Goal: Download file/media

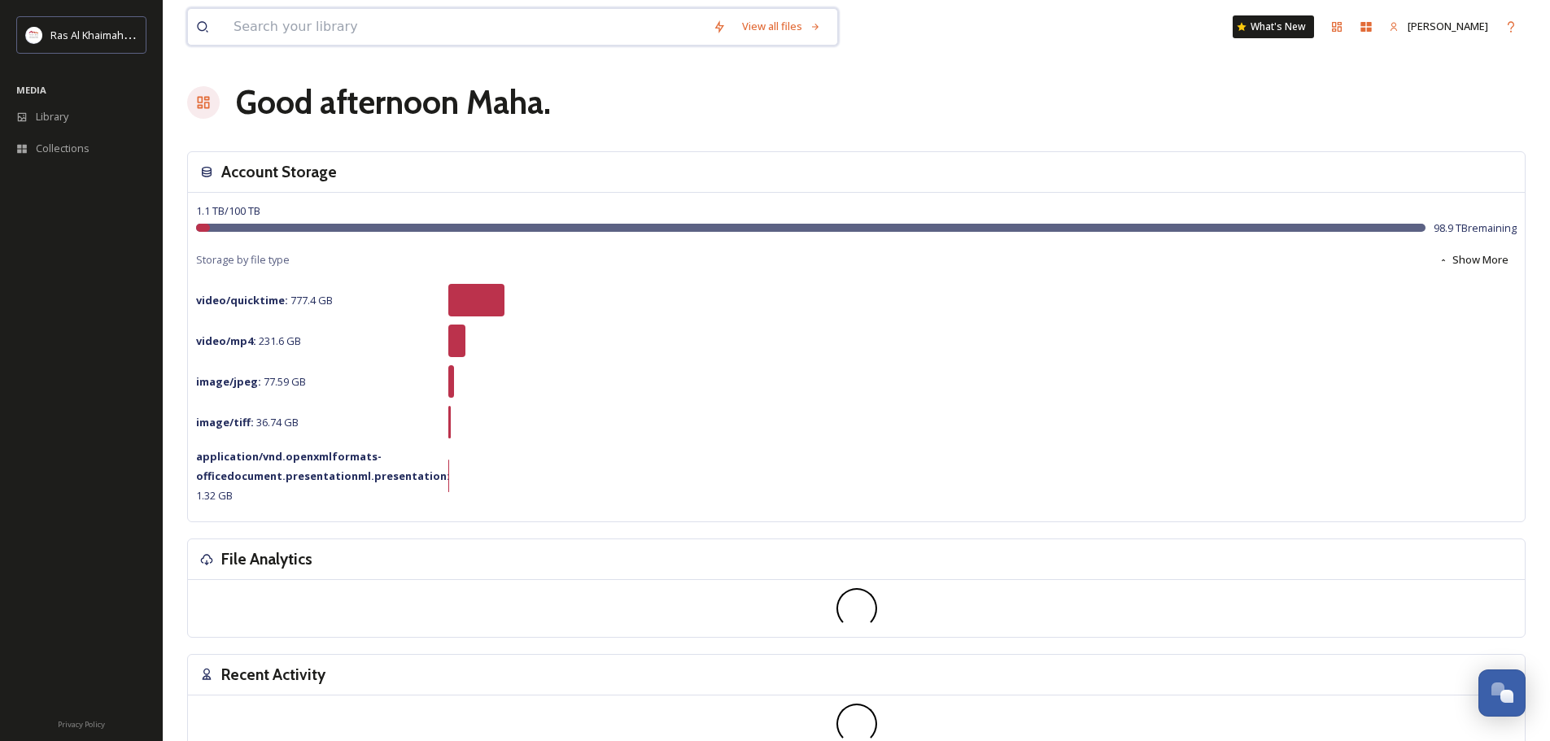
click at [361, 31] on input at bounding box center [464, 27] width 479 height 36
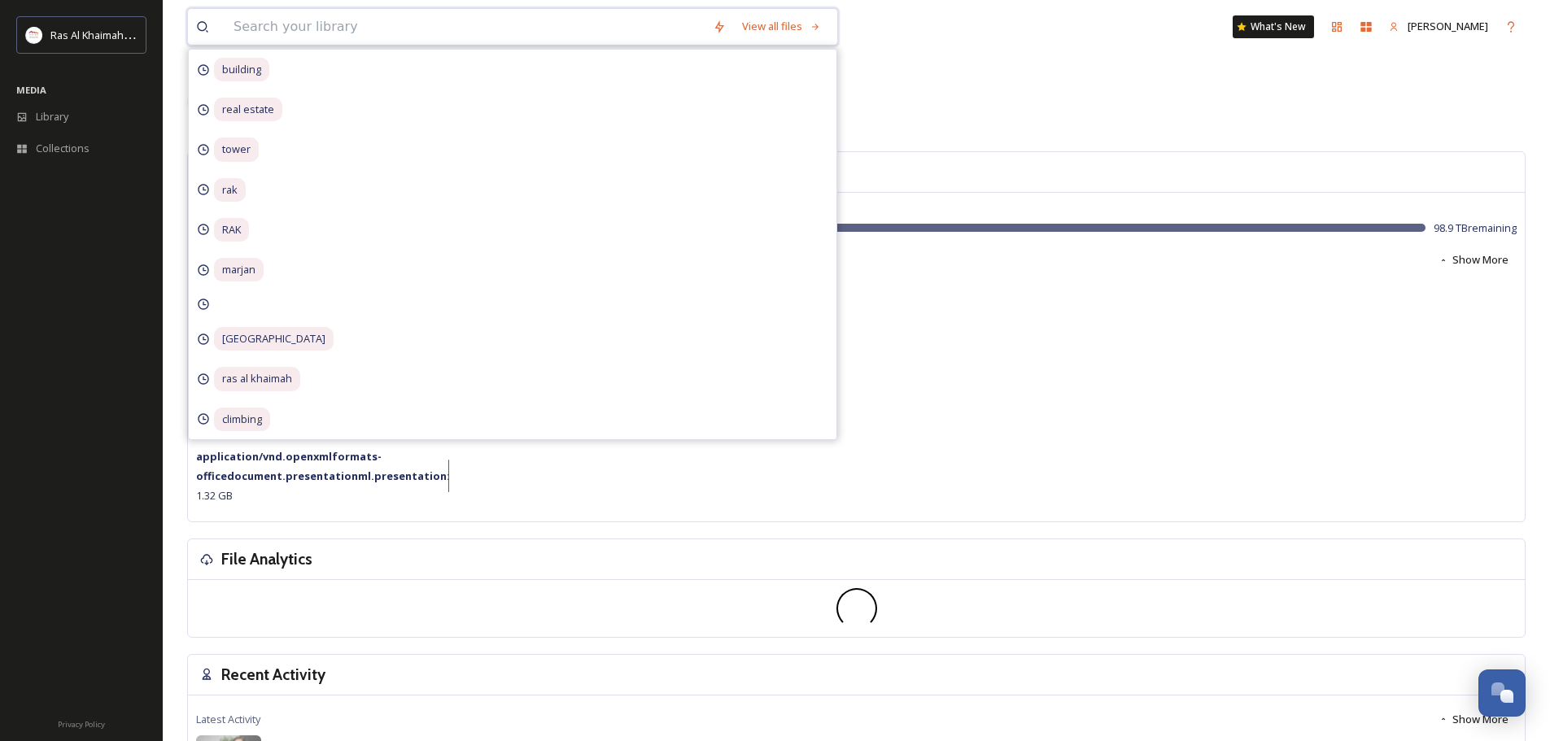
click at [439, 23] on input at bounding box center [464, 27] width 479 height 36
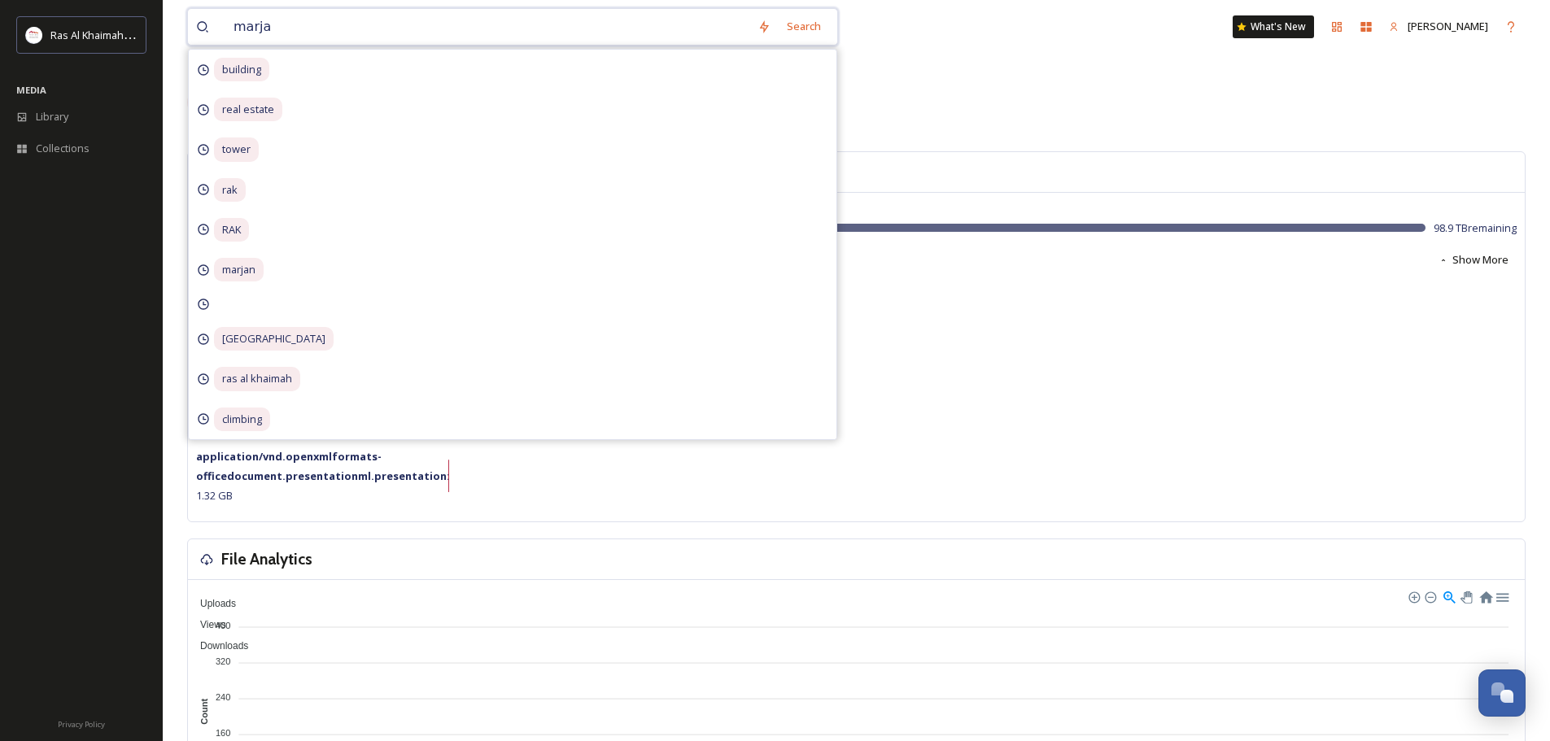
type input "marjan"
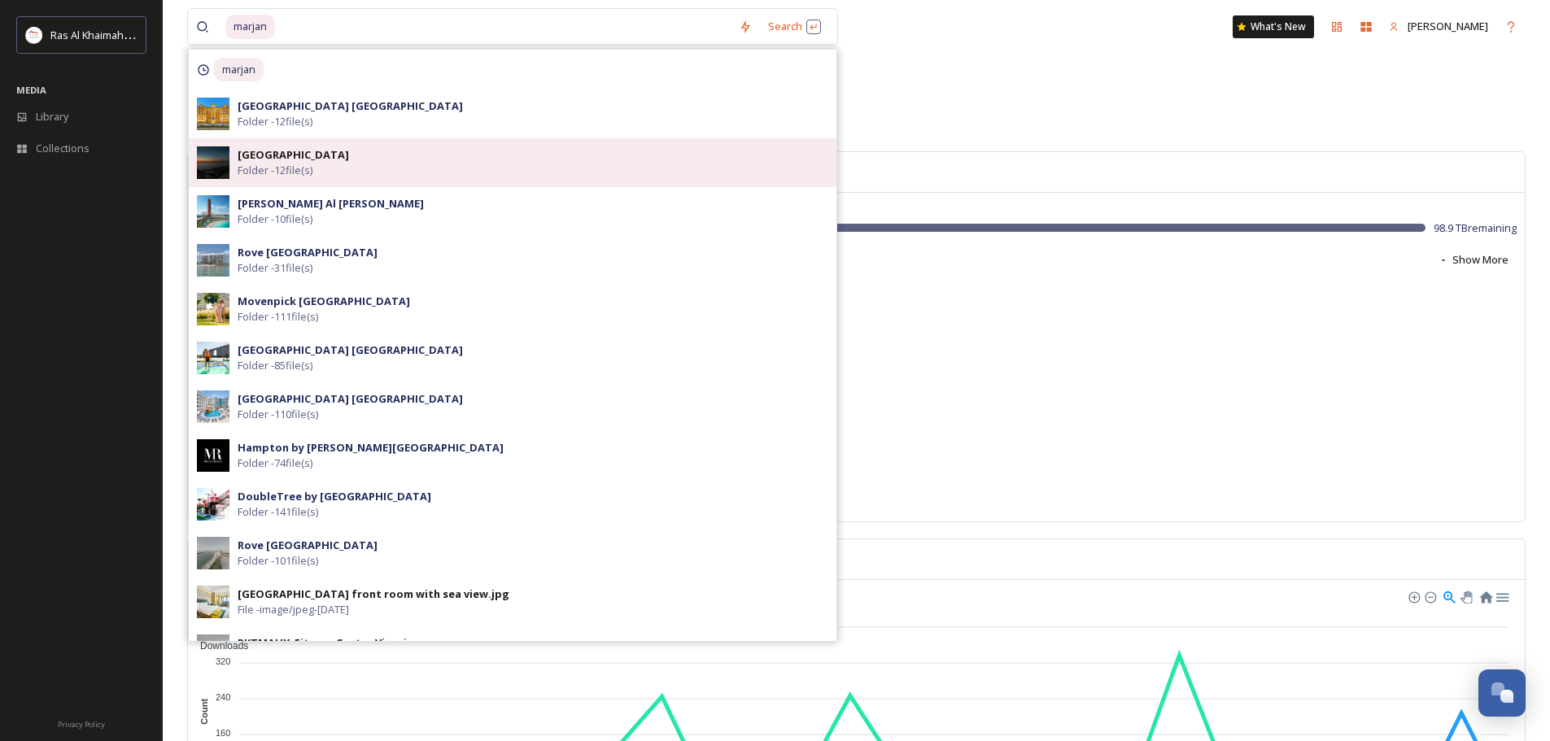
click at [380, 159] on div "Al Marjan Island Folder - 12 file(s)" at bounding box center [533, 162] width 591 height 31
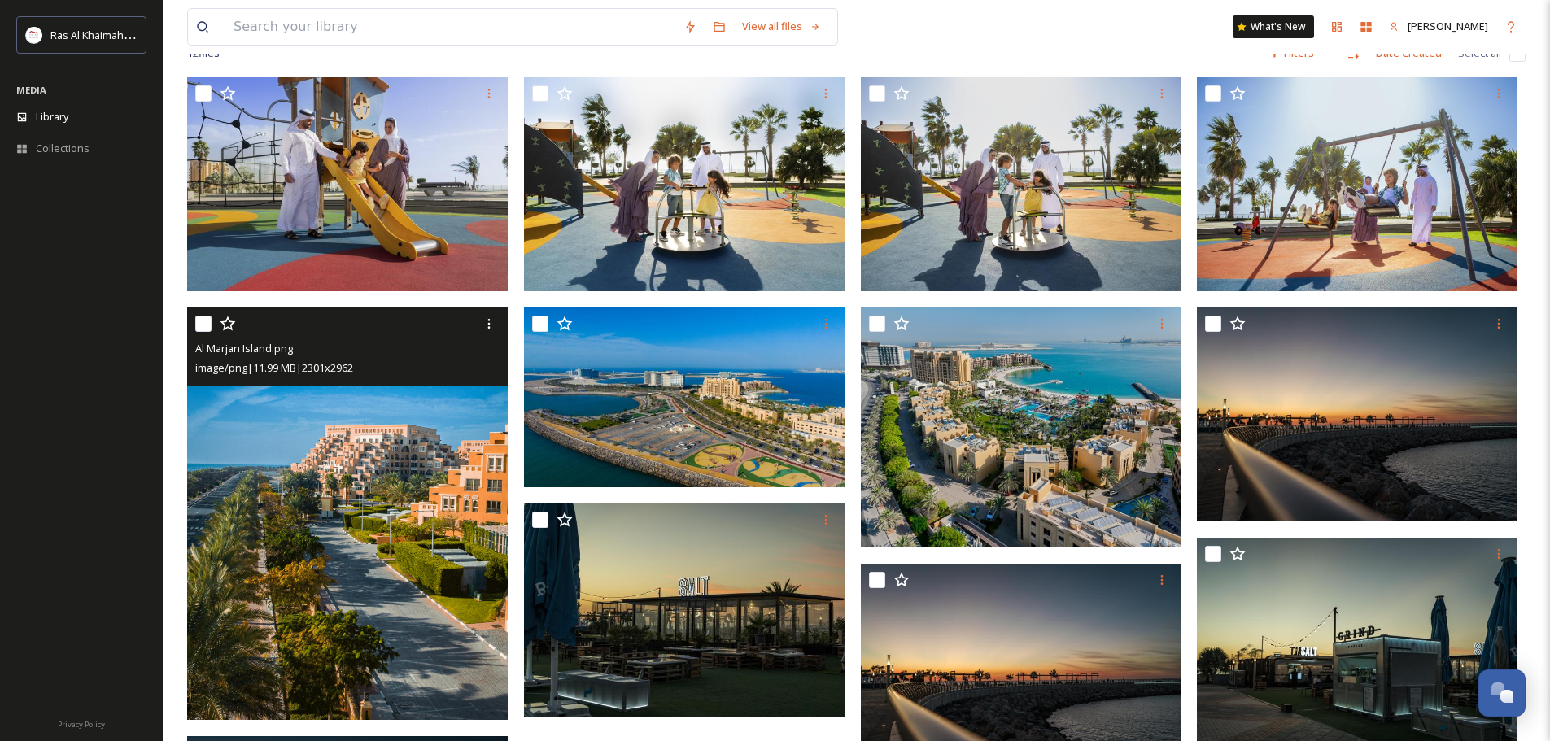
scroll to position [138, 0]
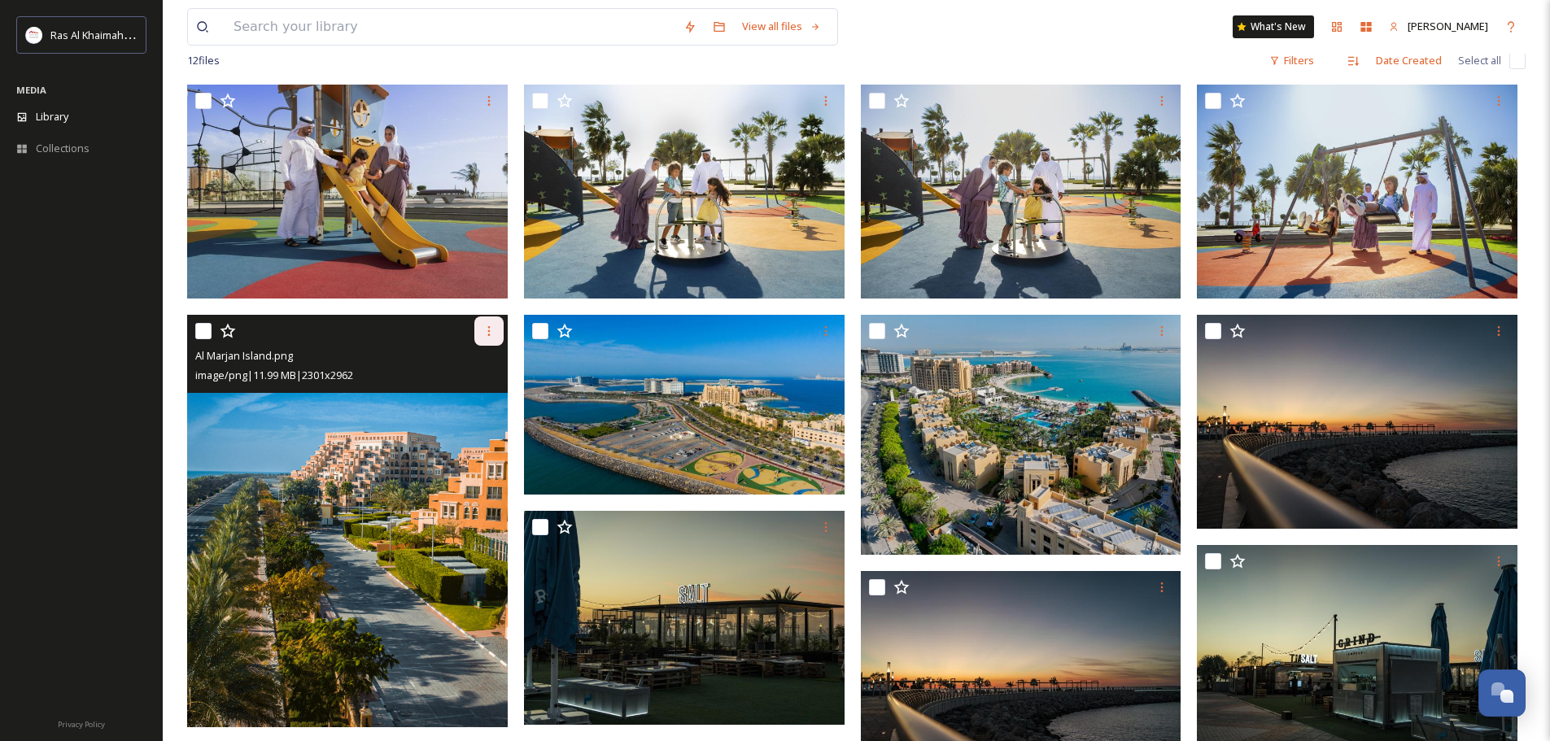
click at [491, 334] on icon at bounding box center [488, 331] width 13 height 13
click at [474, 399] on span "Download" at bounding box center [470, 398] width 50 height 15
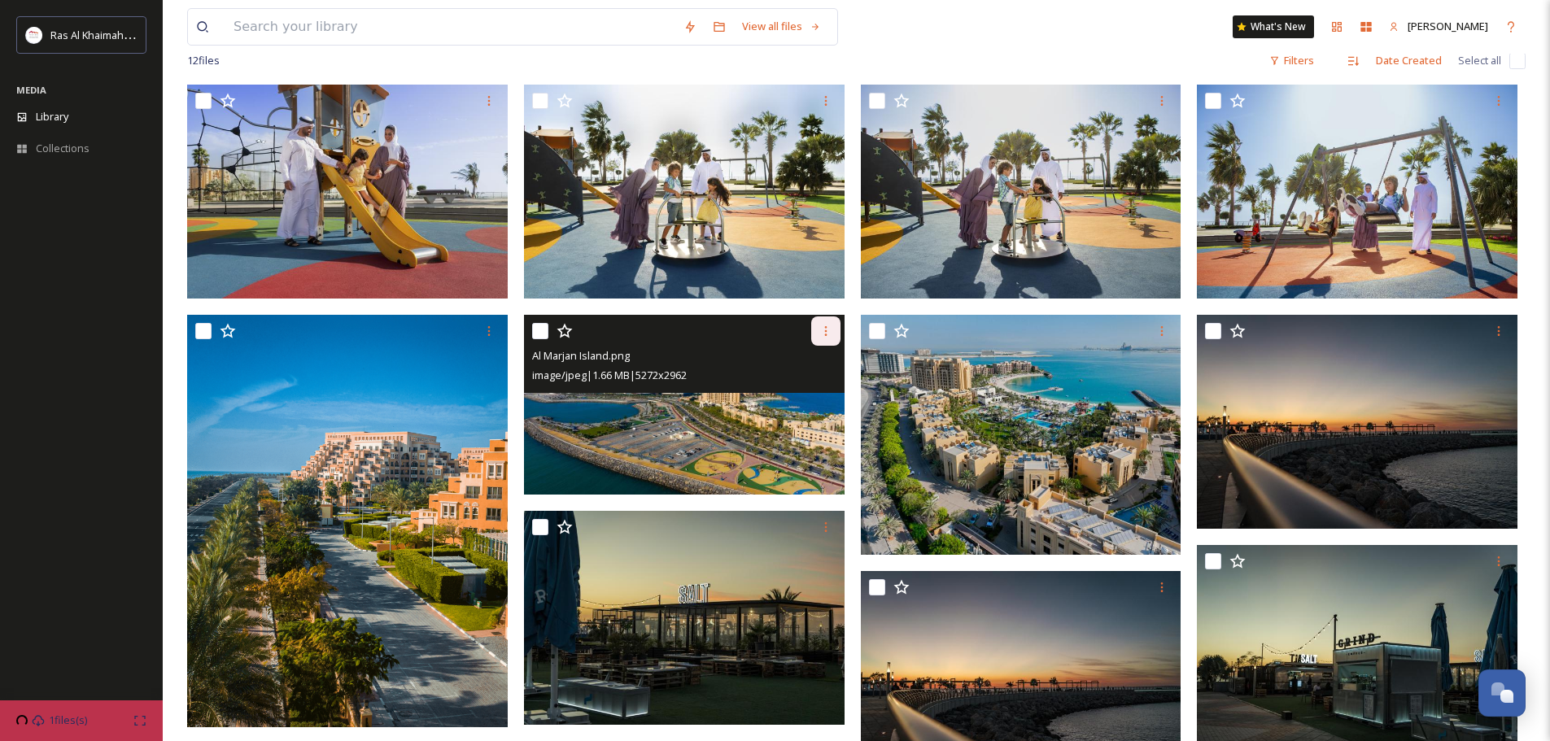
click at [818, 322] on div at bounding box center [825, 331] width 29 height 29
click at [826, 399] on span "Download" at bounding box center [807, 398] width 50 height 15
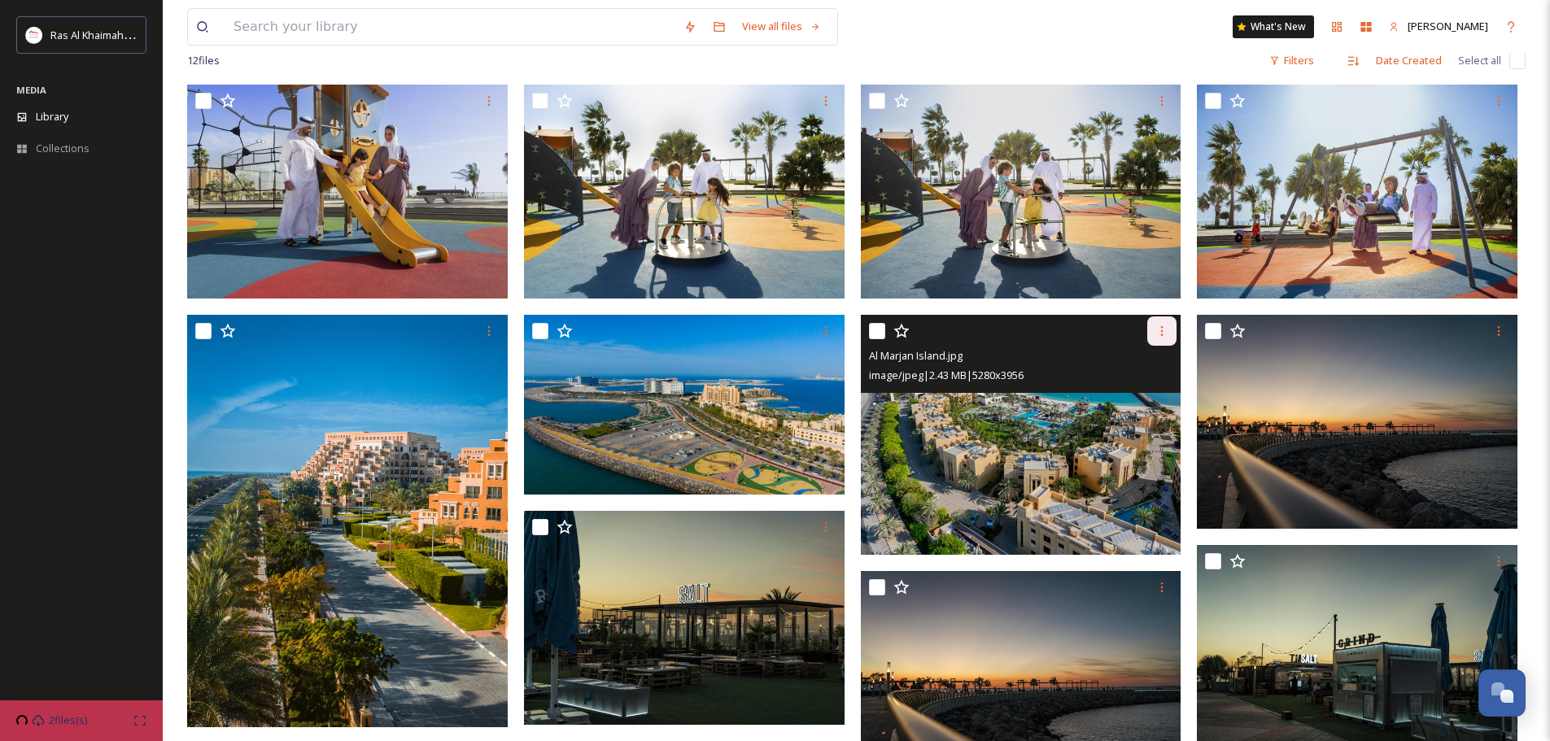
click at [1156, 326] on icon at bounding box center [1161, 331] width 13 height 13
click at [1142, 396] on span "Download" at bounding box center [1143, 398] width 50 height 15
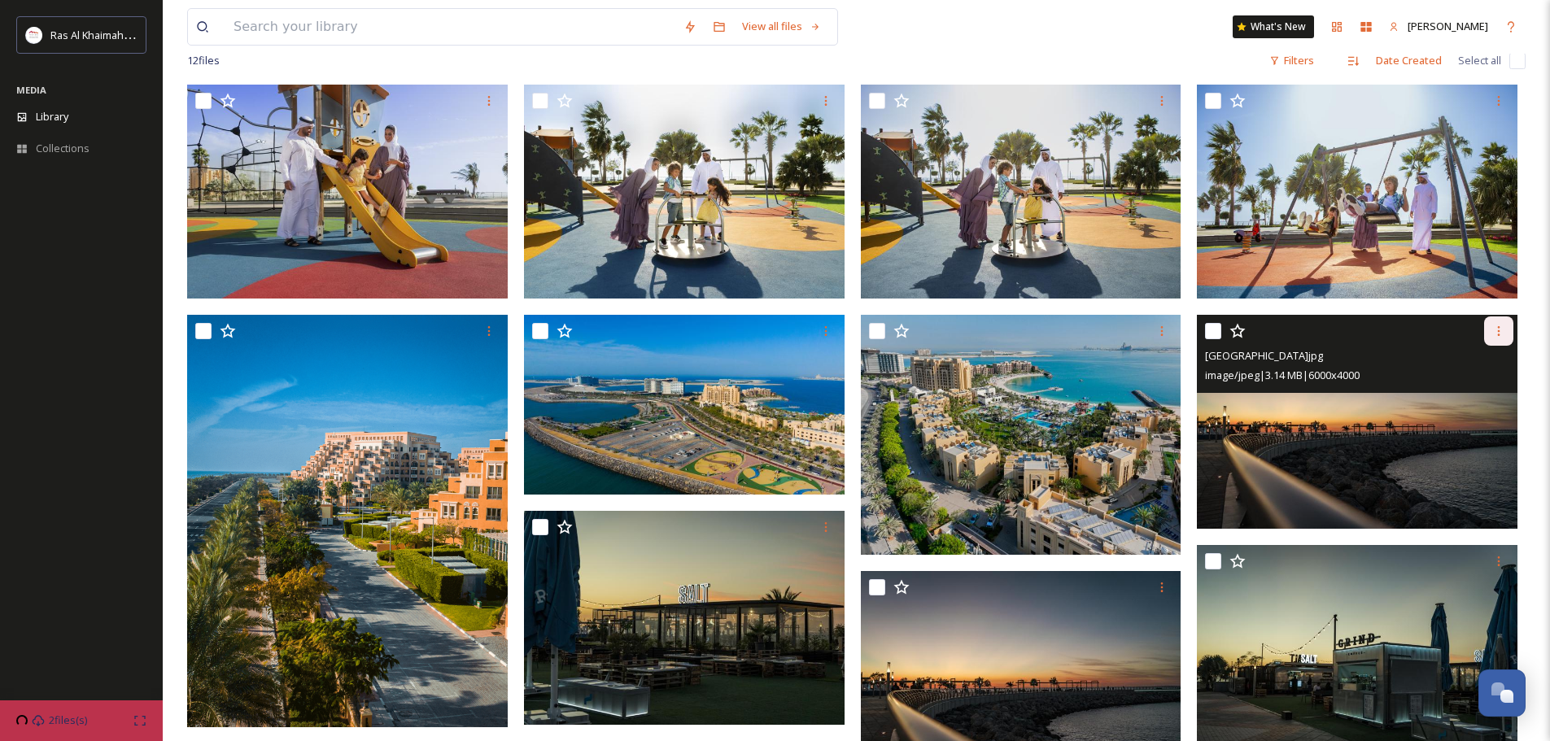
click at [1503, 334] on icon at bounding box center [1498, 331] width 13 height 13
click at [1478, 391] on span "Download" at bounding box center [1480, 398] width 50 height 15
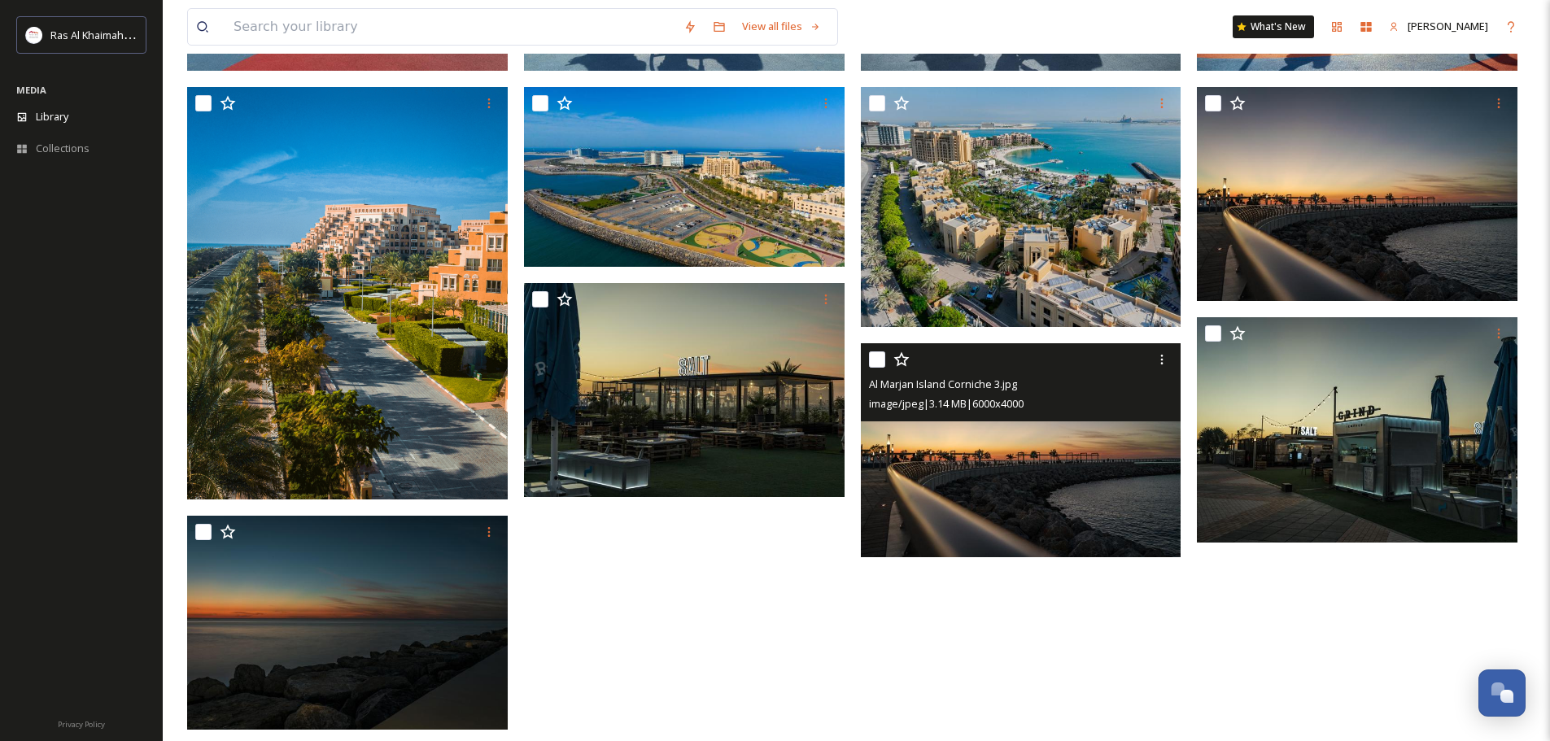
scroll to position [0, 0]
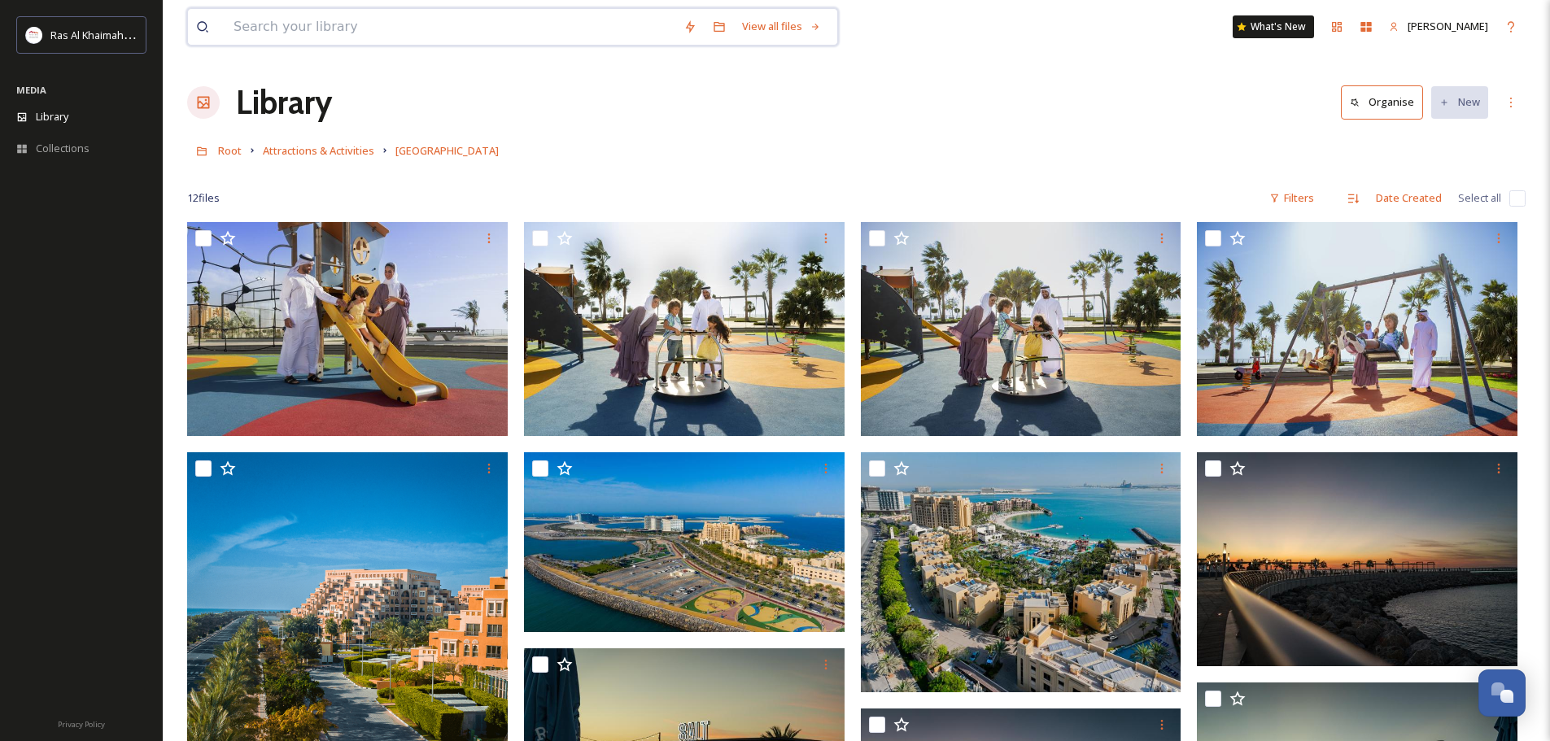
click at [292, 33] on input at bounding box center [450, 27] width 450 height 36
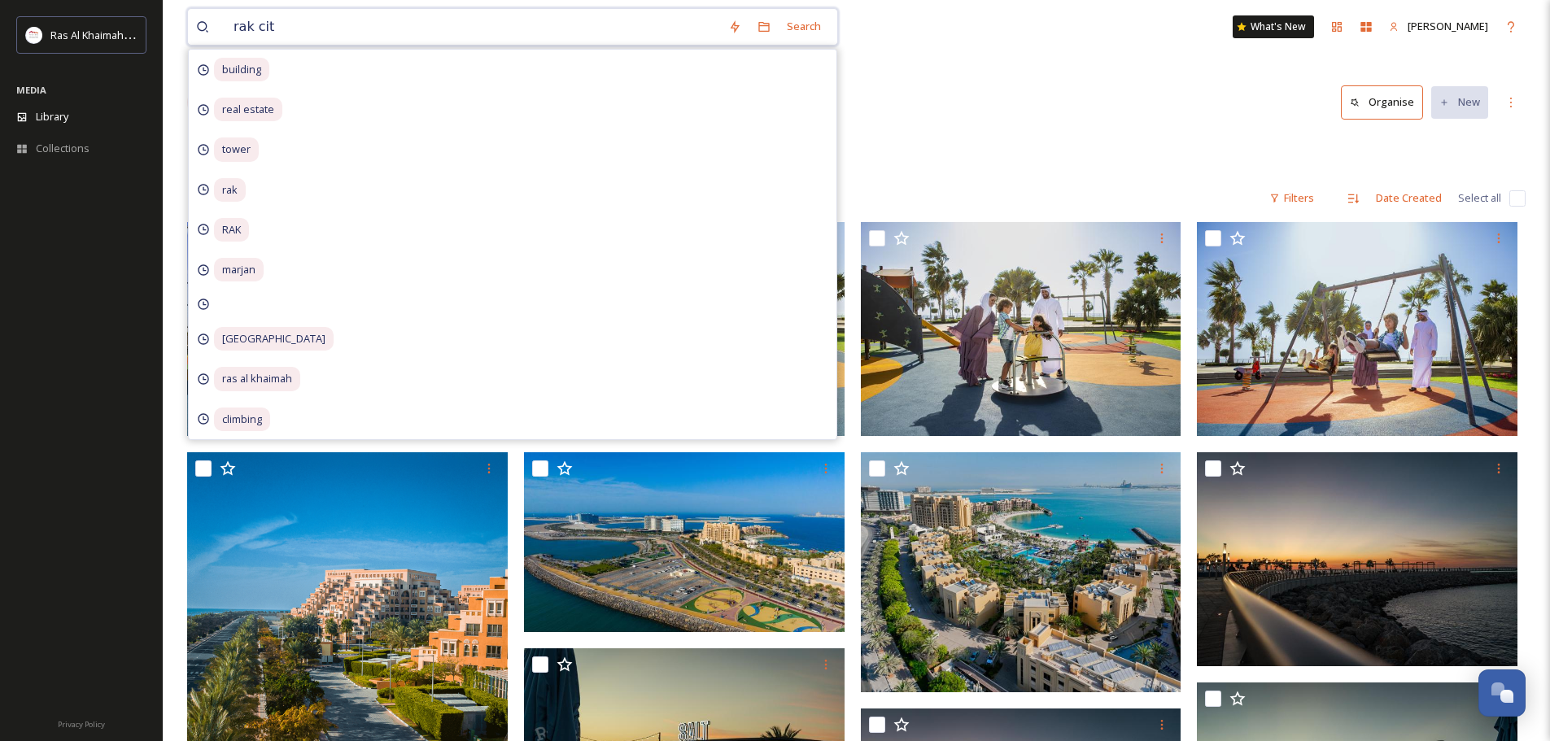
type input "rak city"
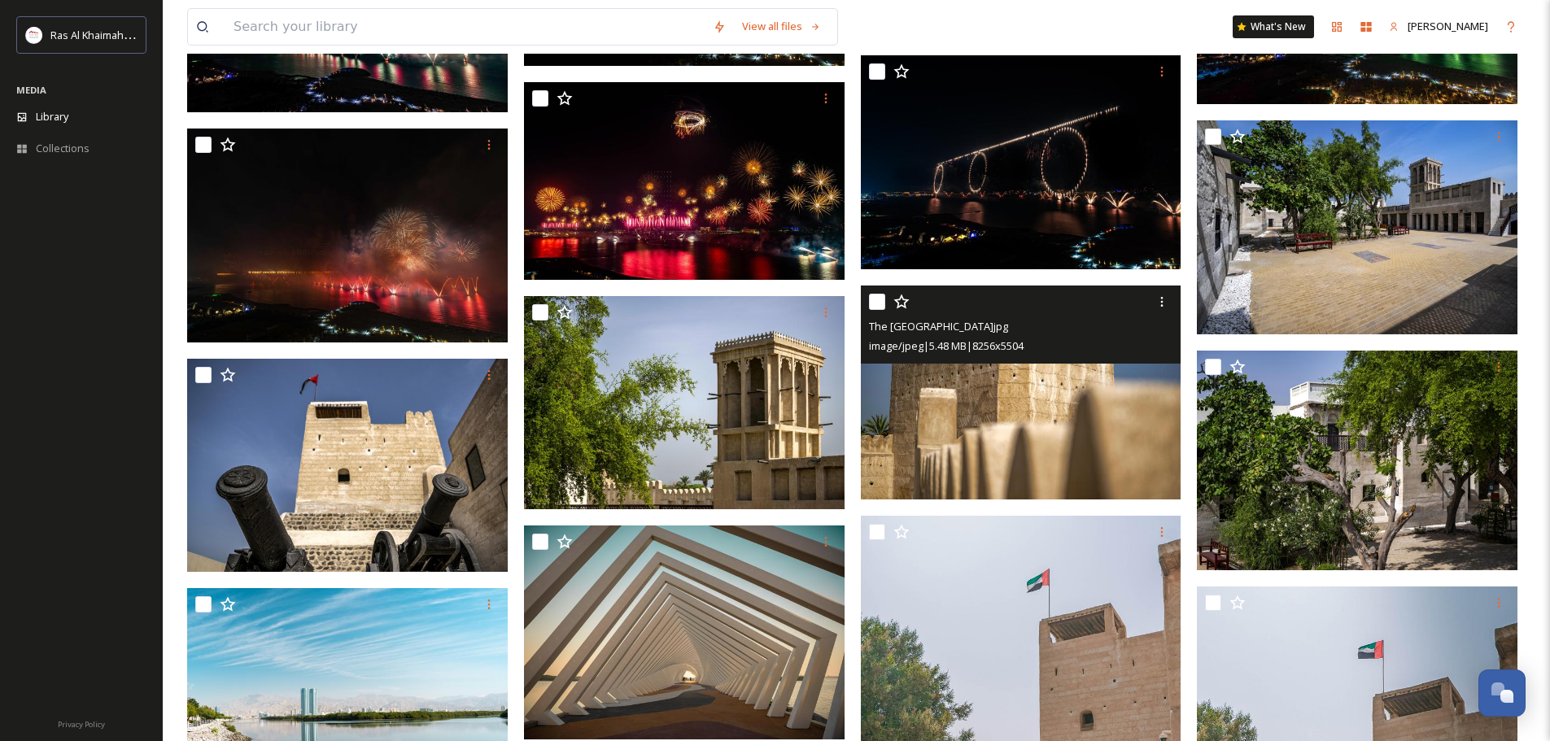
scroll to position [2848, 0]
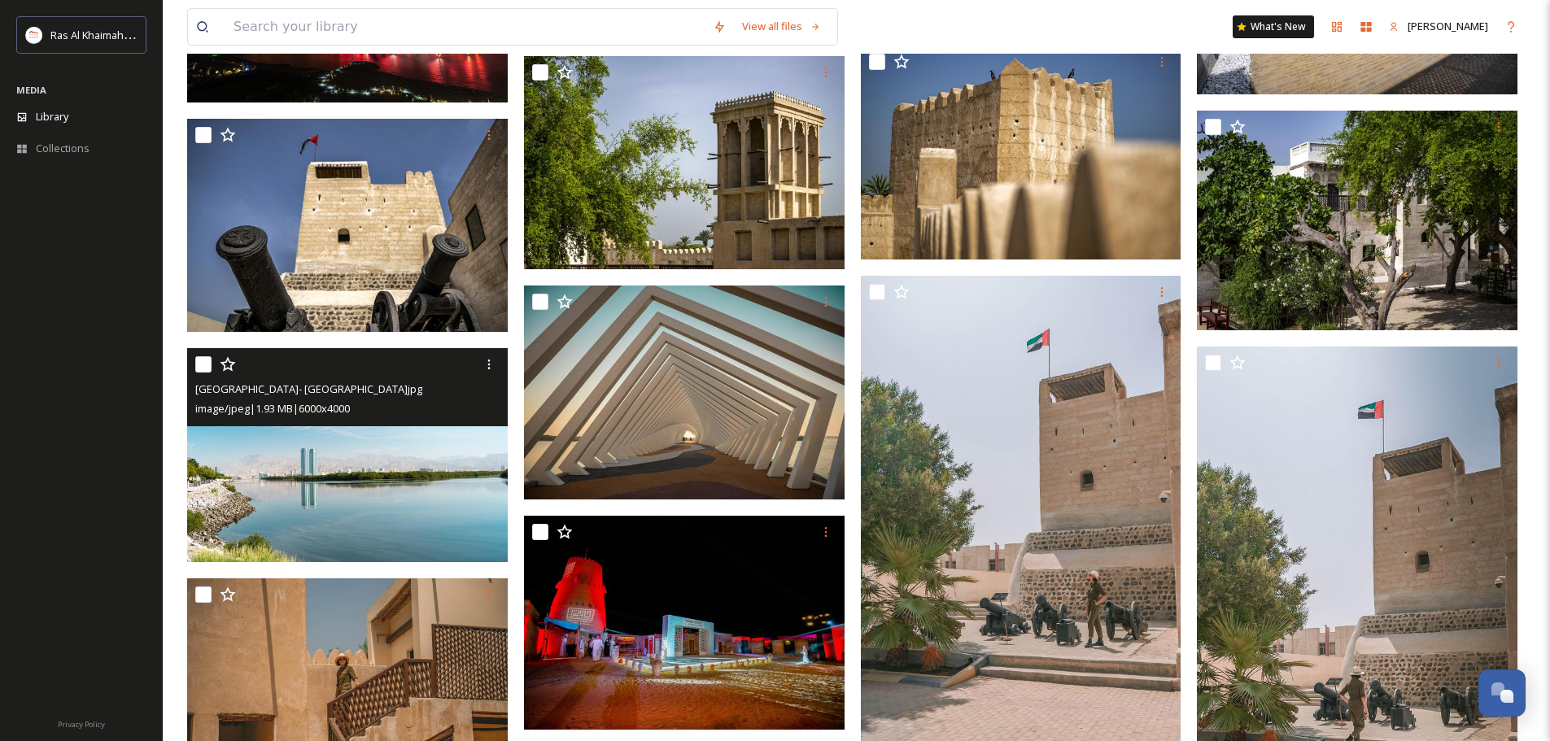
click at [372, 483] on img at bounding box center [347, 455] width 321 height 214
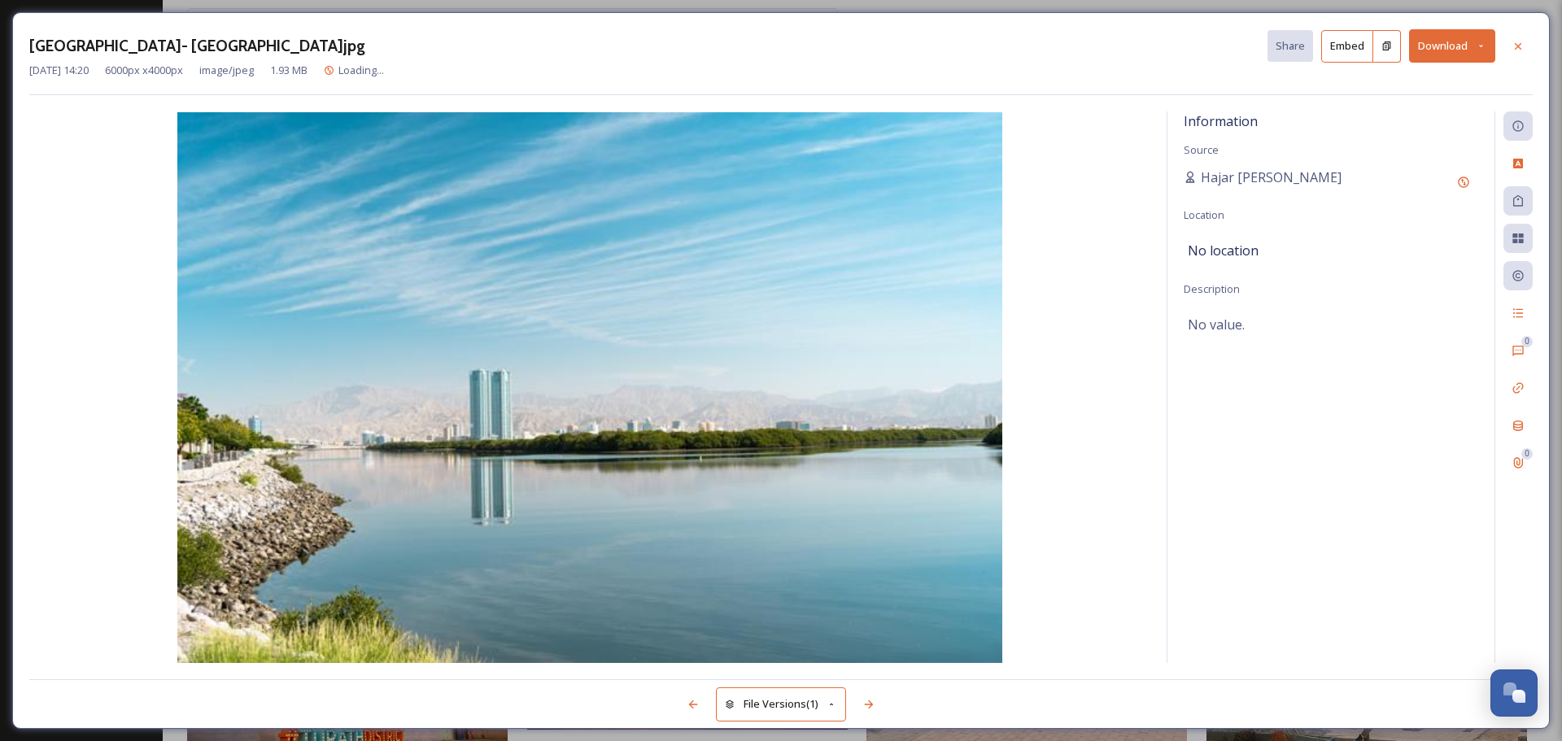
click at [1468, 52] on button "Download" at bounding box center [1452, 45] width 86 height 33
click at [1432, 81] on span "Download Original (6000 x 4000)" at bounding box center [1410, 83] width 154 height 15
click at [1519, 39] on icon at bounding box center [1518, 45] width 13 height 13
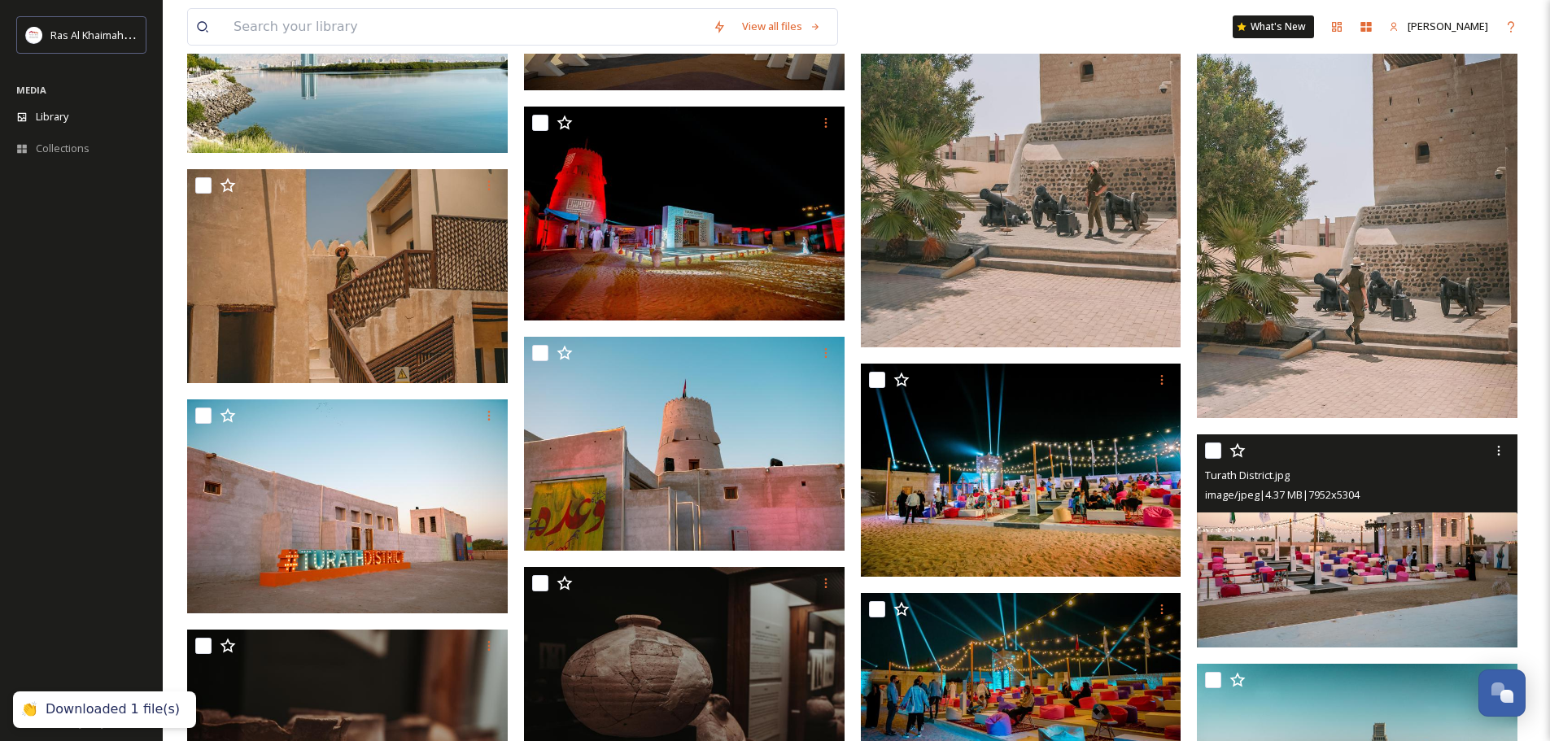
scroll to position [3092, 0]
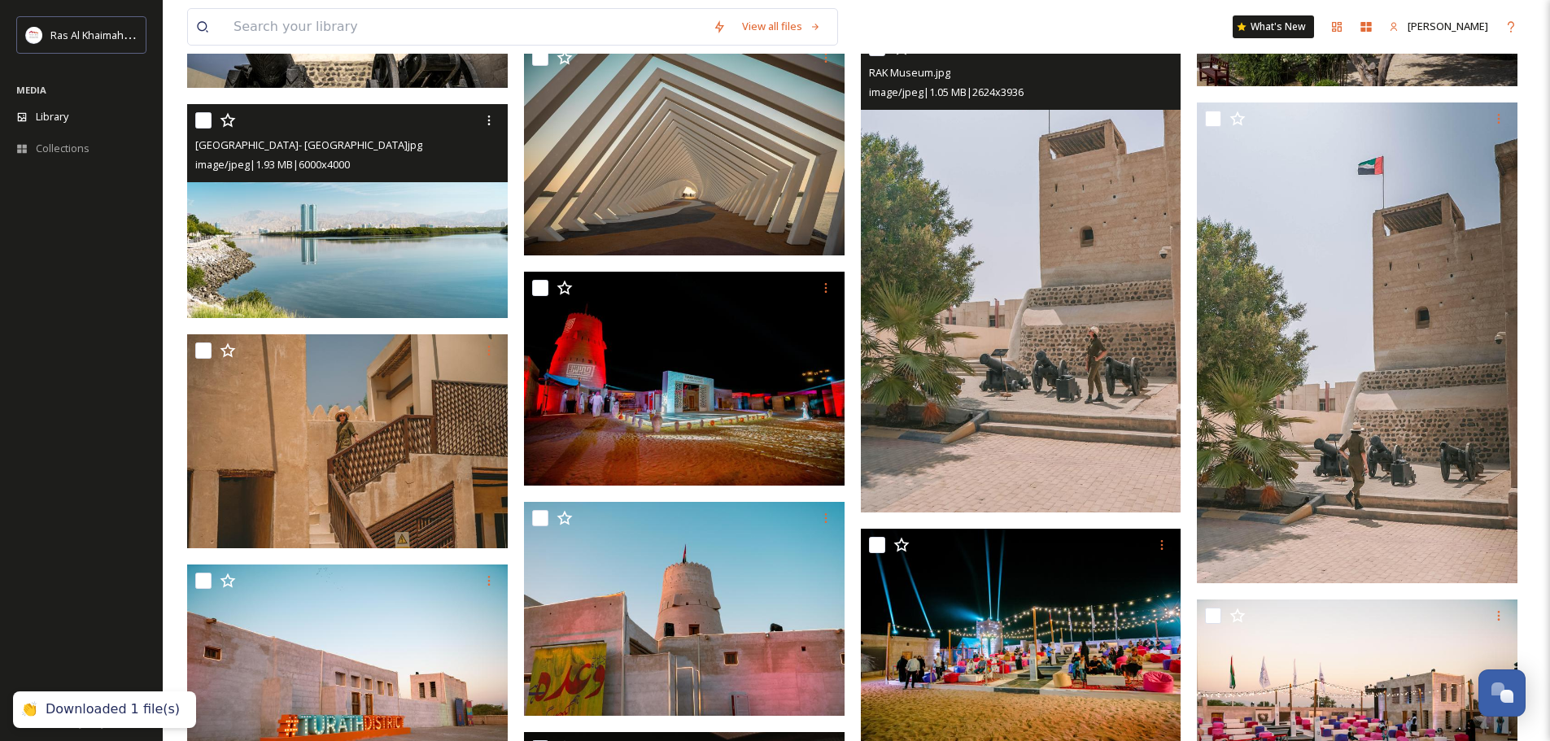
click at [1046, 331] on img at bounding box center [1021, 272] width 321 height 481
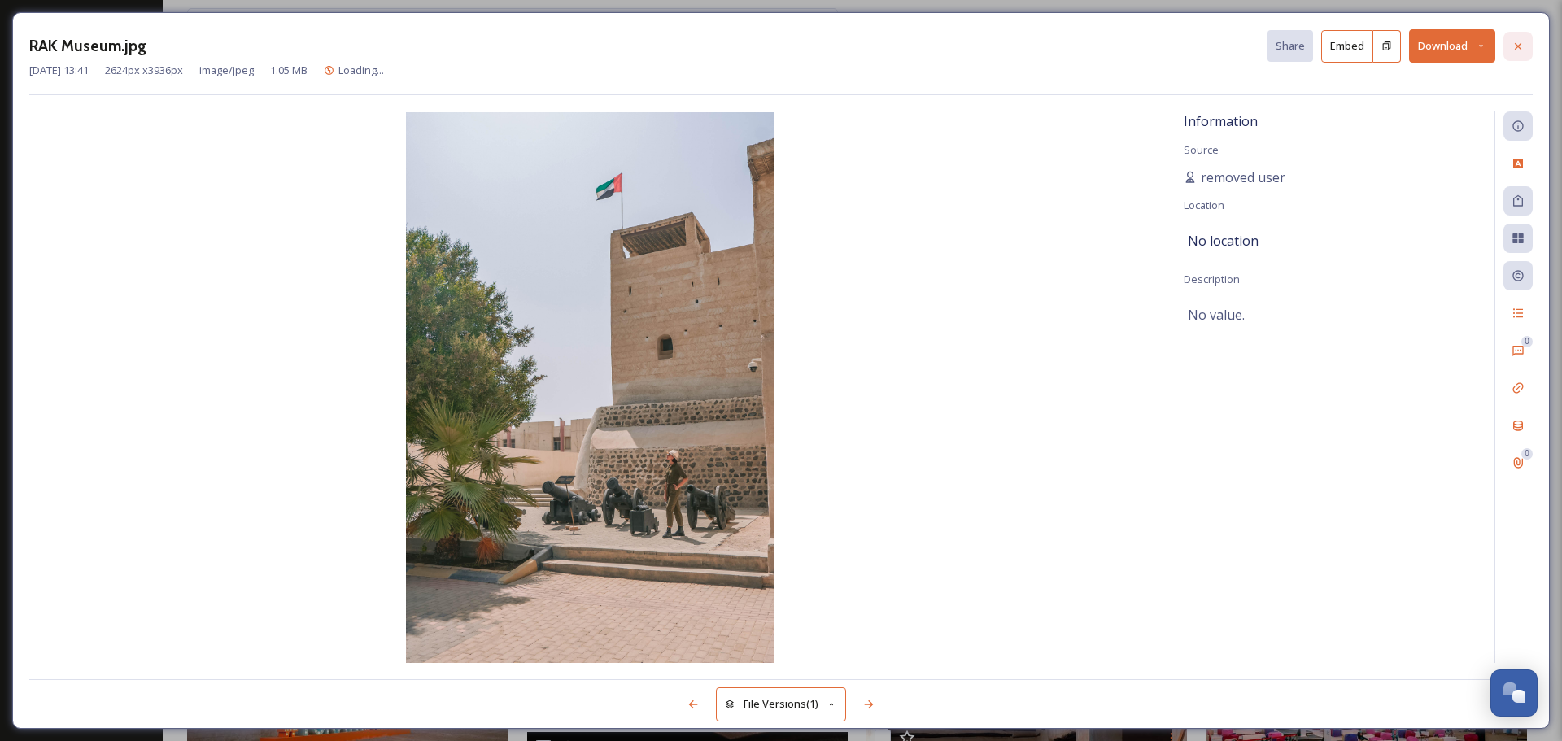
click at [1522, 45] on icon at bounding box center [1518, 46] width 13 height 13
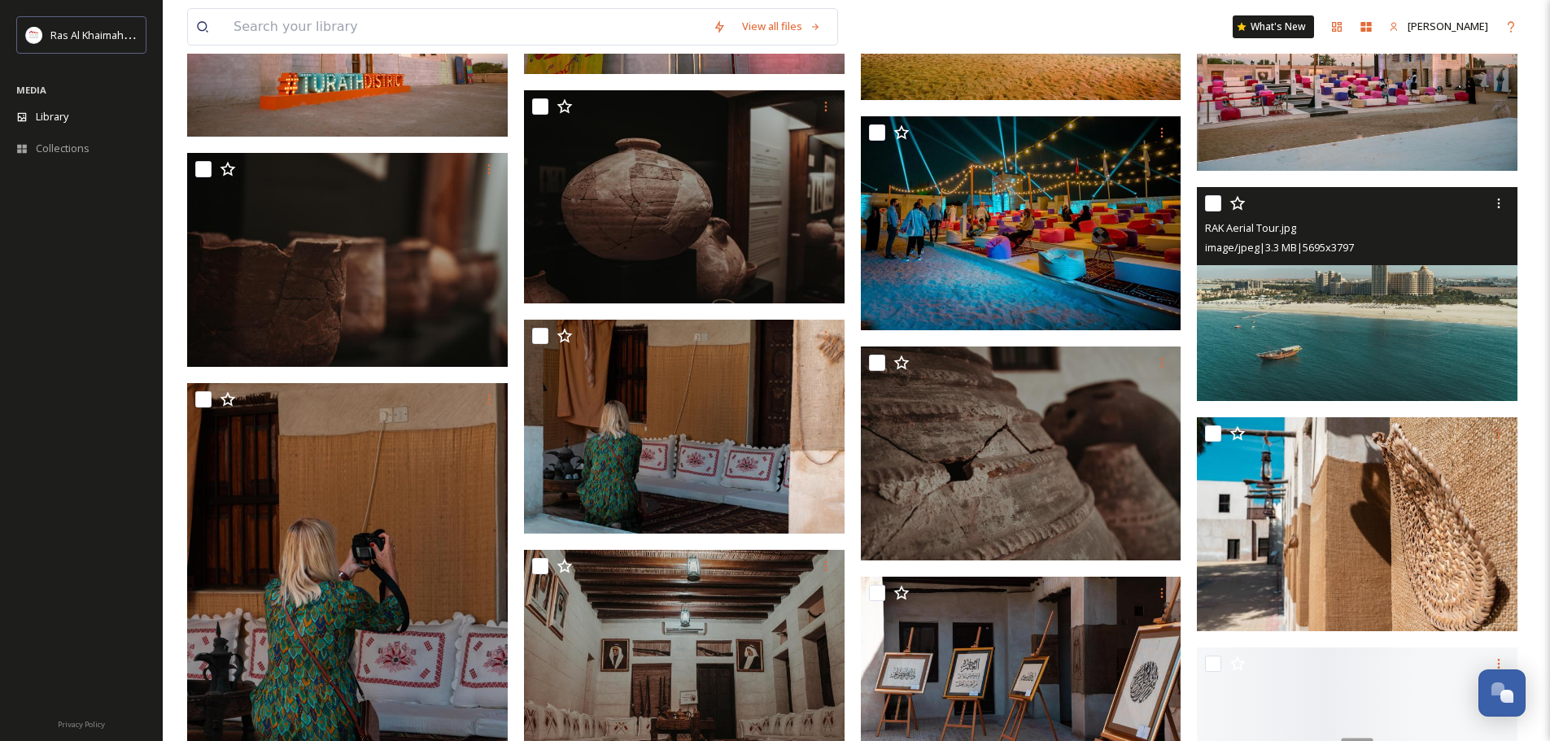
scroll to position [3743, 0]
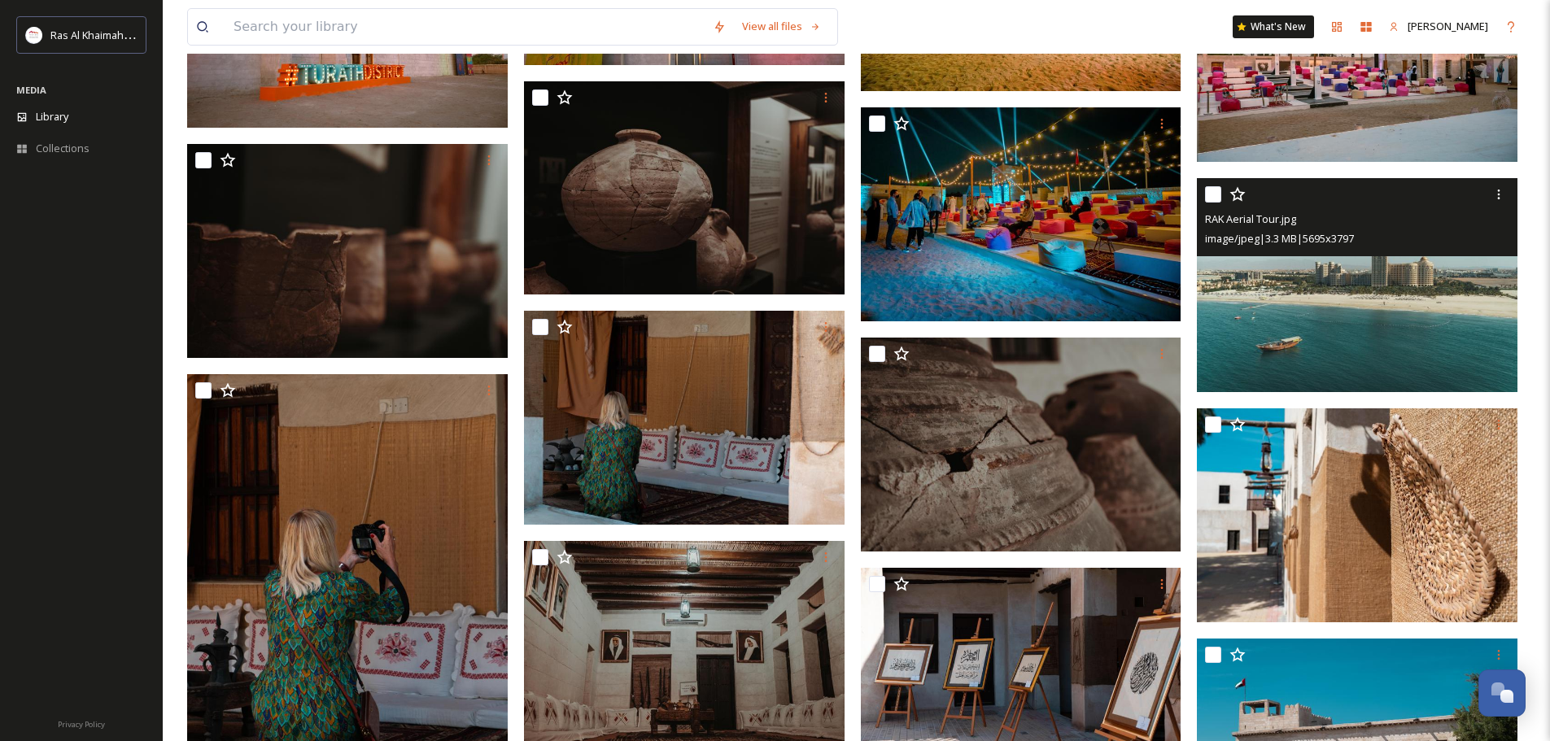
click at [1388, 302] on img at bounding box center [1357, 285] width 321 height 214
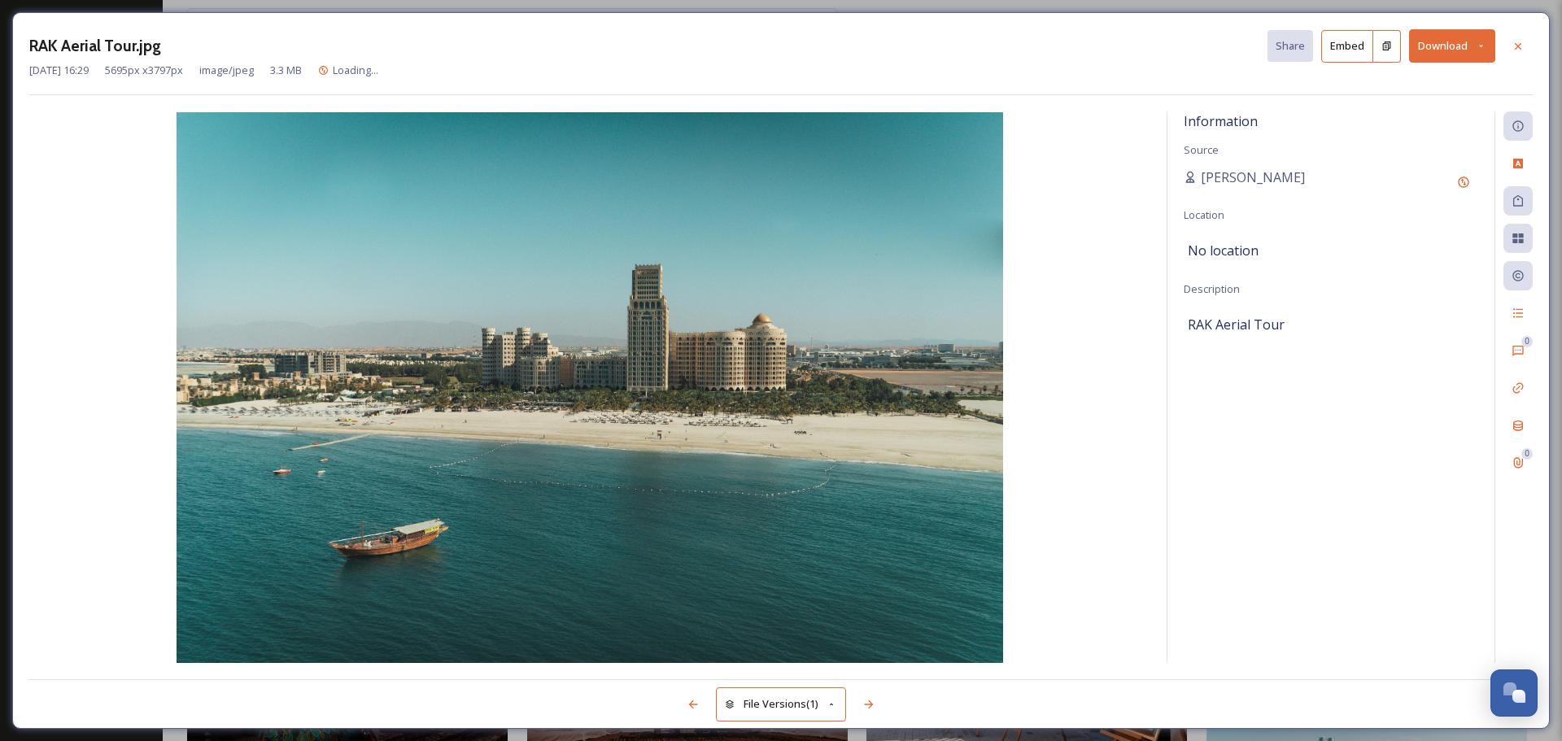
click at [1439, 39] on button "Download" at bounding box center [1452, 45] width 86 height 33
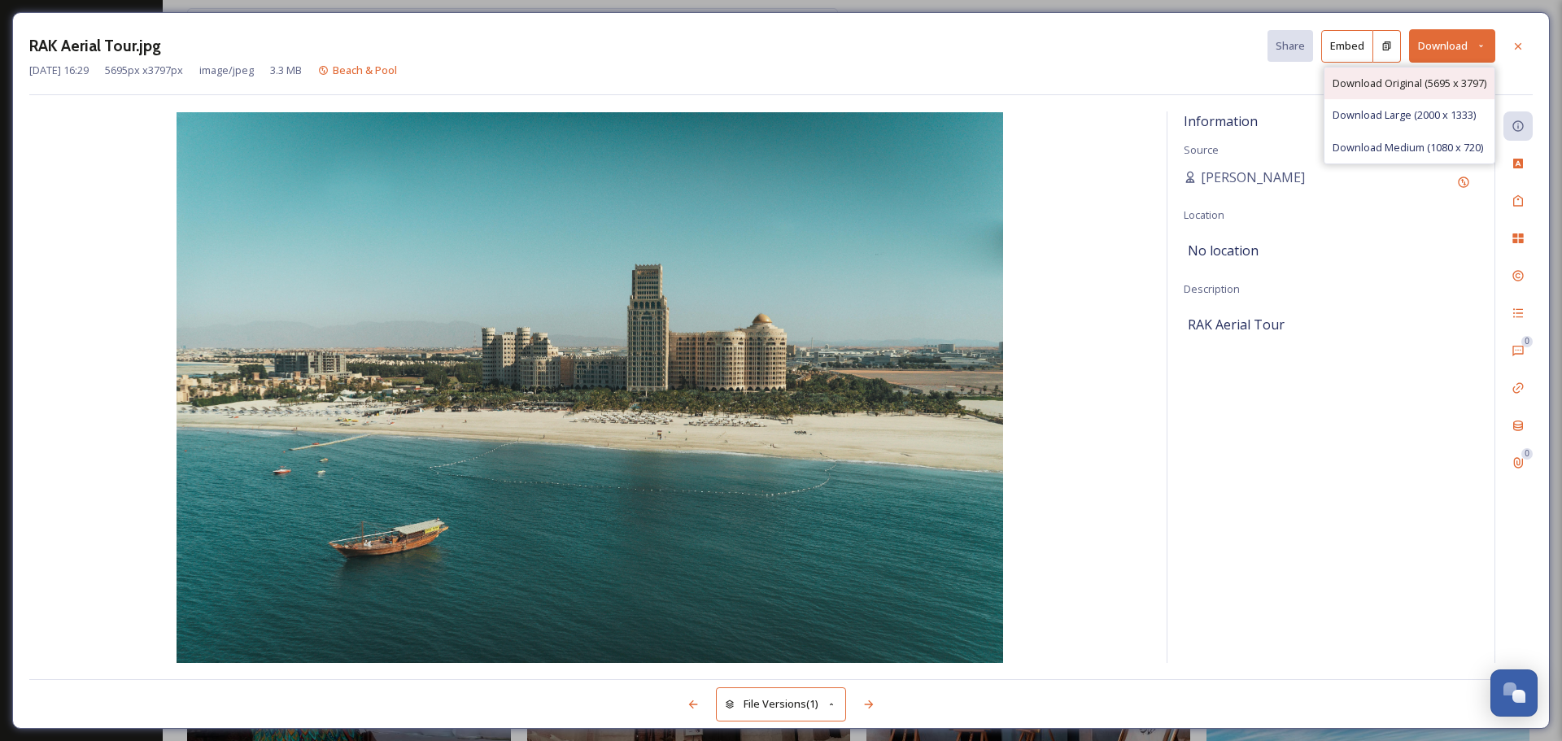
click at [1412, 85] on span "Download Original (5695 x 3797)" at bounding box center [1410, 83] width 154 height 15
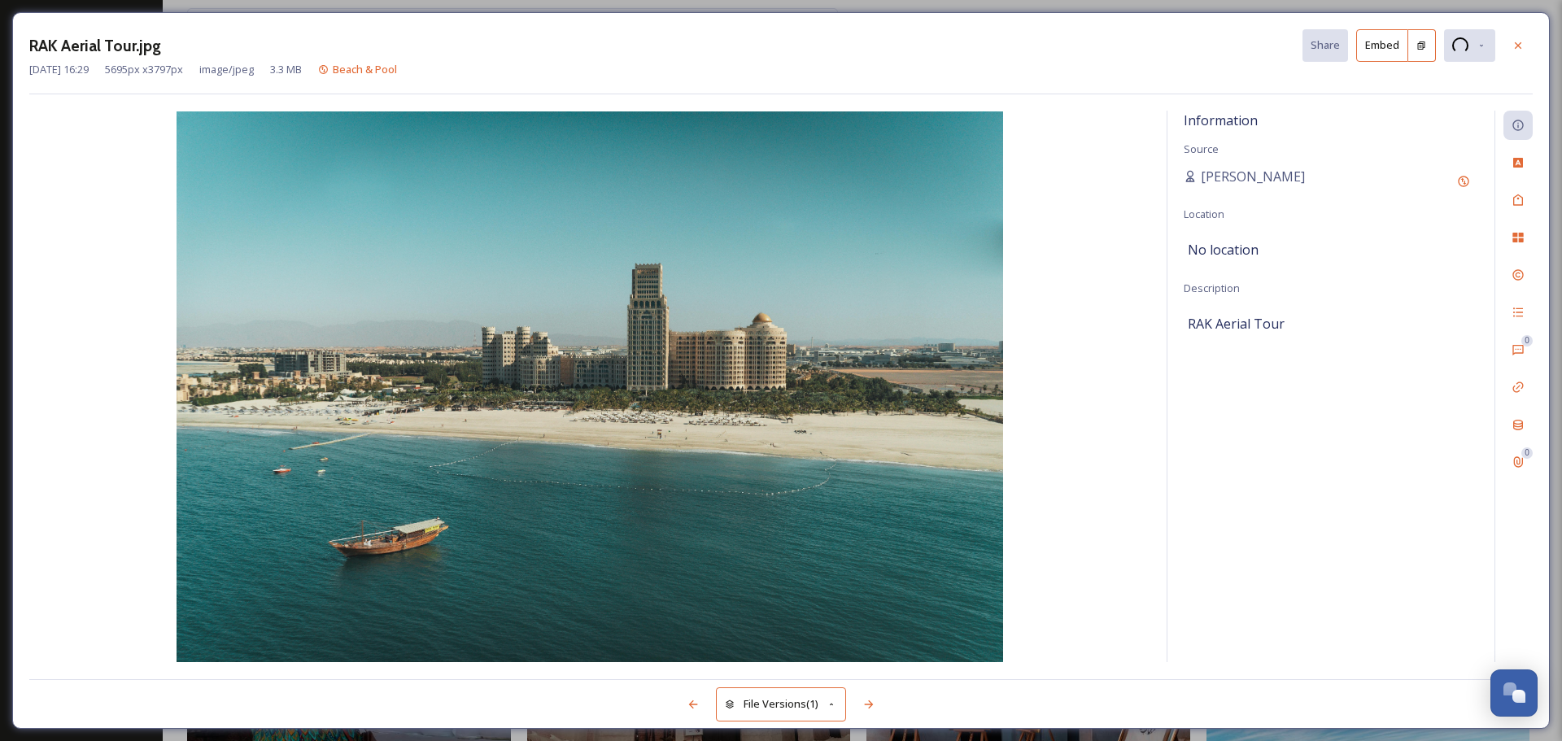
click at [1520, 46] on icon at bounding box center [1518, 45] width 13 height 13
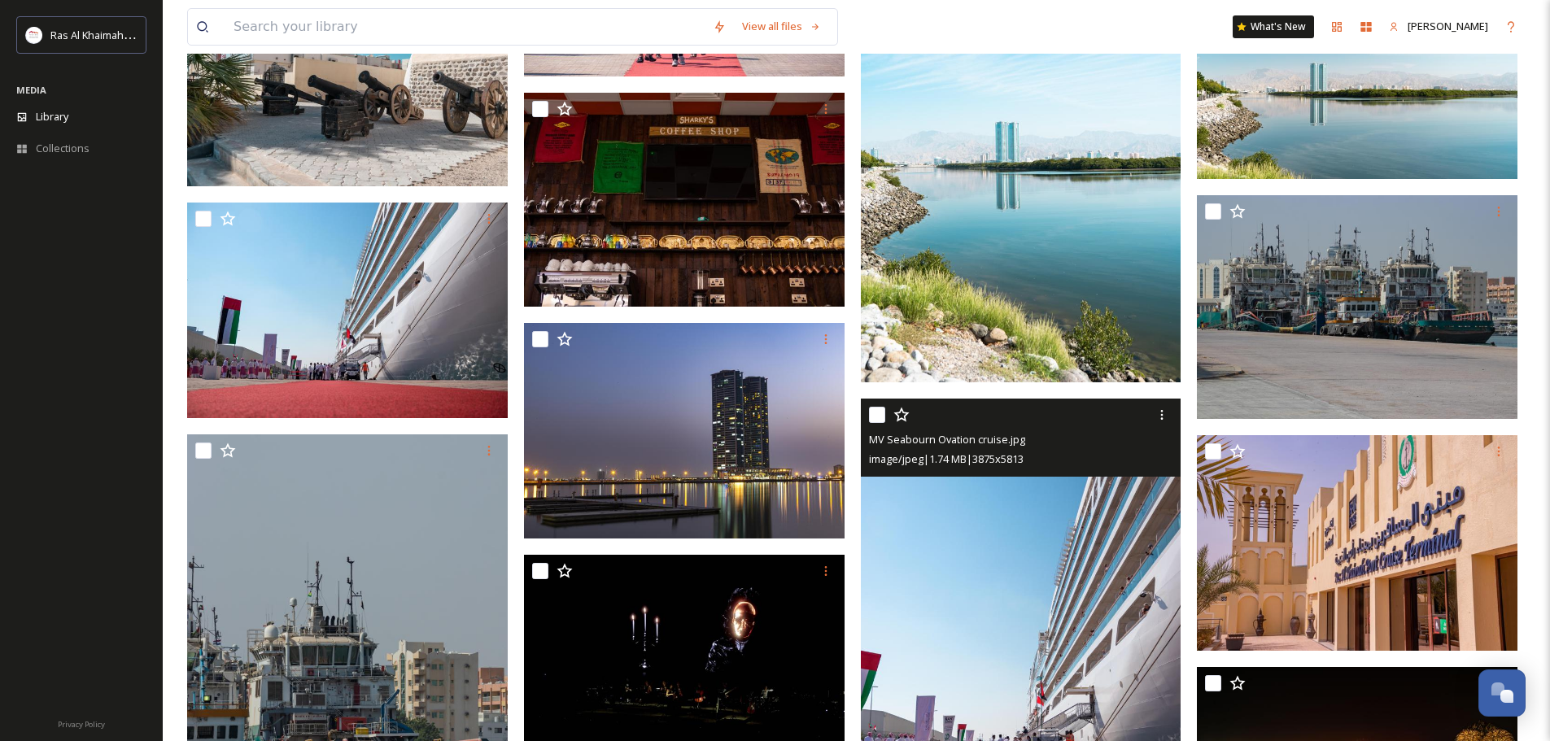
scroll to position [4800, 0]
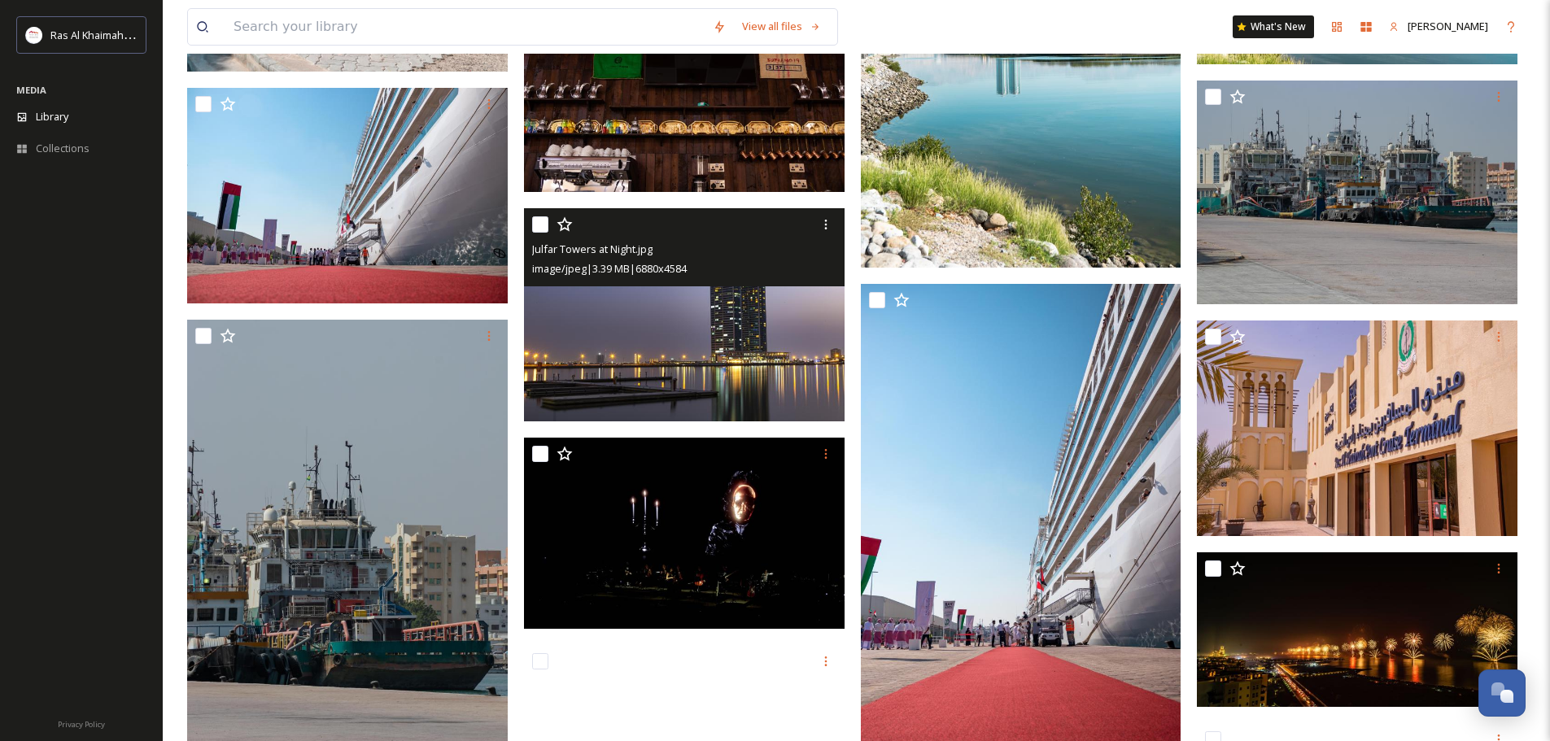
click at [666, 359] on img at bounding box center [684, 314] width 321 height 213
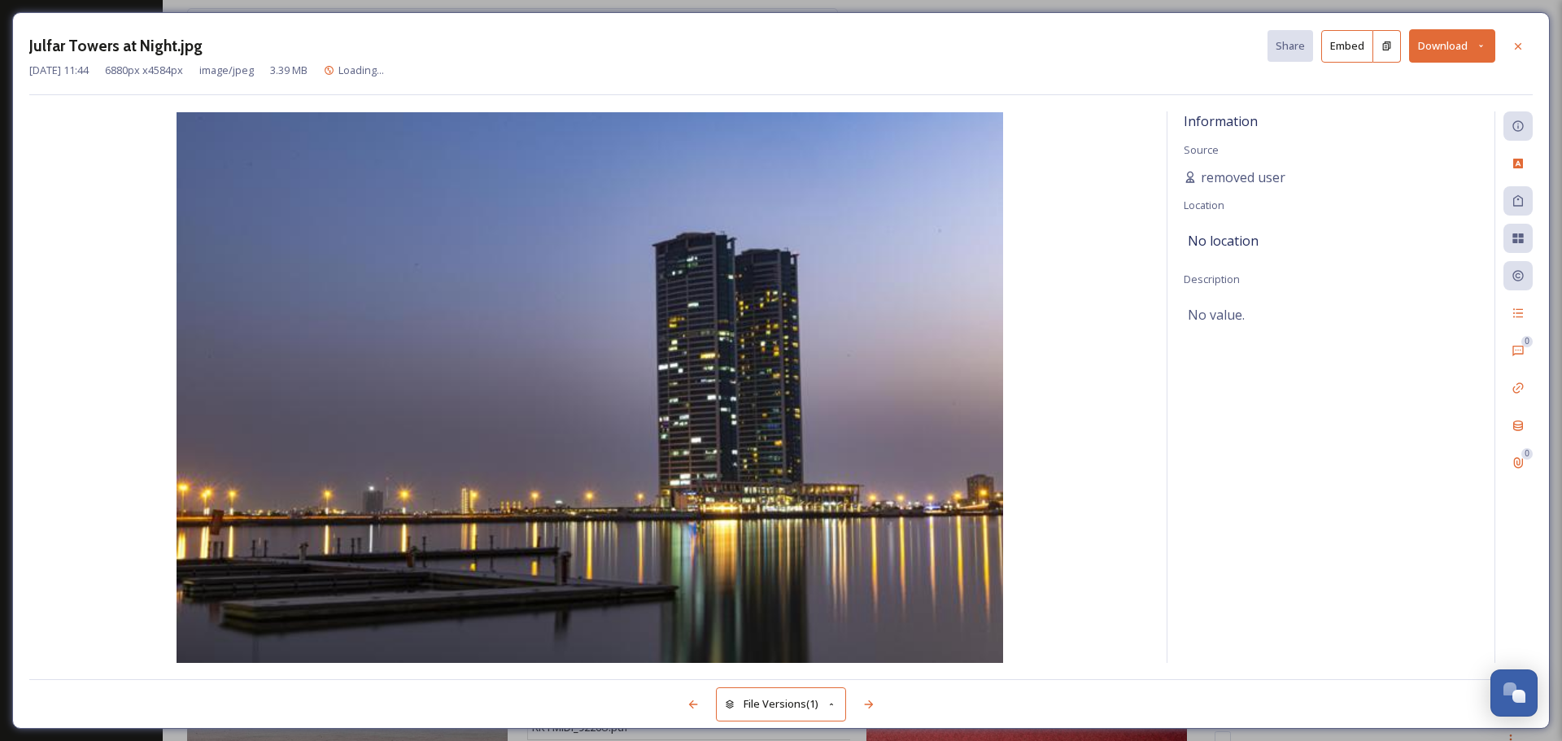
click at [1443, 45] on button "Download" at bounding box center [1452, 45] width 86 height 33
click at [1425, 95] on div "Download Original (6880 x 4584)" at bounding box center [1410, 84] width 170 height 32
click at [1517, 40] on icon at bounding box center [1518, 46] width 13 height 13
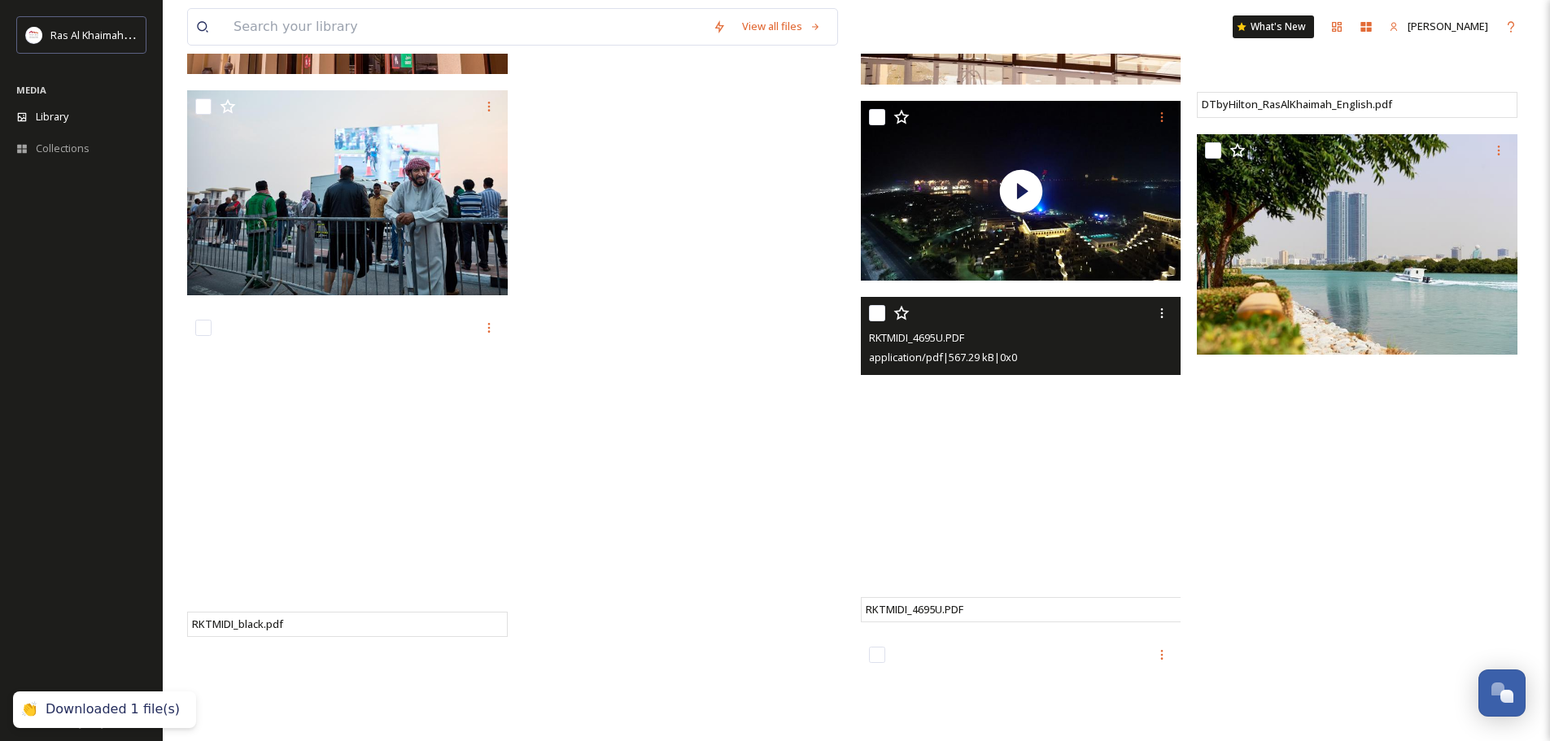
scroll to position [5695, 0]
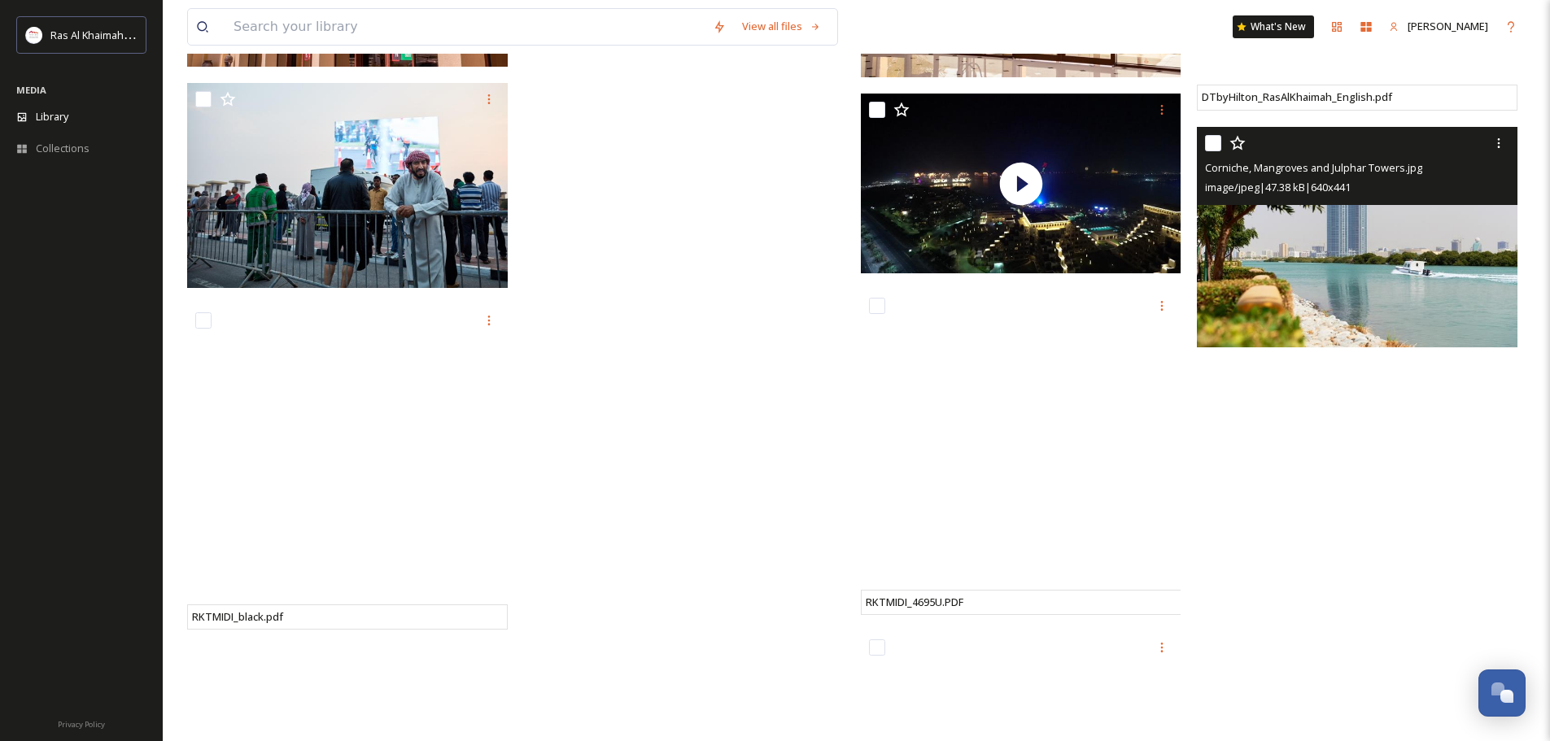
click at [1307, 297] on img at bounding box center [1357, 237] width 321 height 220
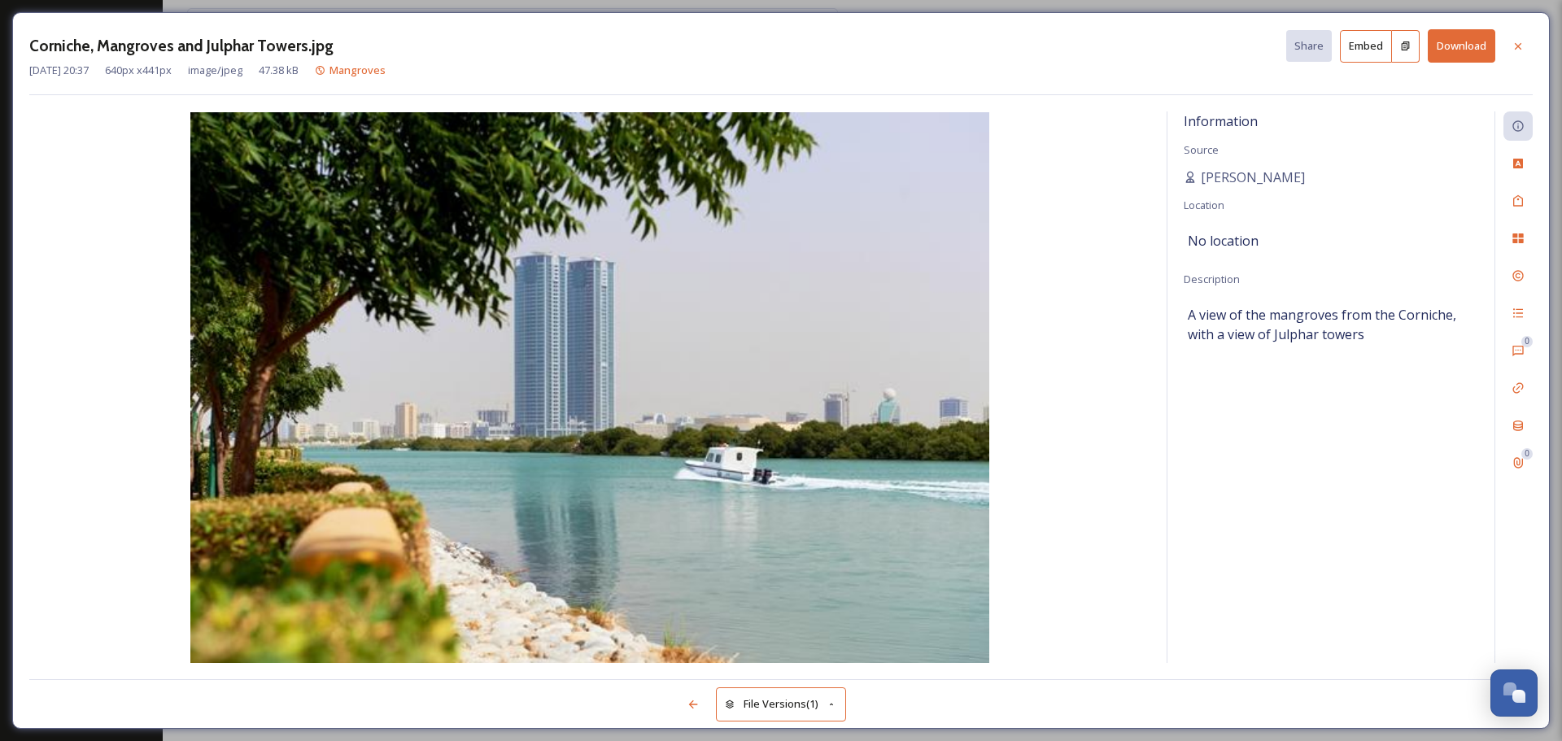
click at [1454, 33] on button "Download" at bounding box center [1462, 45] width 68 height 33
click at [1509, 45] on div at bounding box center [1518, 46] width 29 height 29
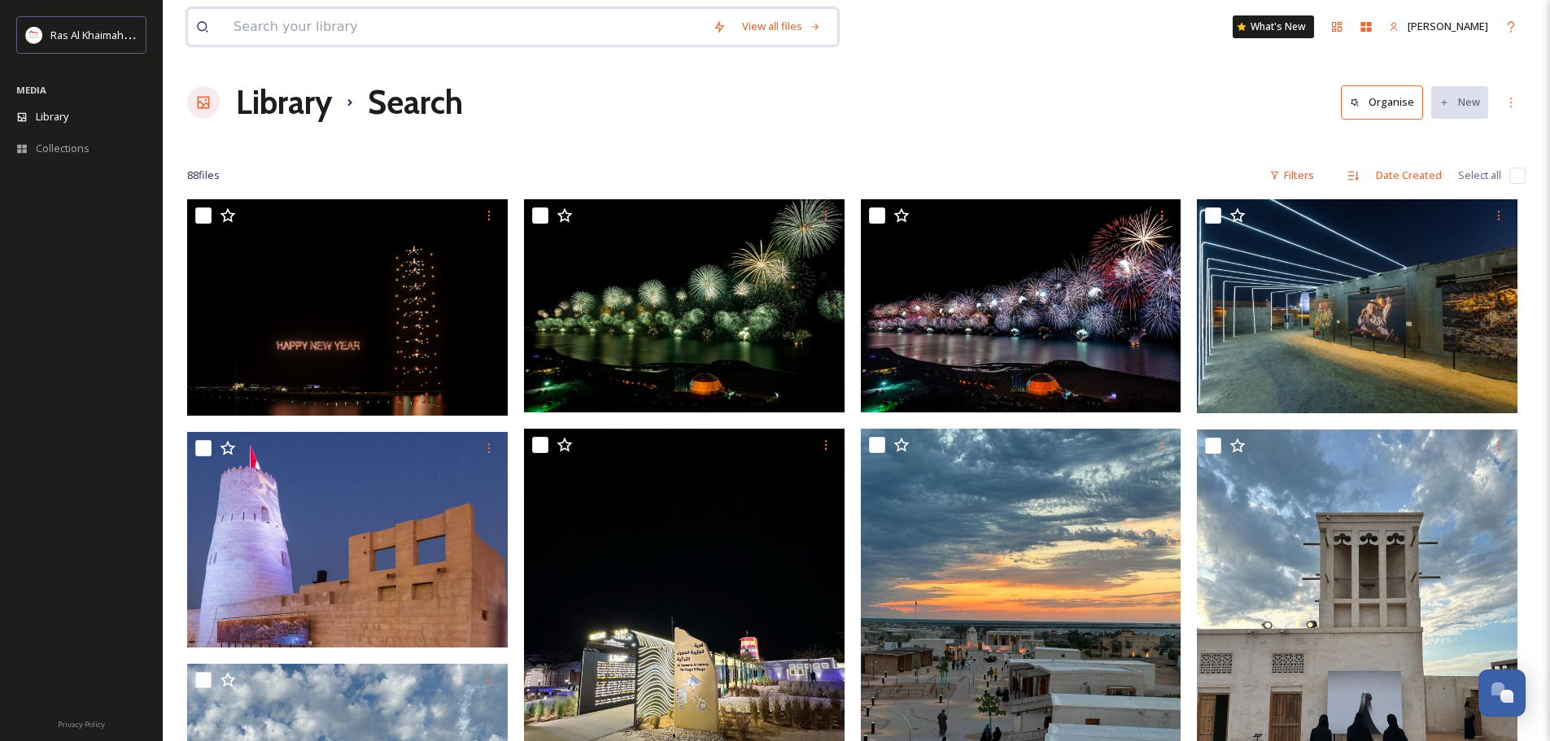
click at [395, 22] on input at bounding box center [464, 27] width 479 height 36
type input "heritage village"
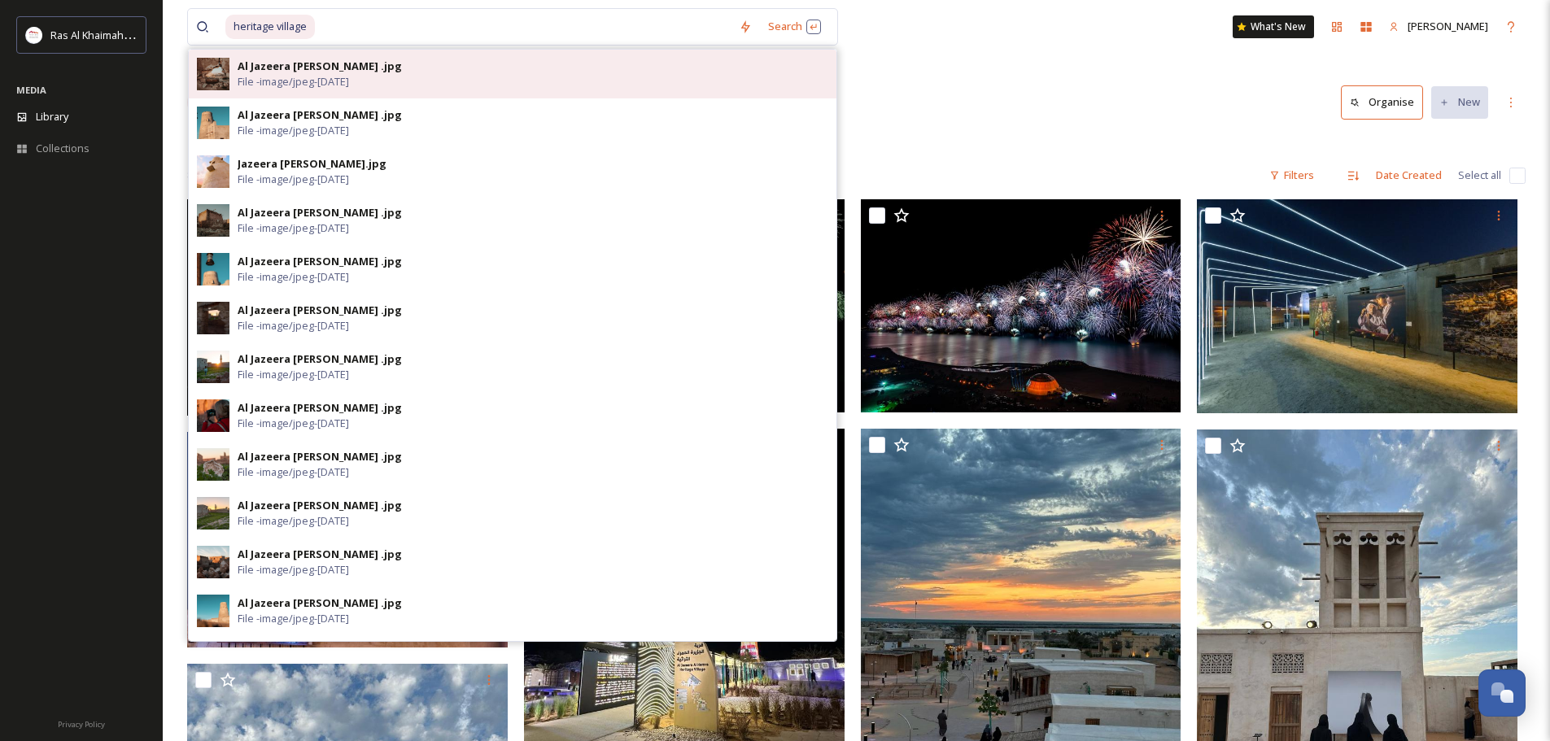
click at [430, 79] on div "Al Jazeera [PERSON_NAME] .jpg File - image/jpeg - [DATE]" at bounding box center [533, 74] width 591 height 31
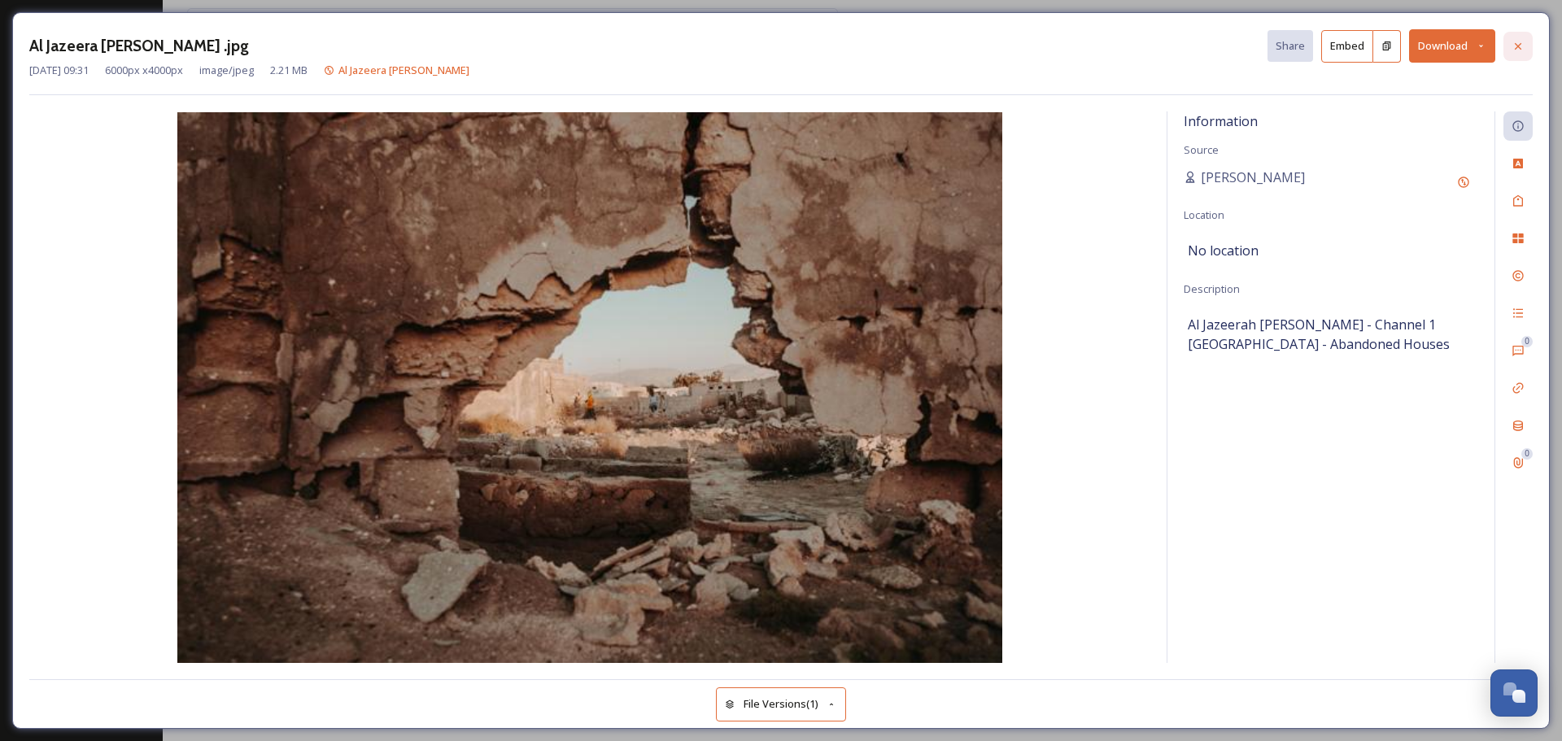
click at [1517, 43] on icon at bounding box center [1518, 46] width 13 height 13
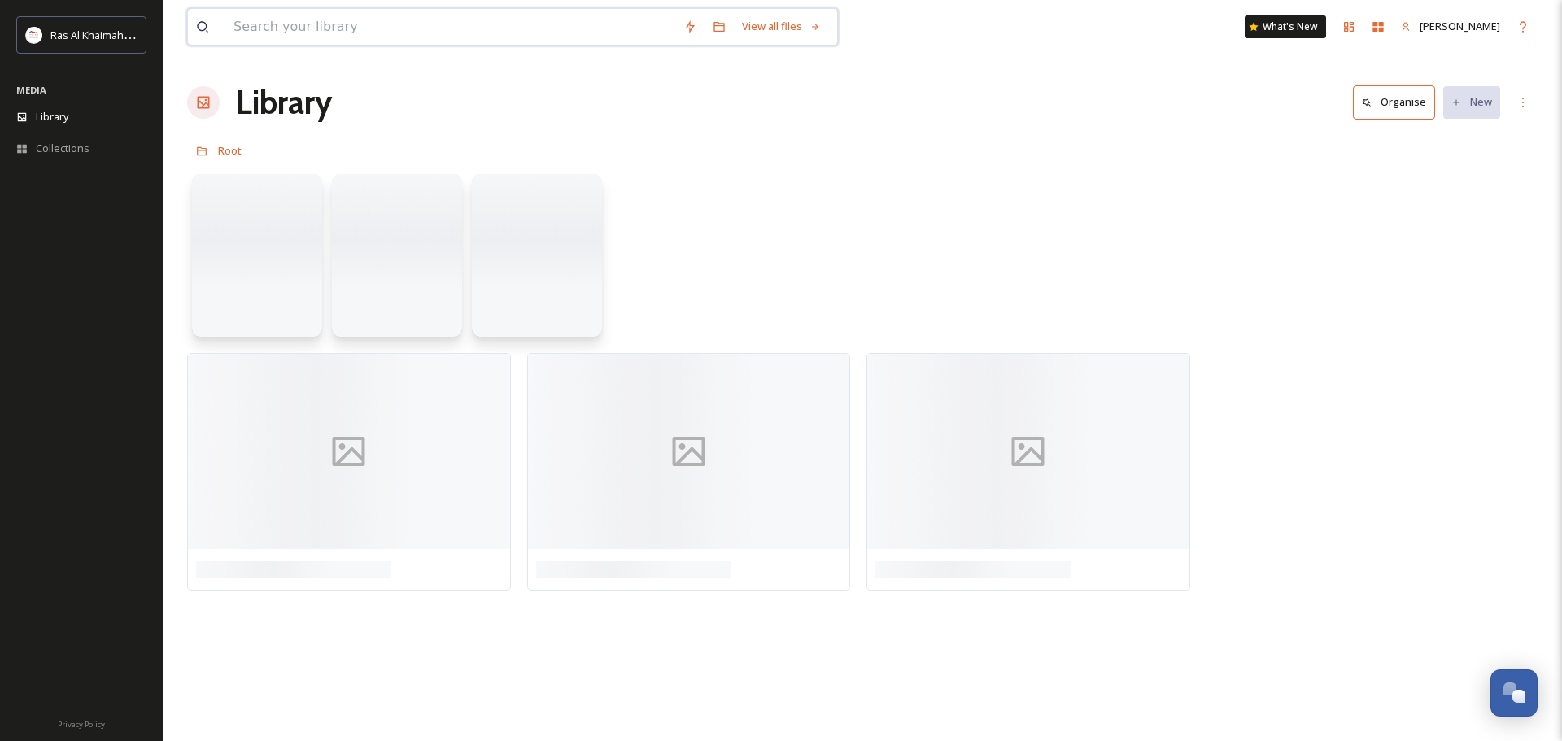
click at [356, 20] on input at bounding box center [450, 27] width 450 height 36
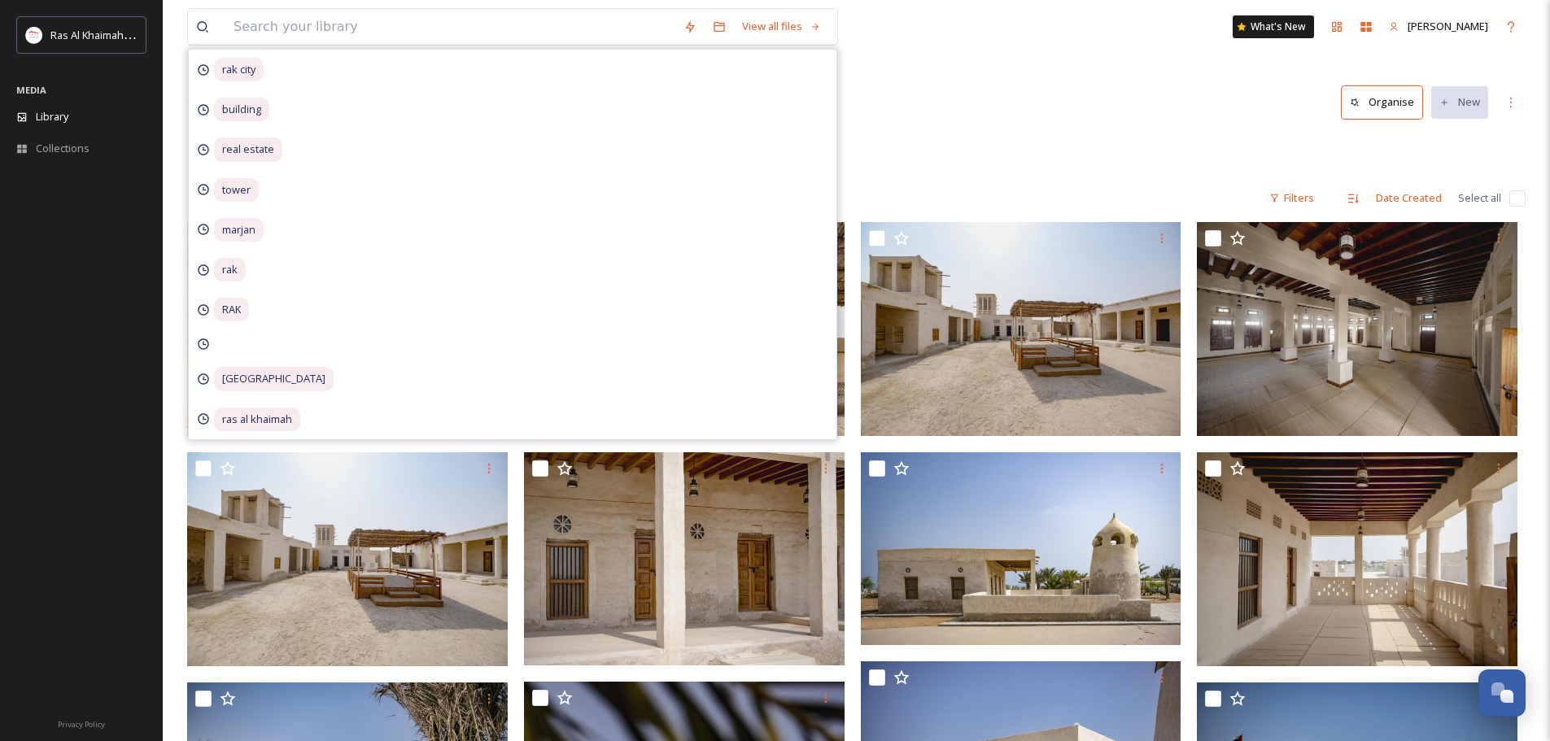
click at [1049, 94] on div "Library Organise New" at bounding box center [856, 102] width 1338 height 49
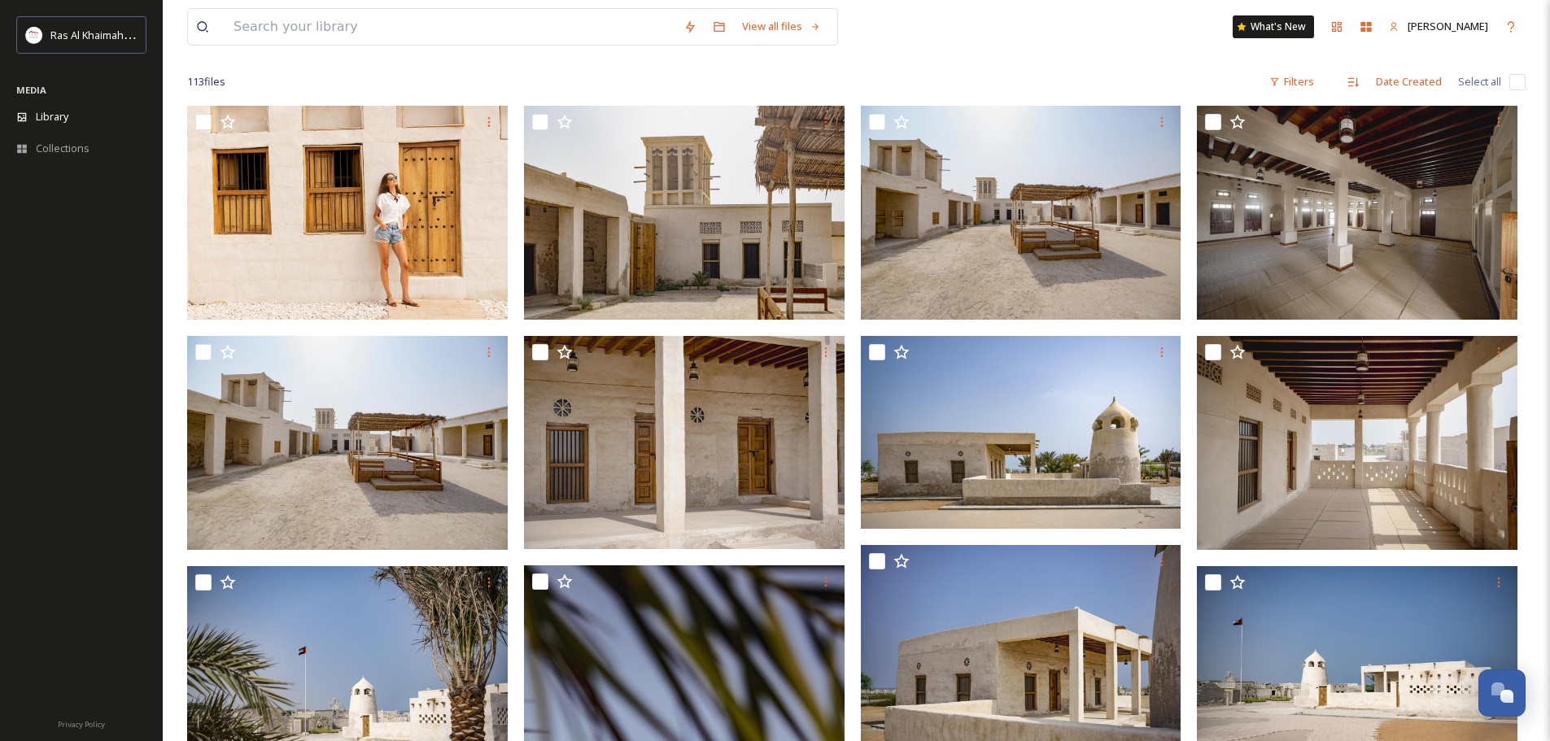
scroll to position [244, 0]
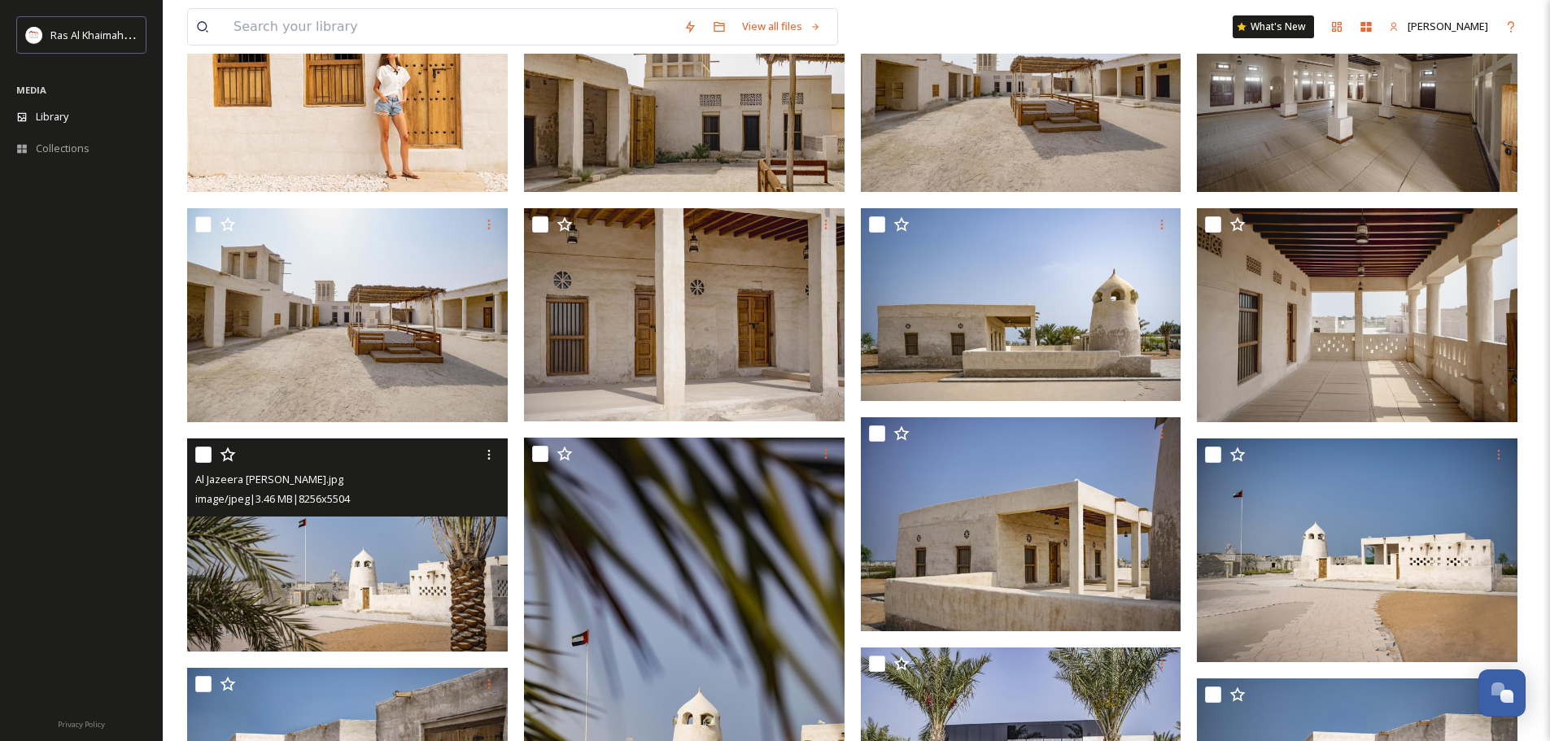
click at [453, 547] on img at bounding box center [347, 546] width 321 height 214
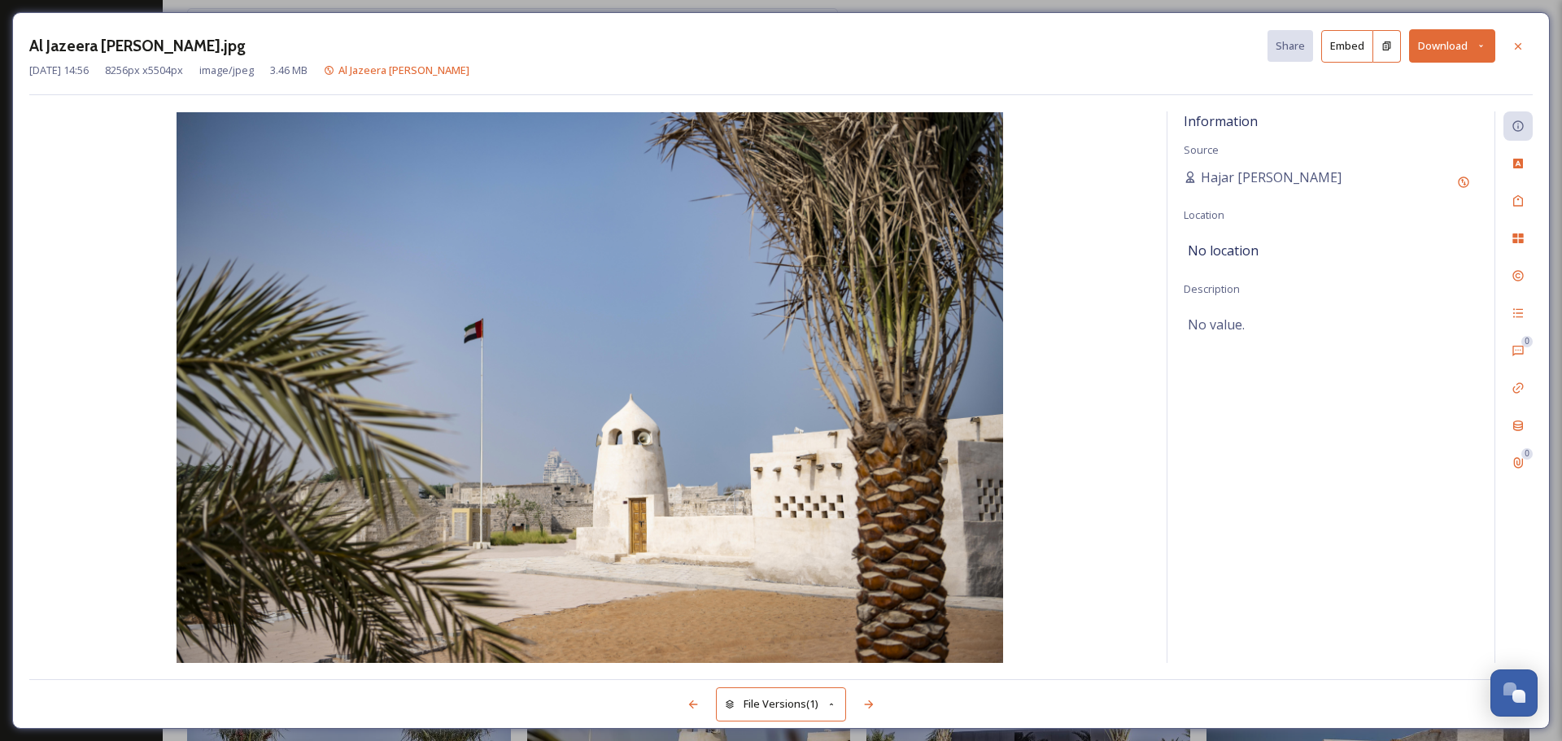
click at [1439, 38] on button "Download" at bounding box center [1452, 45] width 86 height 33
click at [1452, 81] on span "Download Original (8256 x 5504)" at bounding box center [1410, 83] width 154 height 15
click at [1526, 41] on div at bounding box center [1518, 45] width 29 height 29
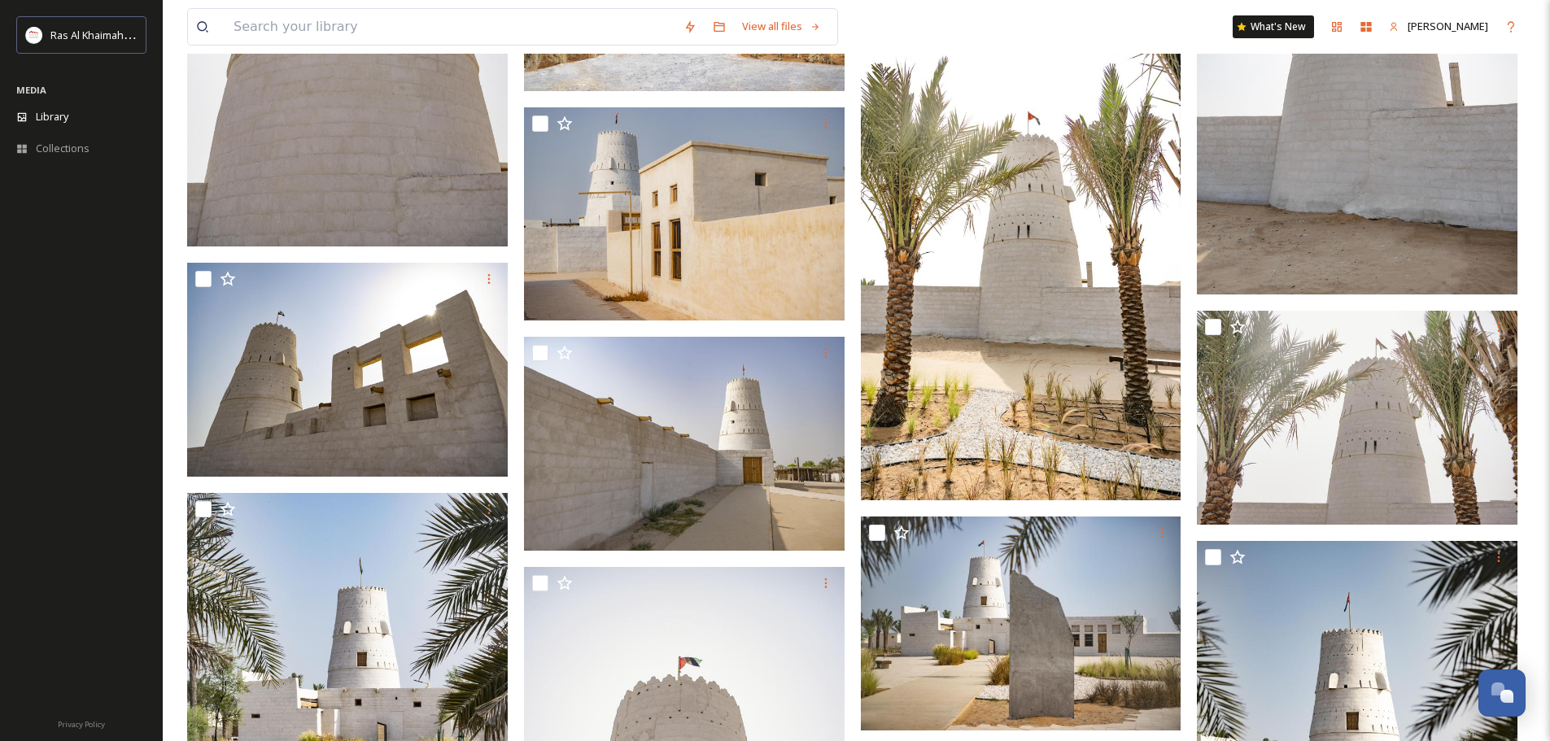
scroll to position [2522, 0]
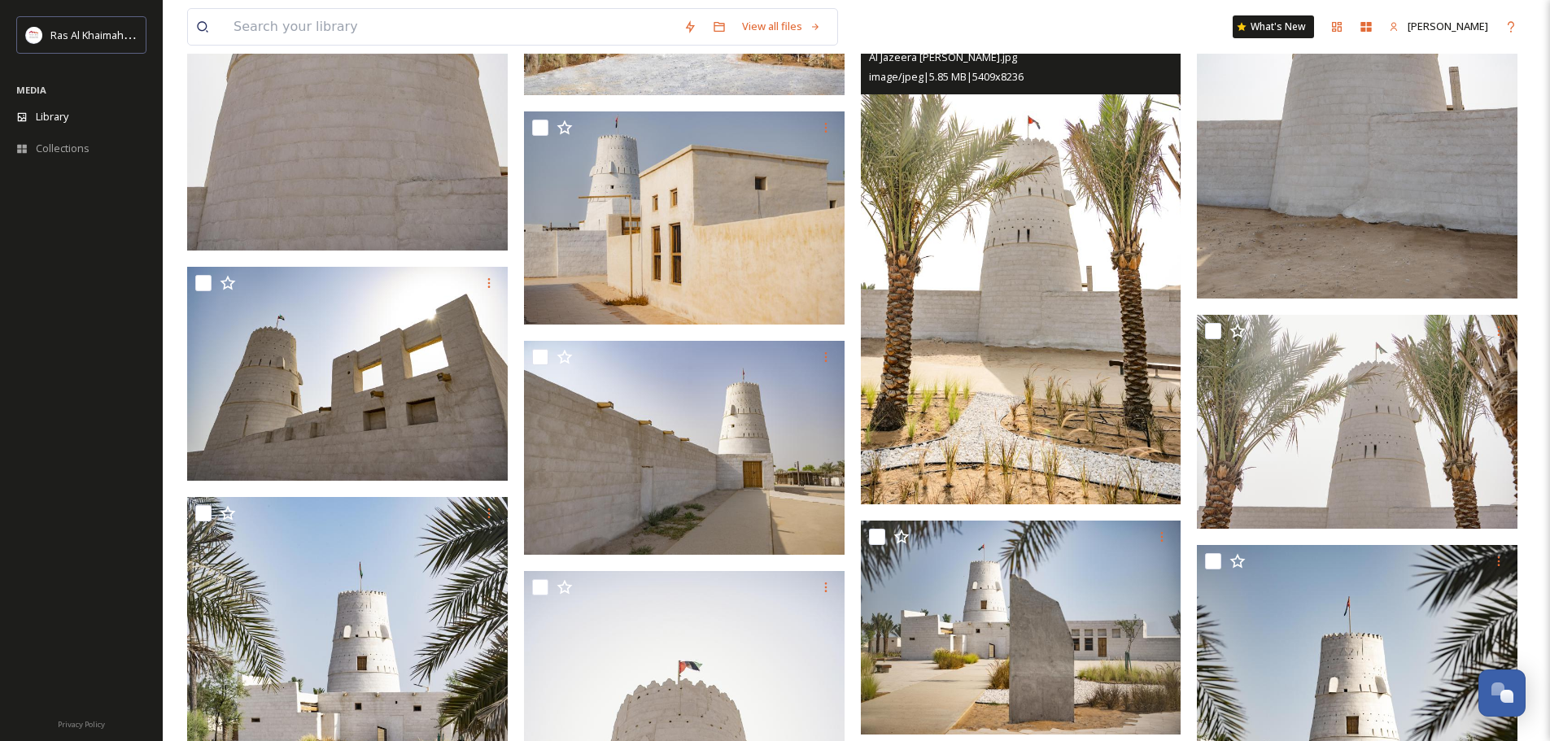
click at [976, 398] on img at bounding box center [1021, 260] width 321 height 488
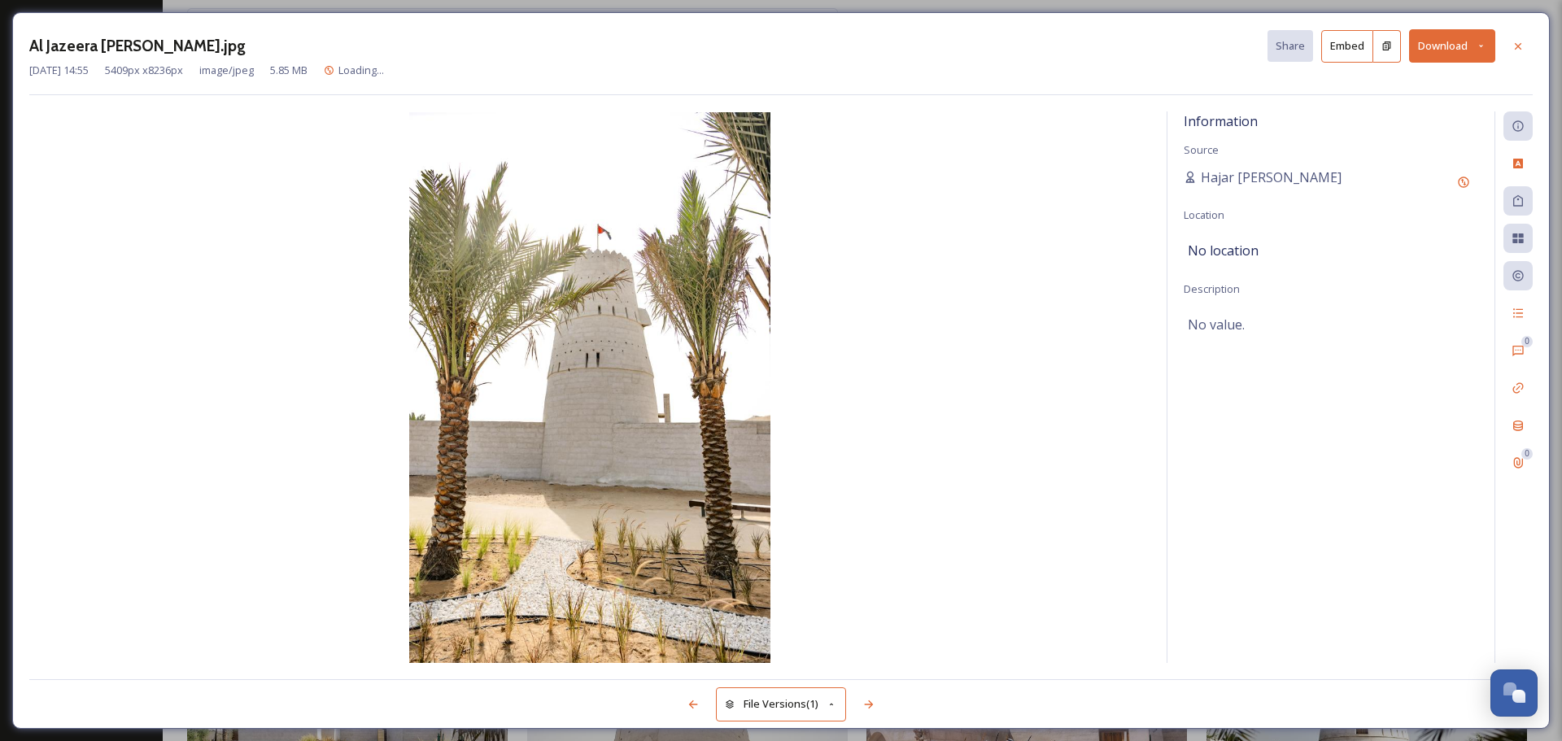
drag, startPoint x: 1514, startPoint y: 44, endPoint x: 1519, endPoint y: 148, distance: 104.3
click at [1515, 44] on icon at bounding box center [1518, 46] width 13 height 13
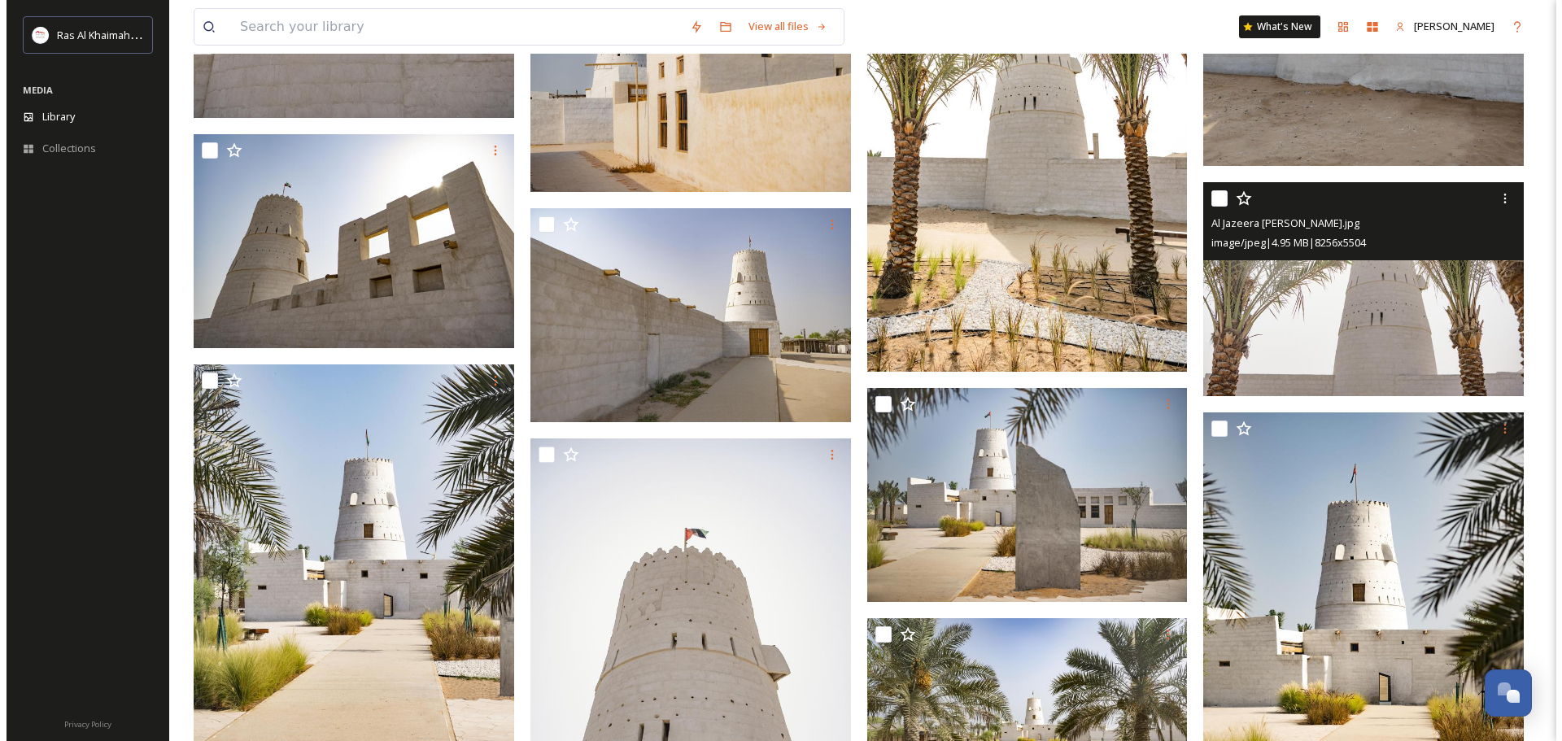
scroll to position [3010, 0]
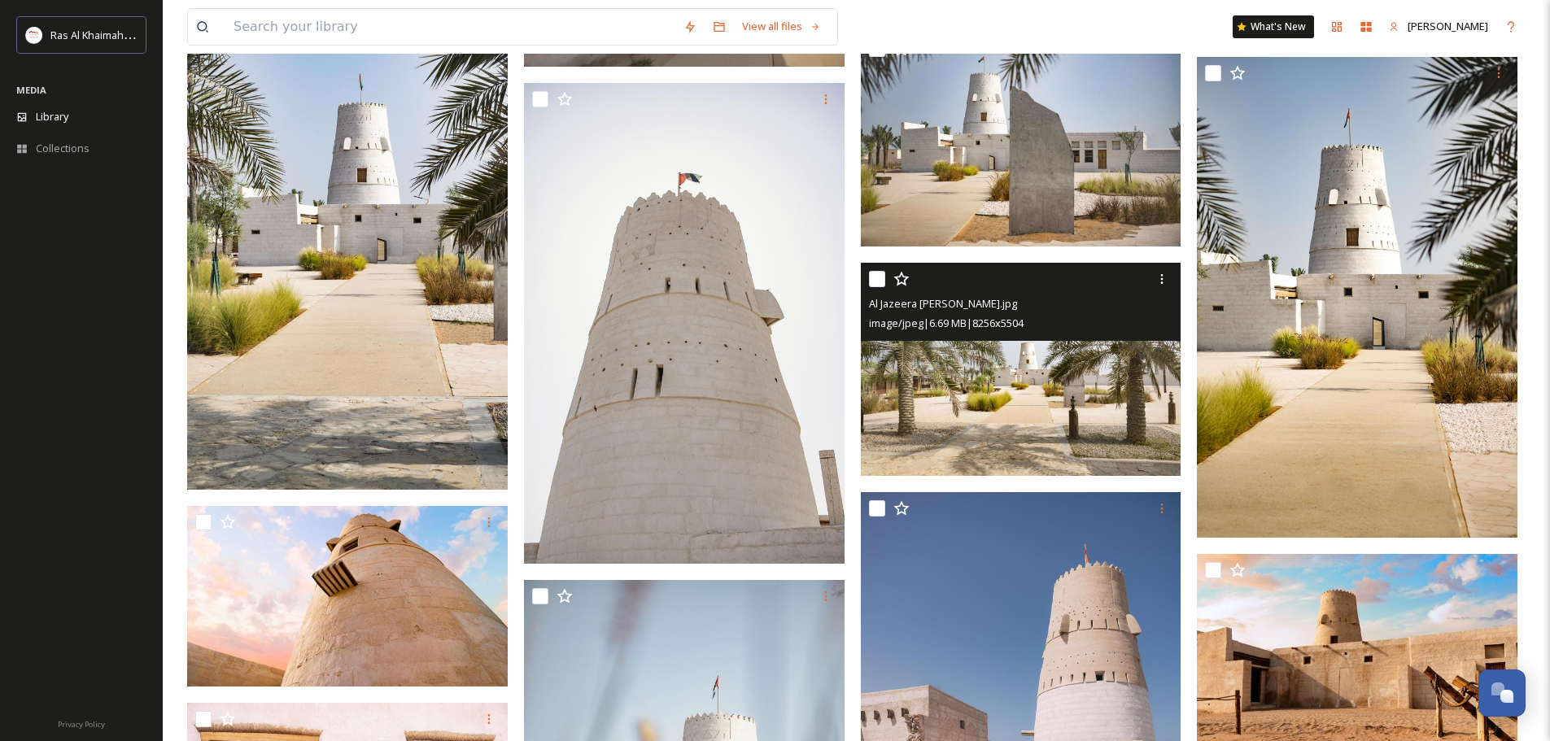
click at [1178, 421] on img at bounding box center [1021, 369] width 321 height 214
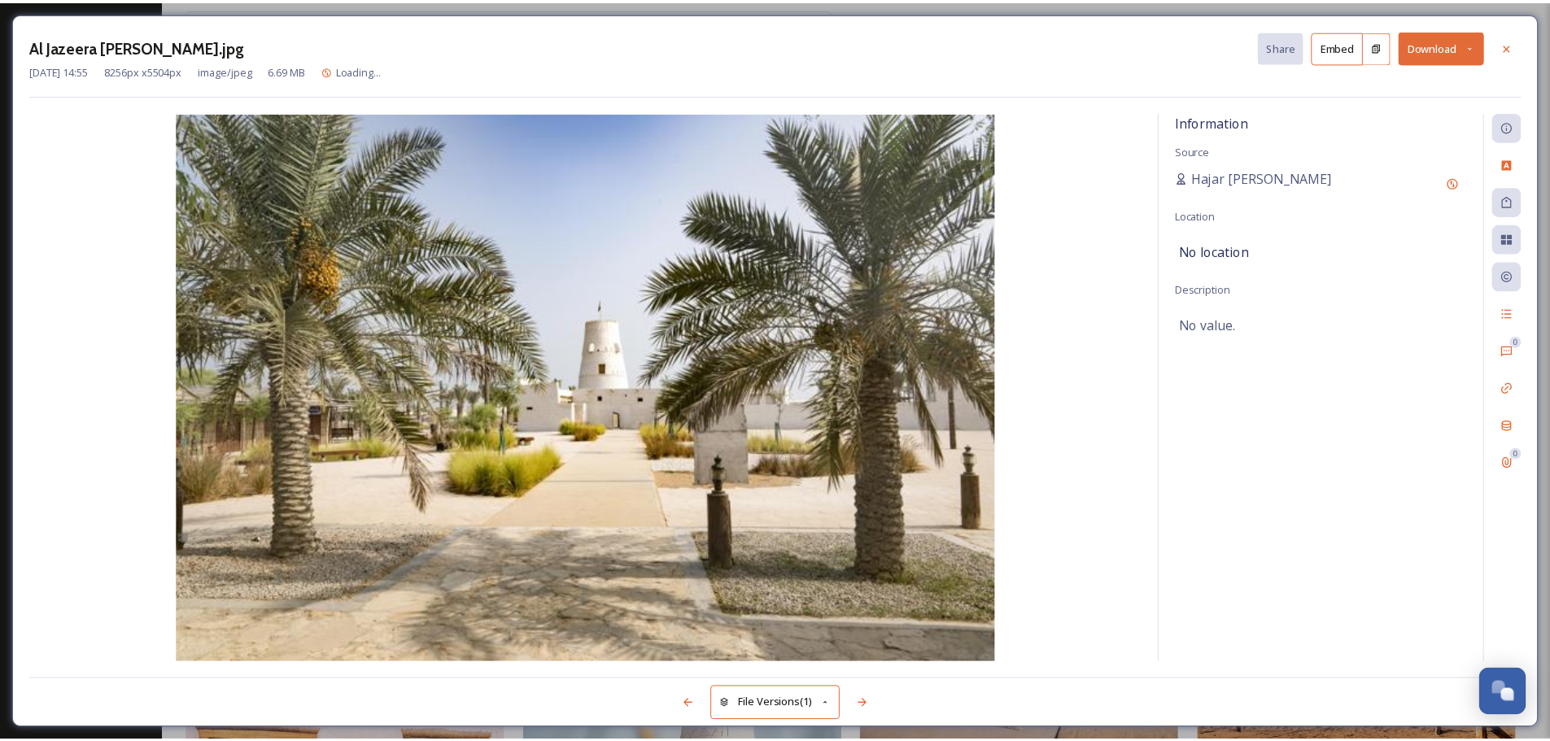
scroll to position [3037, 0]
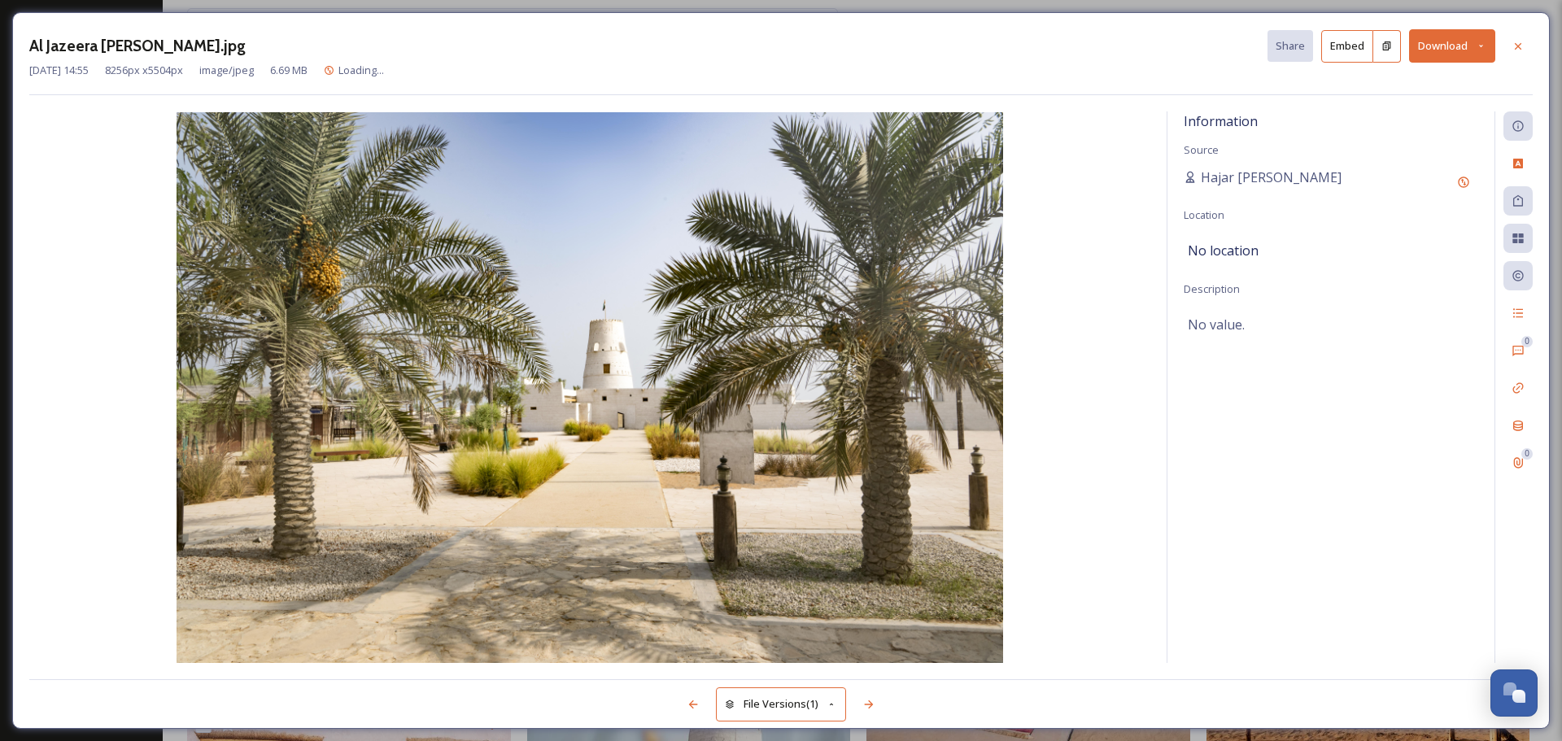
click at [1455, 52] on button "Download" at bounding box center [1452, 45] width 86 height 33
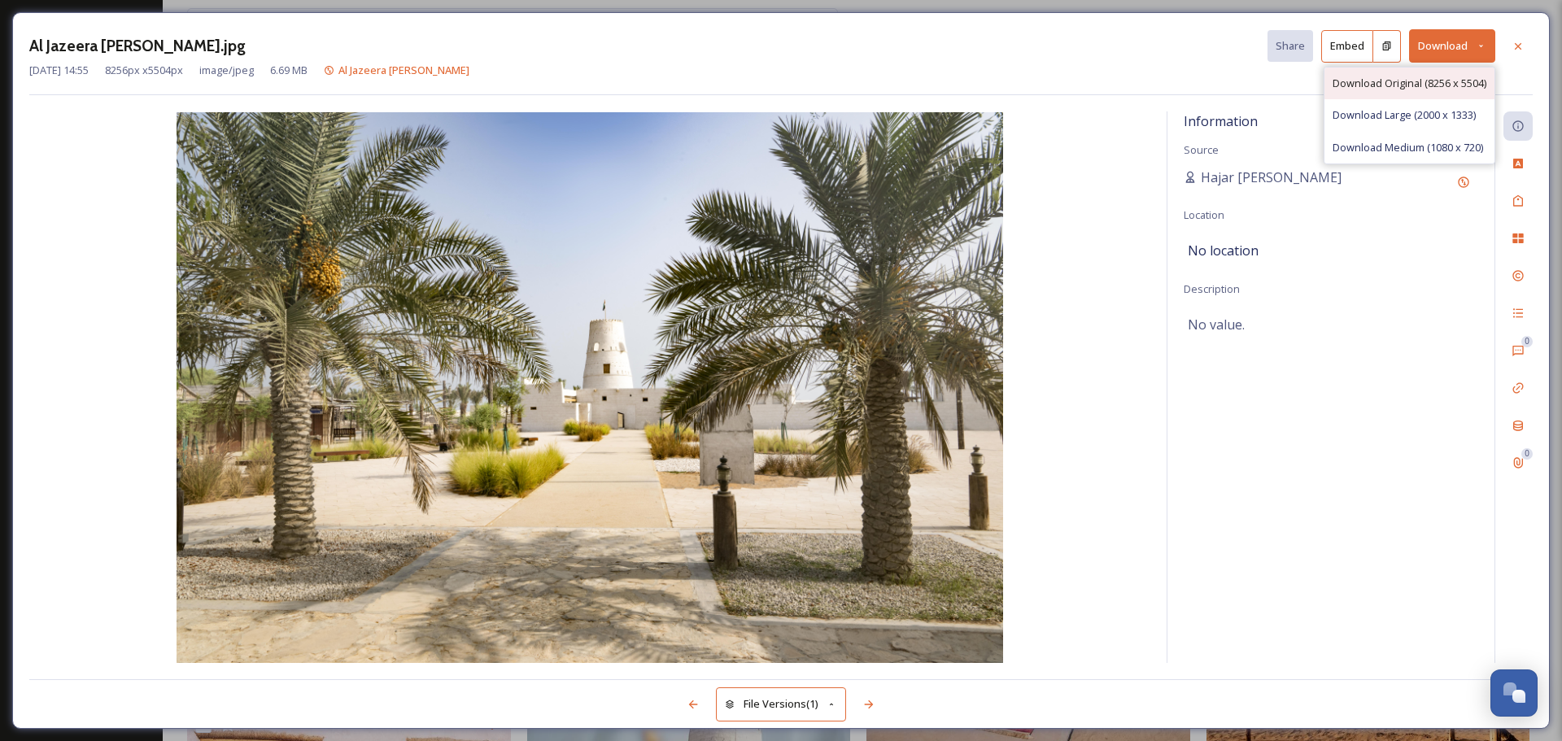
click at [1455, 84] on span "Download Original (8256 x 5504)" at bounding box center [1410, 83] width 154 height 15
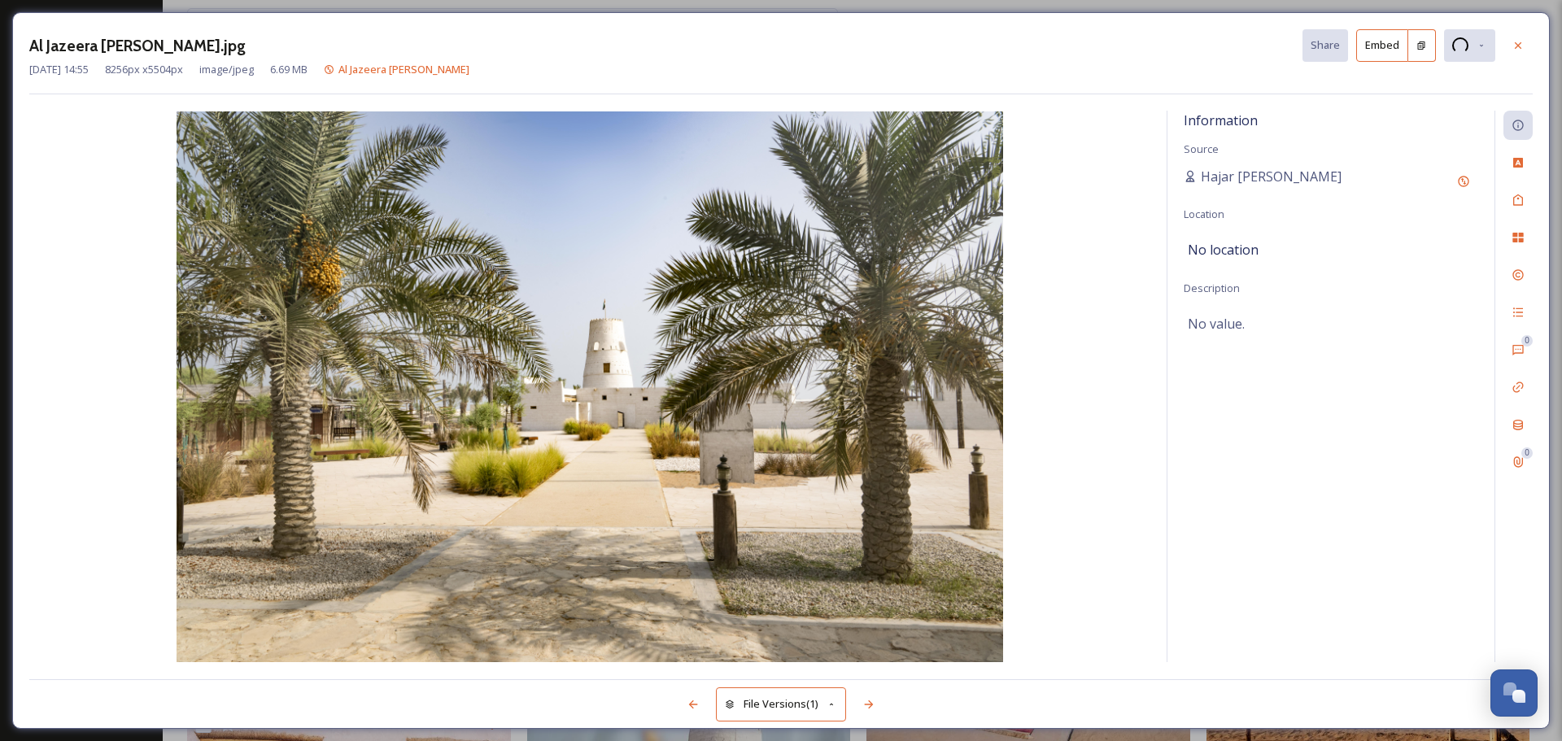
click at [1522, 37] on div at bounding box center [1518, 45] width 29 height 29
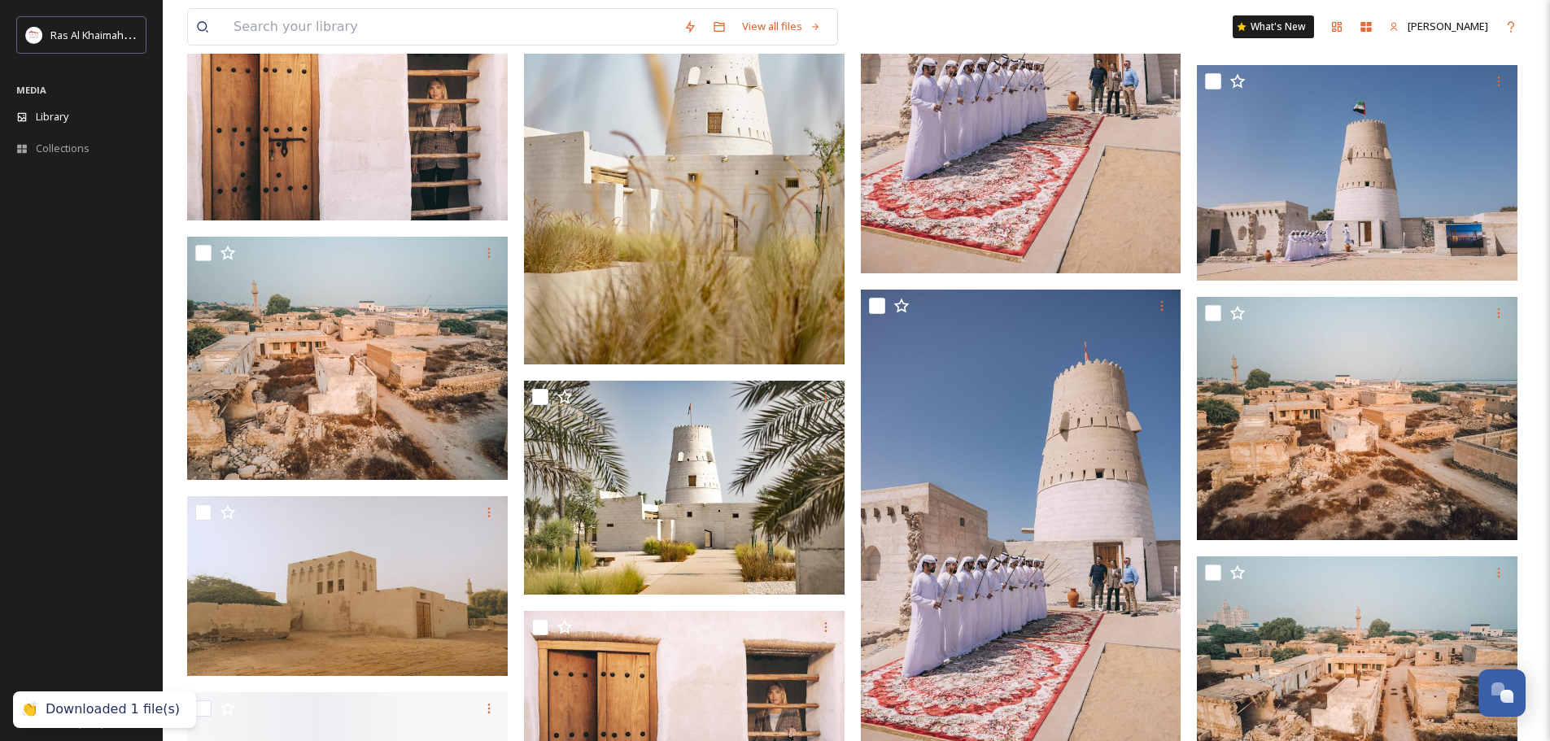
scroll to position [3932, 0]
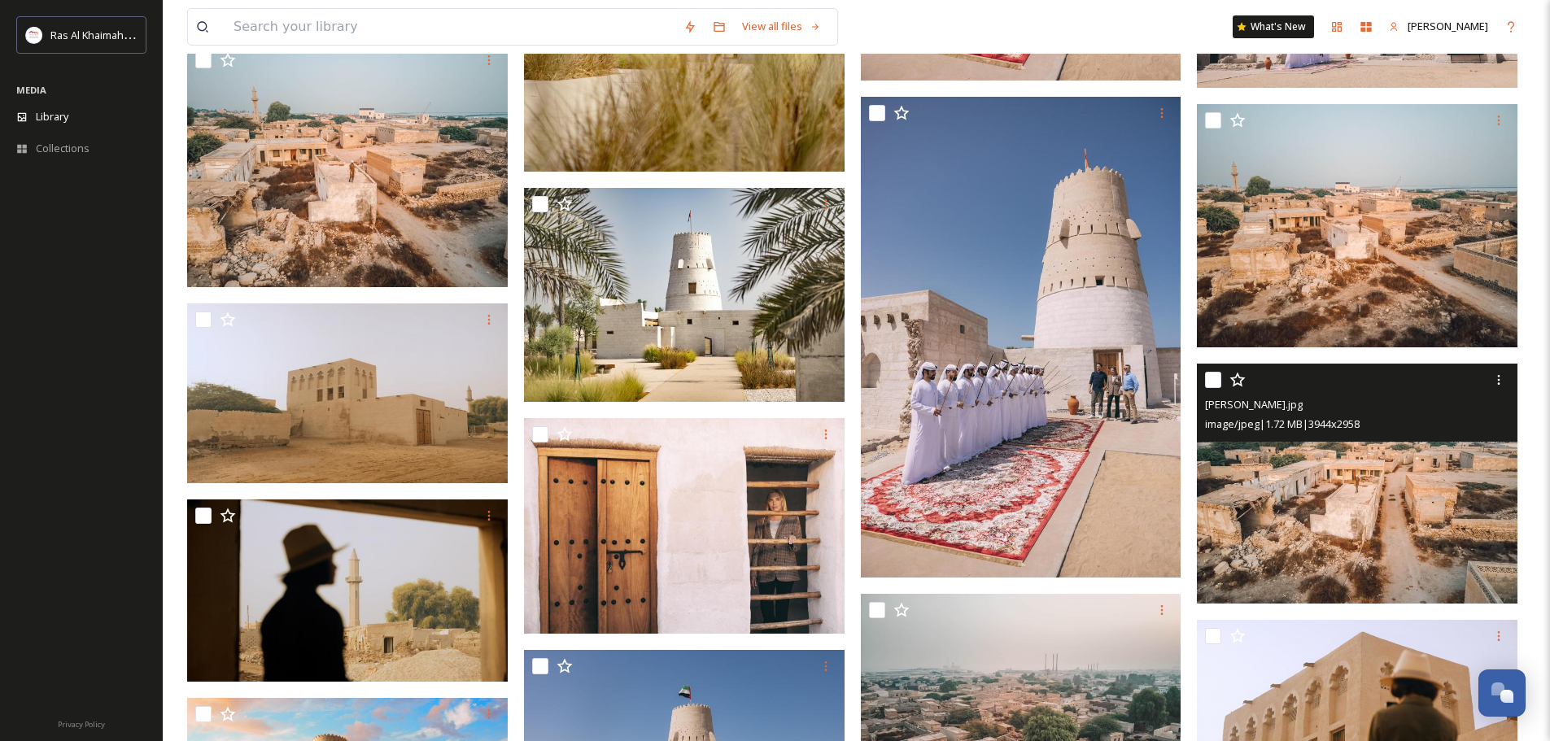
click at [1351, 535] on img at bounding box center [1357, 484] width 321 height 241
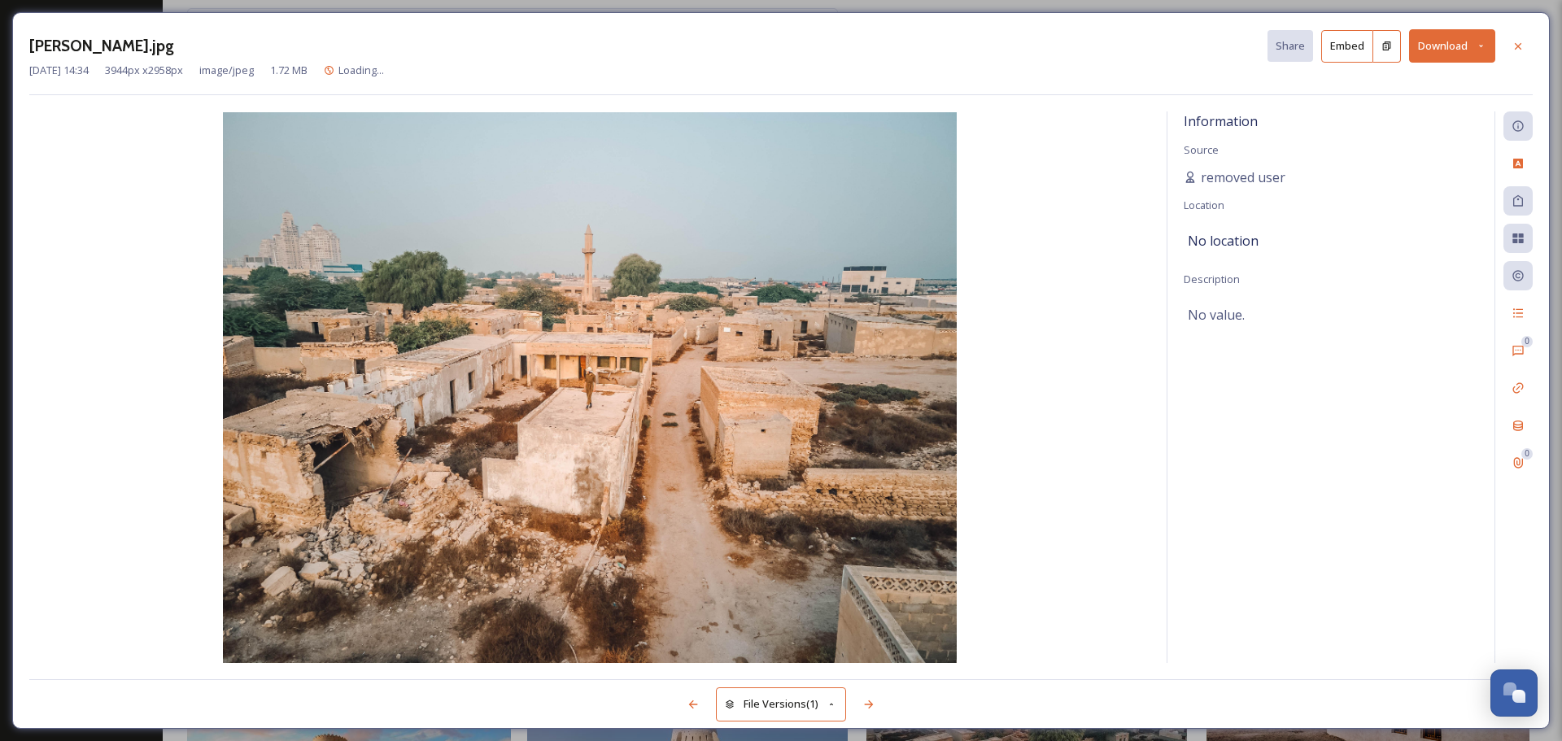
click at [1524, 43] on icon at bounding box center [1518, 46] width 13 height 13
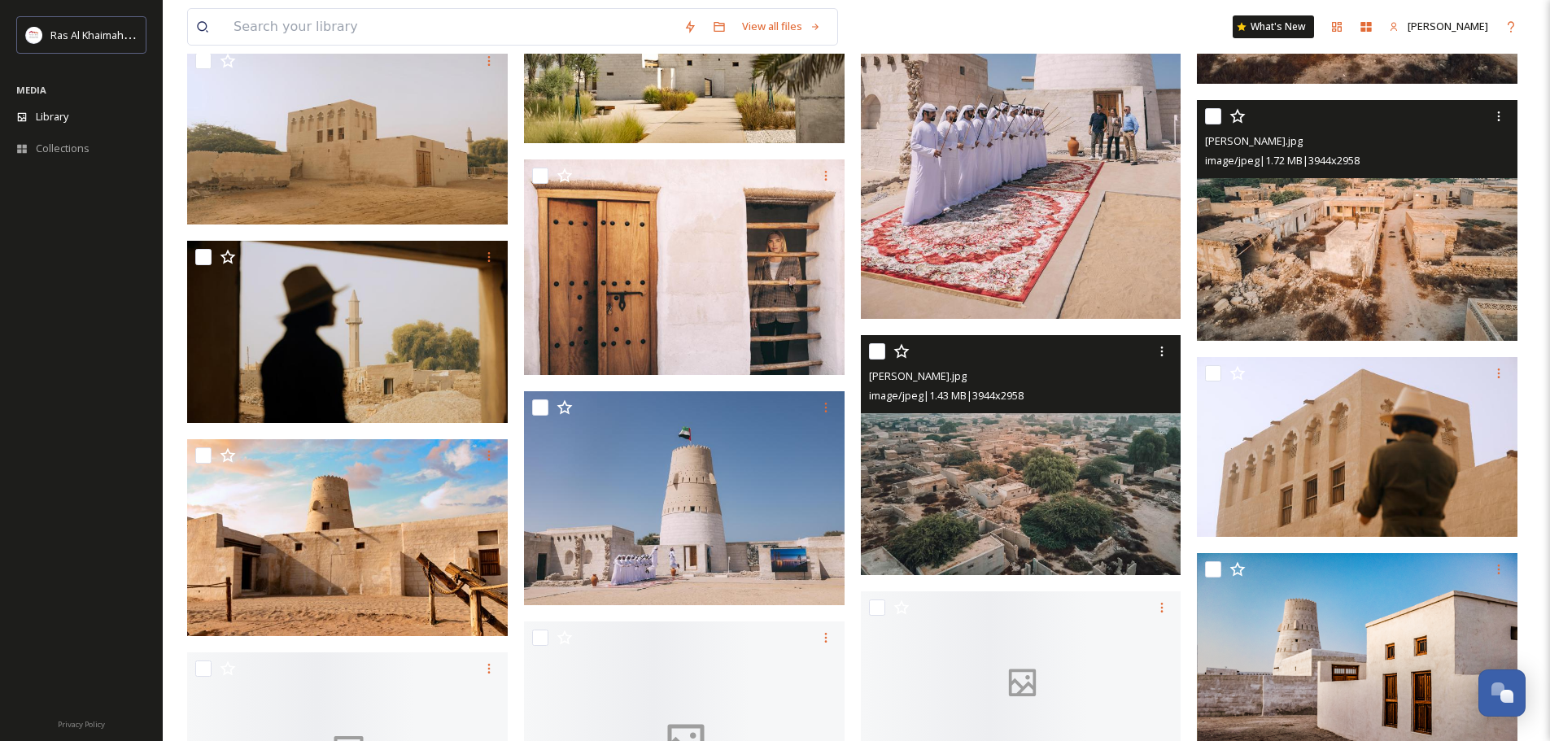
scroll to position [4339, 0]
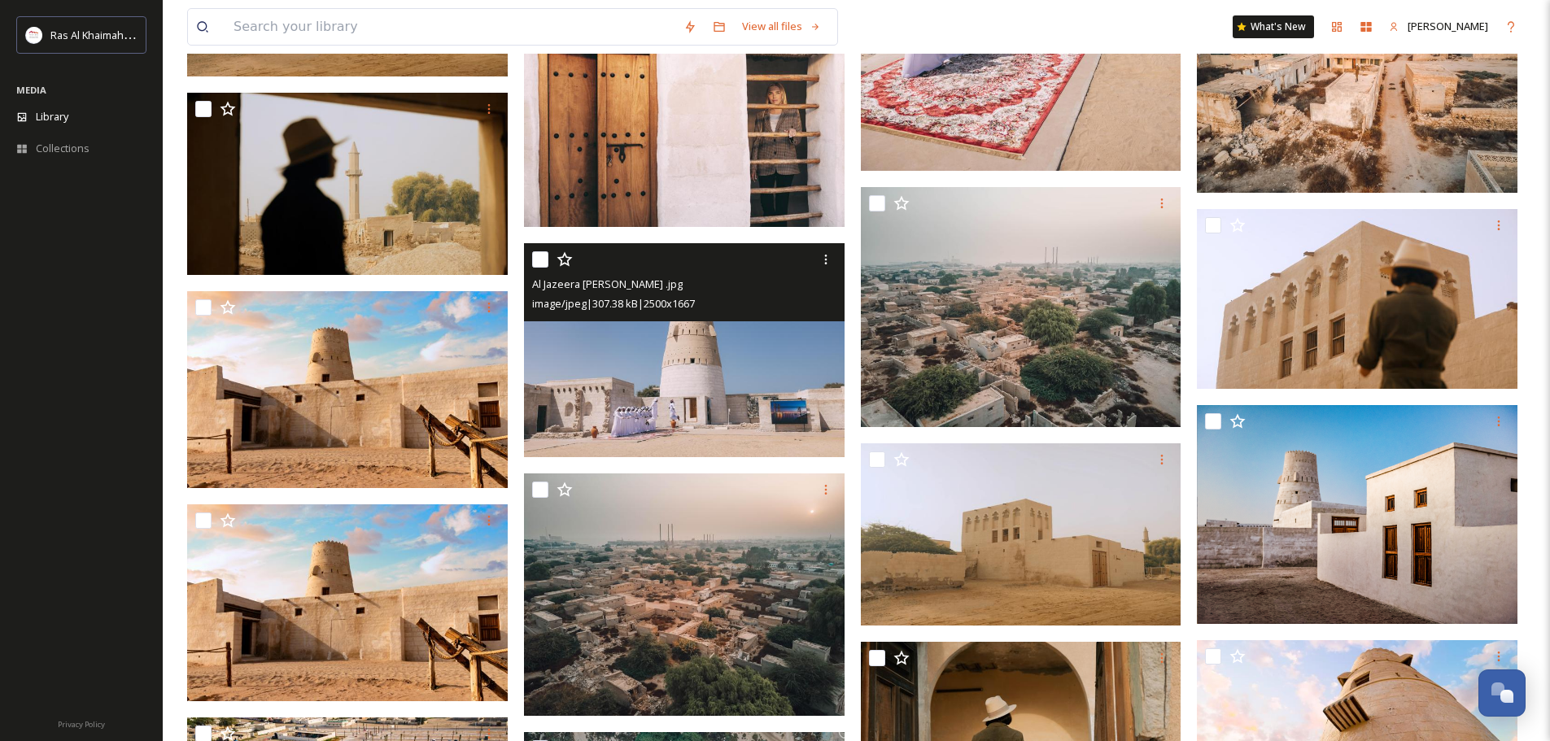
click at [626, 397] on img at bounding box center [684, 350] width 321 height 214
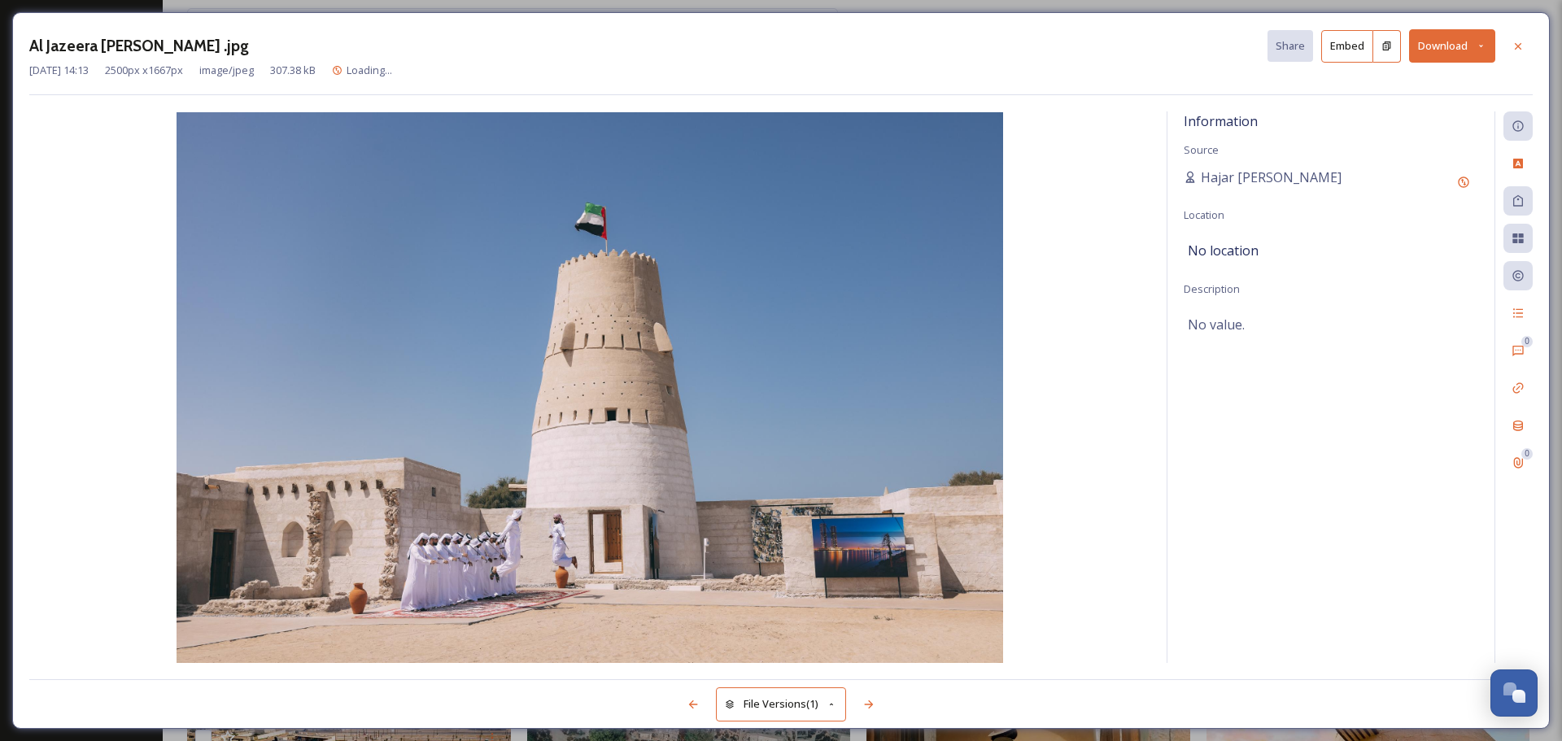
click at [1465, 36] on button "Download" at bounding box center [1452, 45] width 86 height 33
click at [1417, 81] on span "Download Original (2500 x 1667)" at bounding box center [1410, 83] width 154 height 15
click at [1523, 48] on icon at bounding box center [1518, 45] width 13 height 13
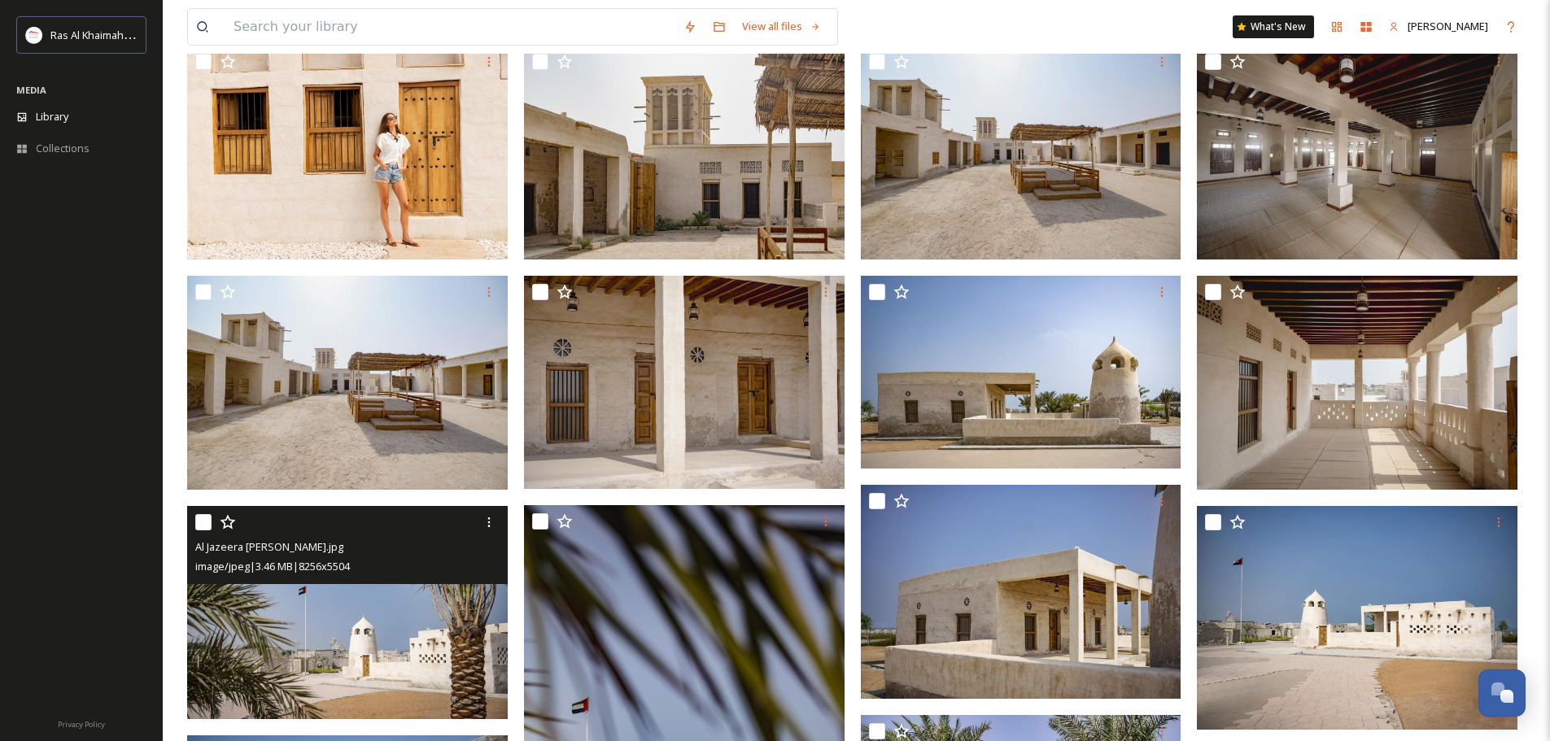
scroll to position [3, 0]
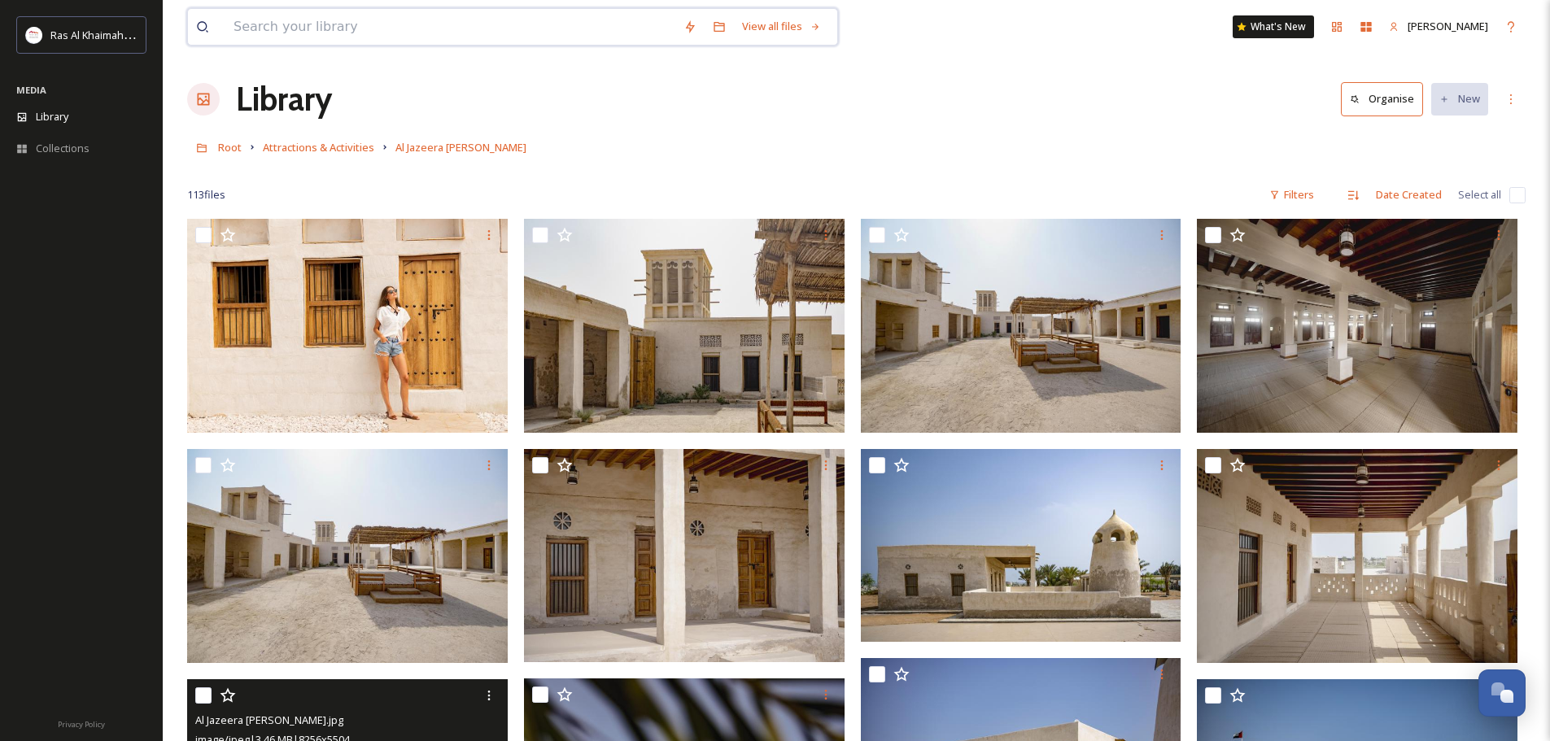
click at [456, 34] on input at bounding box center [450, 27] width 450 height 36
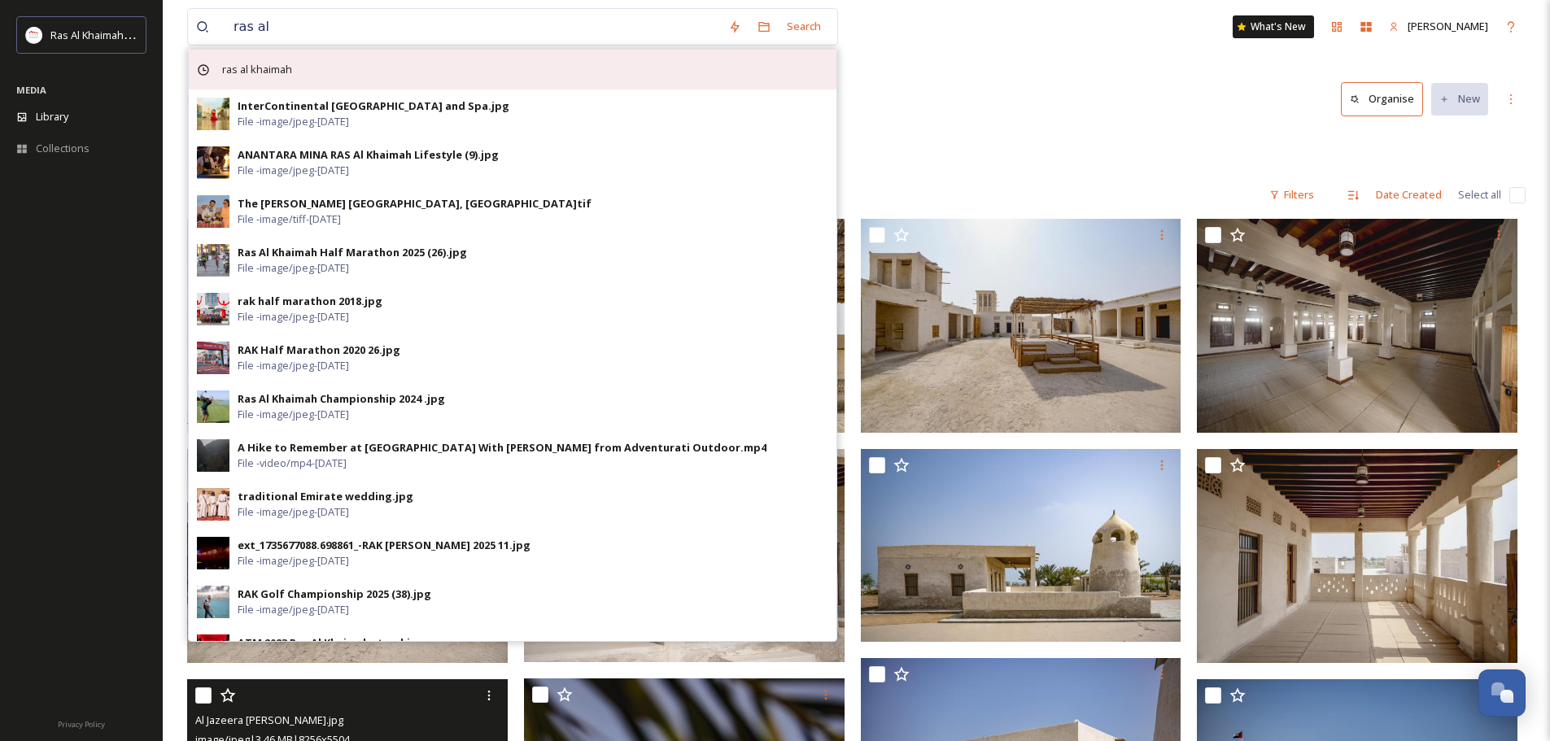
click at [386, 68] on div "ras al khaimah" at bounding box center [513, 70] width 648 height 40
click at [473, 72] on div "ras al khaimah" at bounding box center [513, 70] width 648 height 40
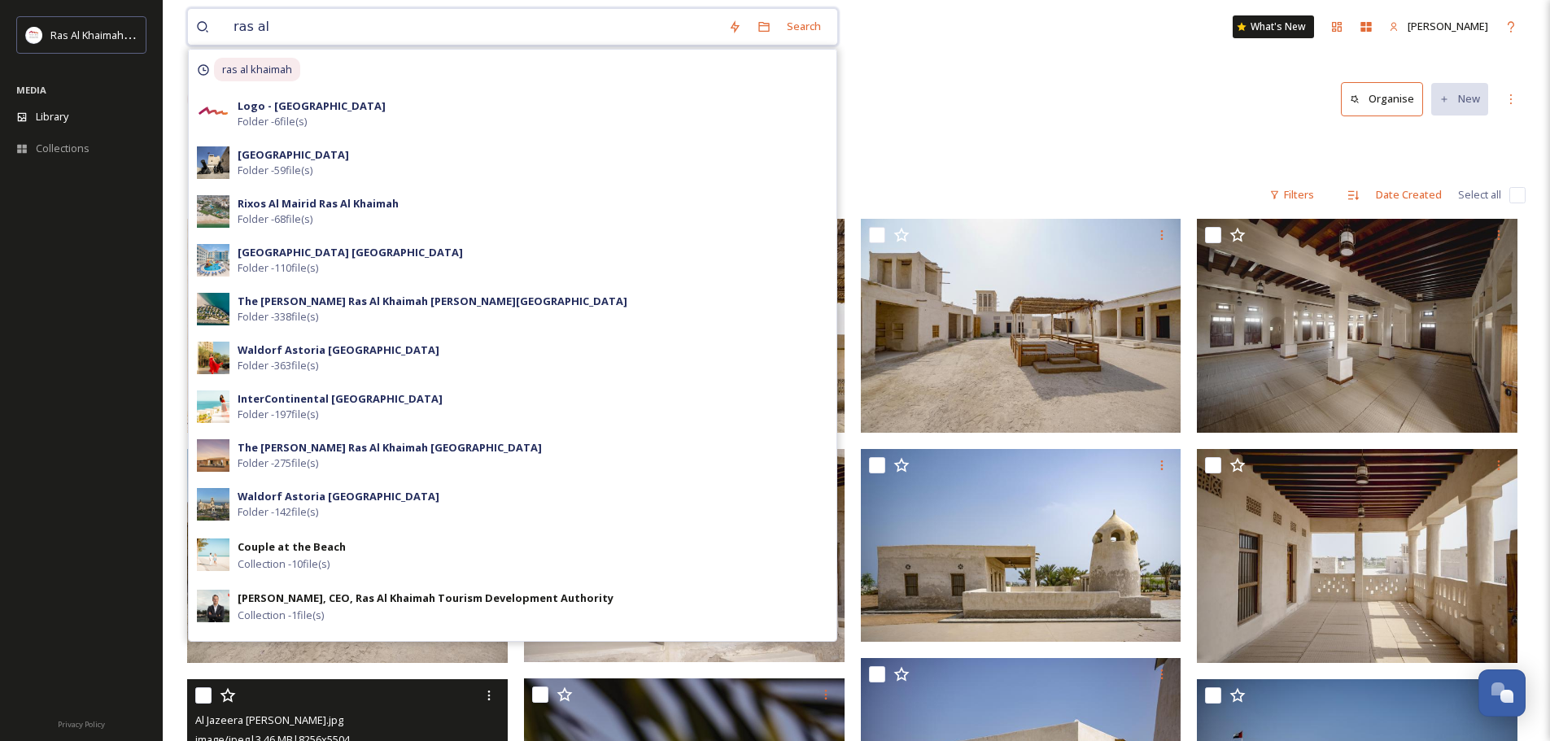
click at [342, 36] on input "ras al" at bounding box center [472, 27] width 495 height 36
type input "rak"
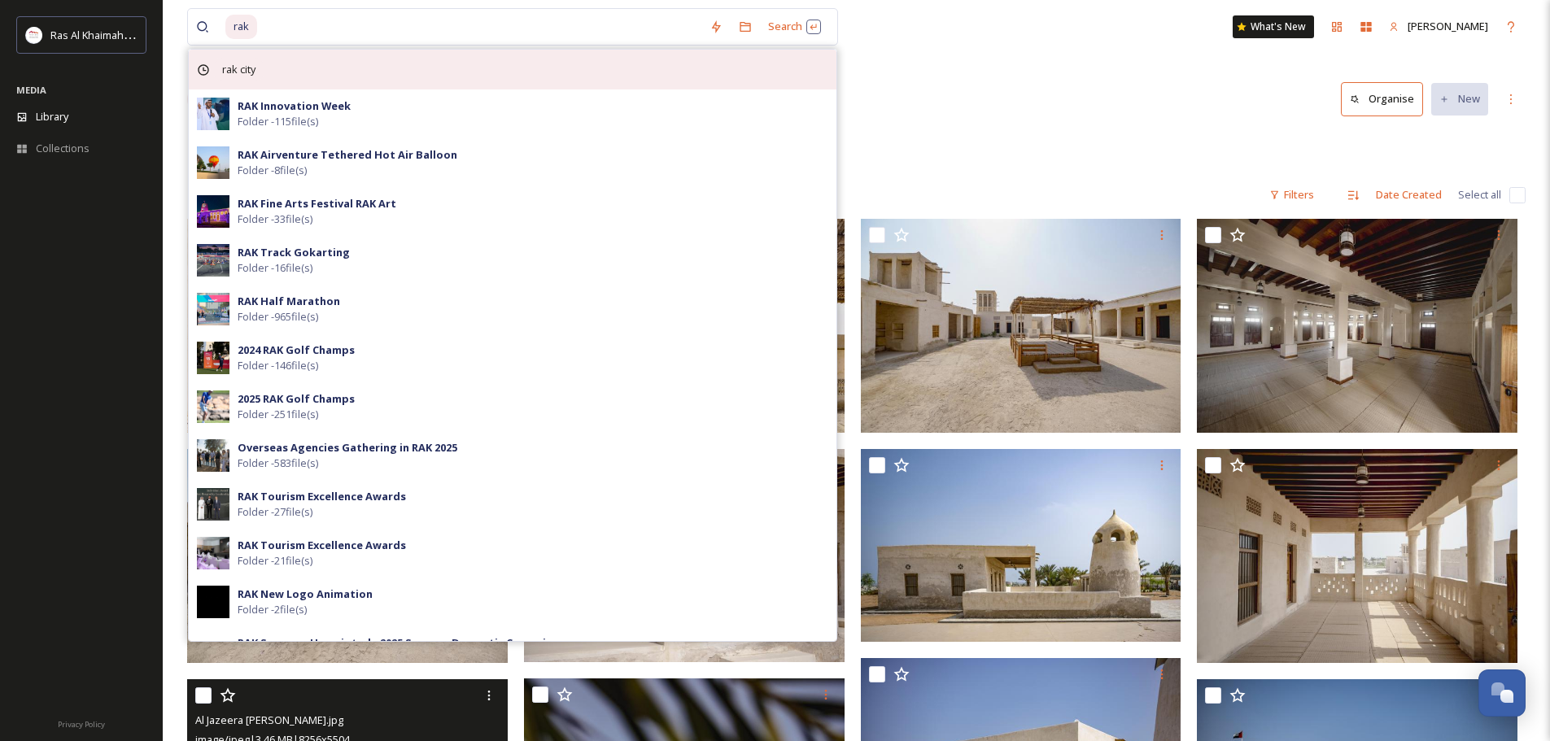
click at [327, 68] on div "rak city" at bounding box center [513, 70] width 648 height 40
click at [330, 66] on div "rak city" at bounding box center [513, 70] width 648 height 40
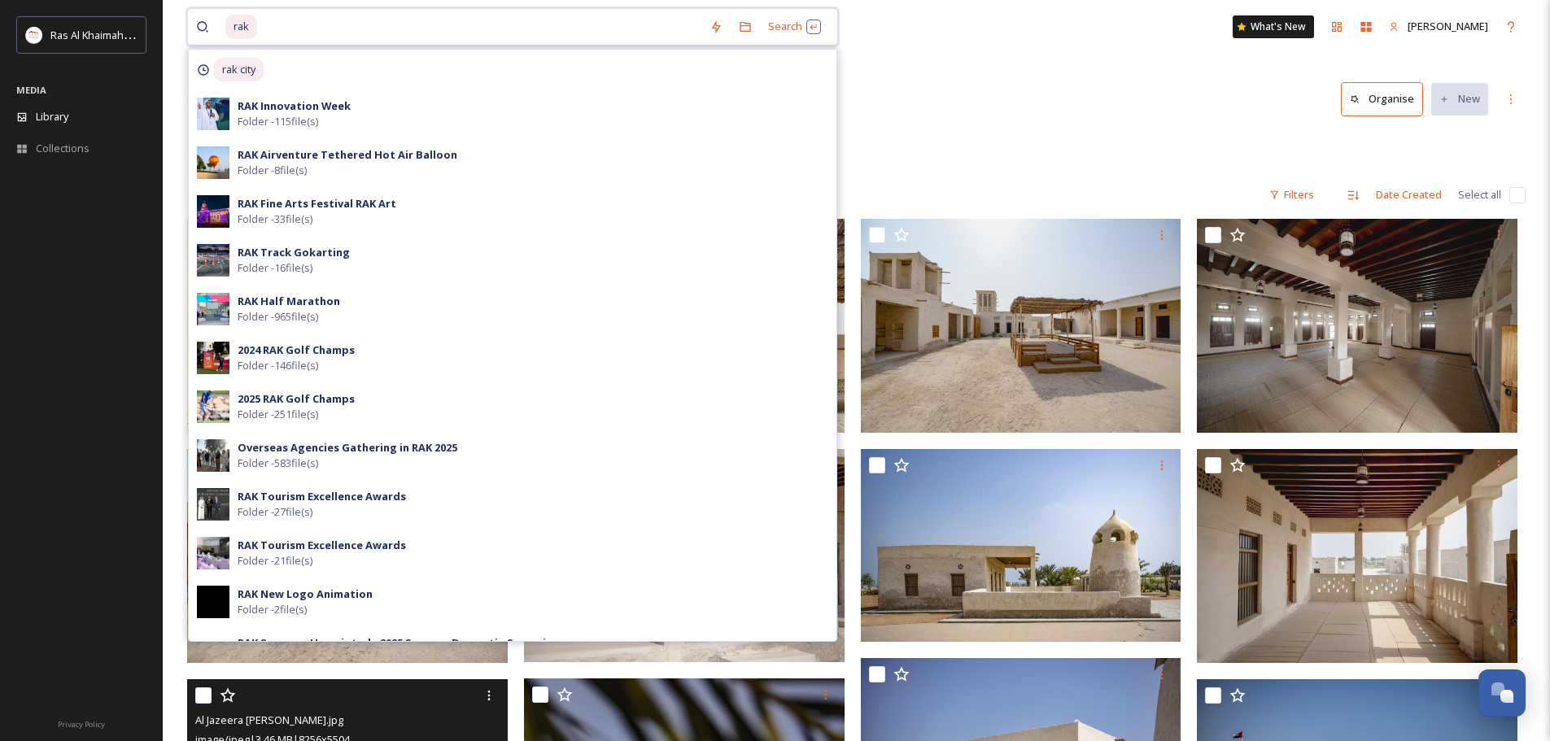
click at [246, 26] on span "rak" at bounding box center [241, 27] width 32 height 24
drag, startPoint x: 256, startPoint y: 22, endPoint x: 154, endPoint y: 6, distance: 103.8
type input "corniche"
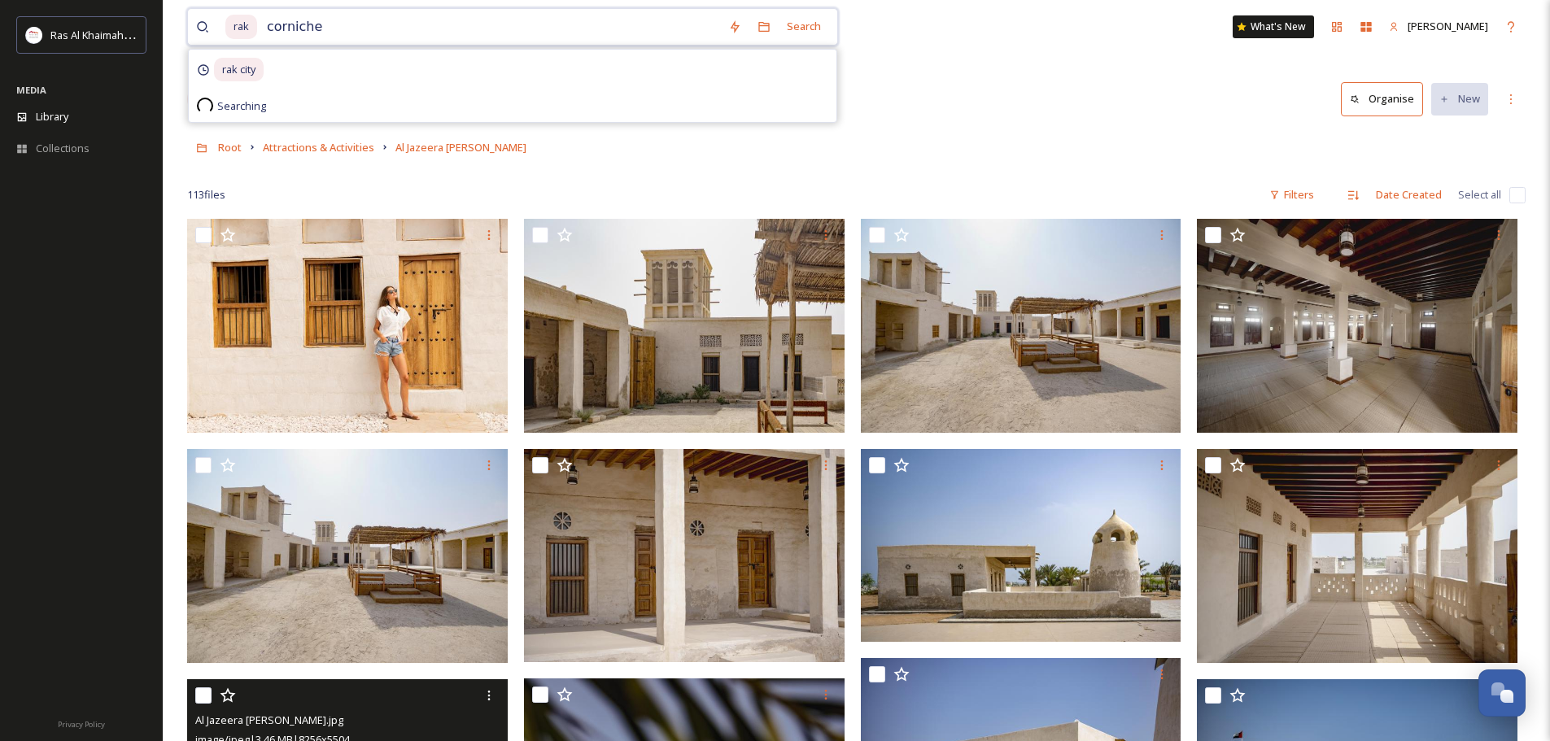
drag, startPoint x: 316, startPoint y: 24, endPoint x: 225, endPoint y: 18, distance: 91.4
click at [234, 21] on div "rak corniche" at bounding box center [472, 27] width 495 height 36
type input "r"
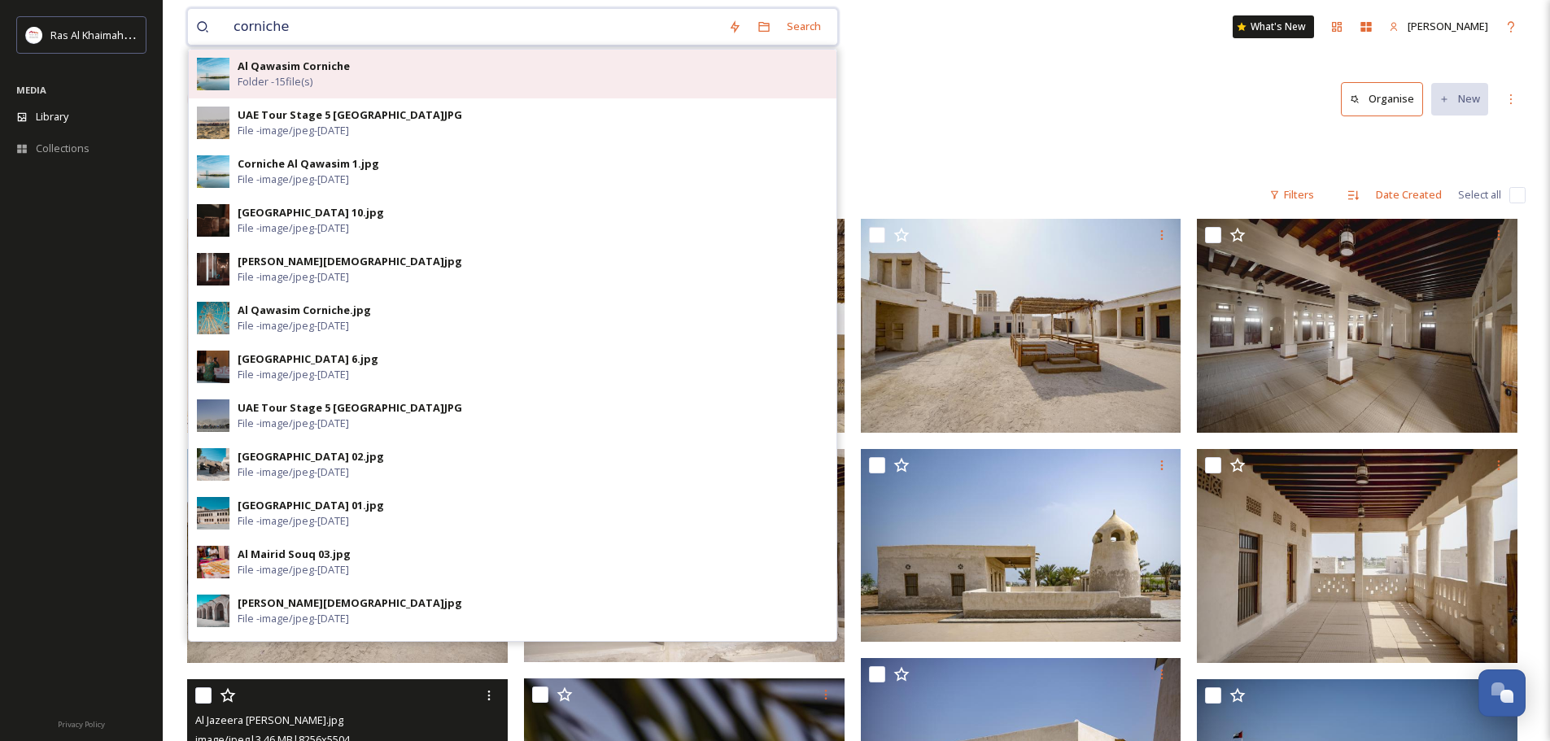
type input "corniche"
click at [373, 62] on div "Al Qawasim Corniche Folder - 15 file(s)" at bounding box center [533, 74] width 591 height 31
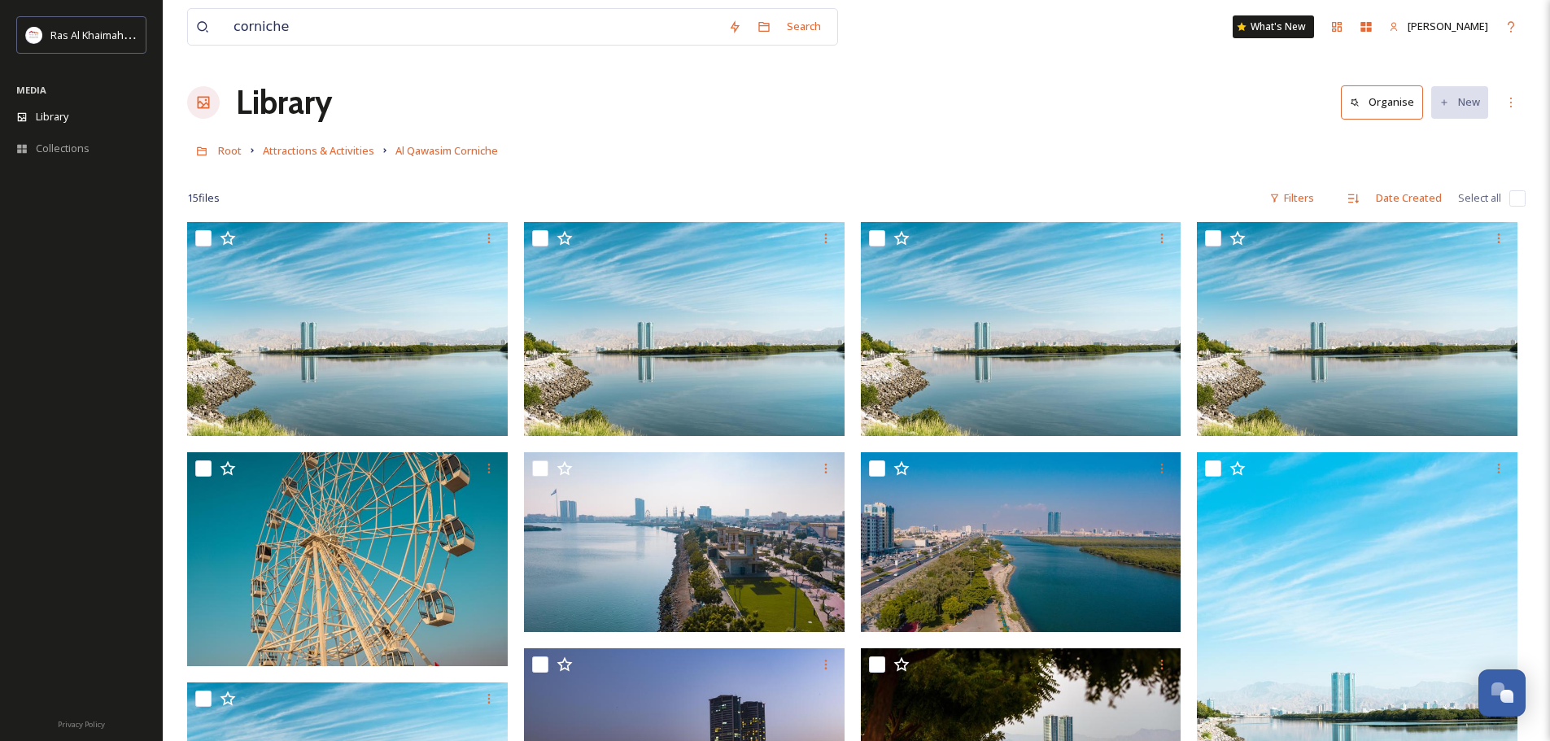
click at [945, 53] on div "corniche Search What's New Maha Galieva" at bounding box center [856, 27] width 1338 height 54
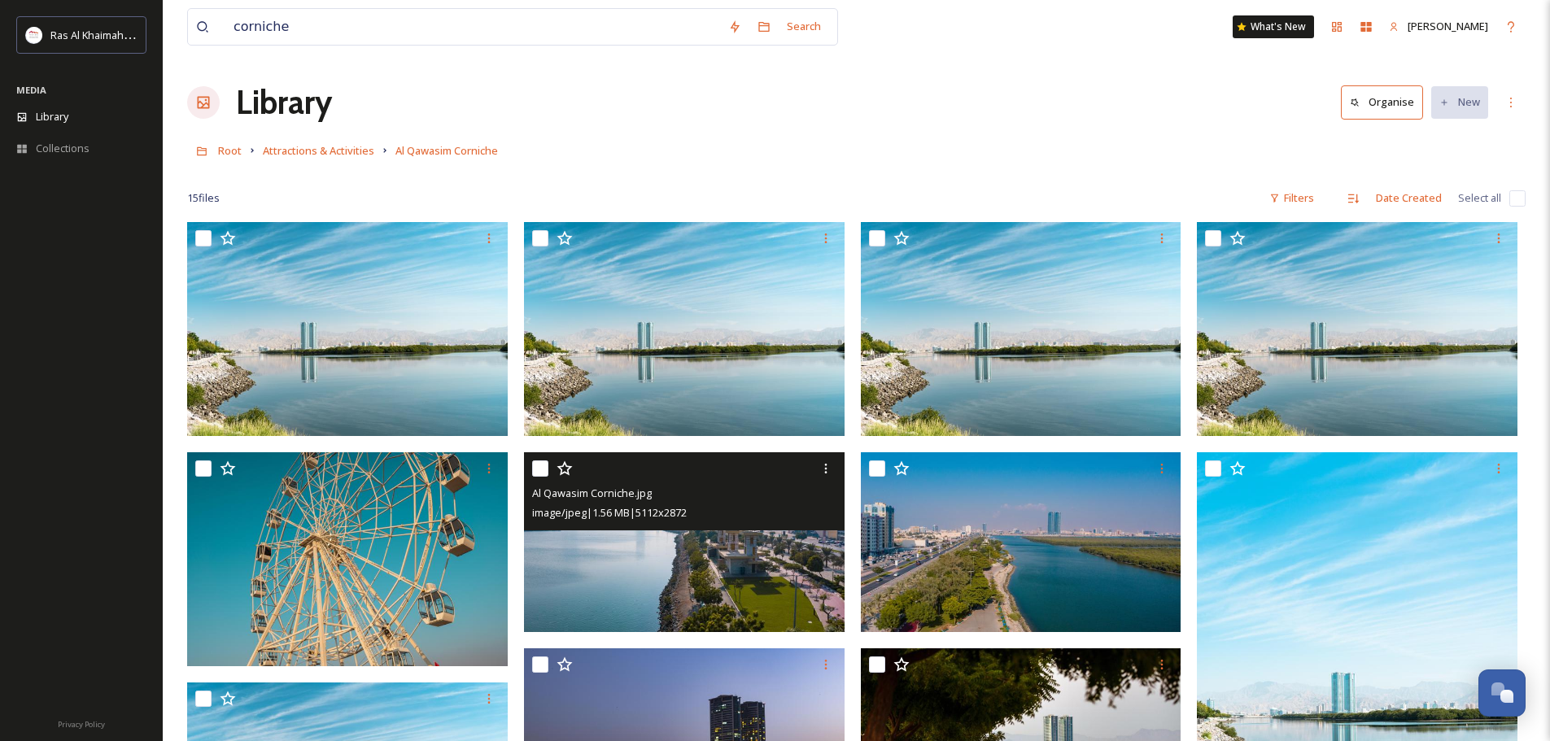
click at [728, 570] on img at bounding box center [684, 542] width 321 height 180
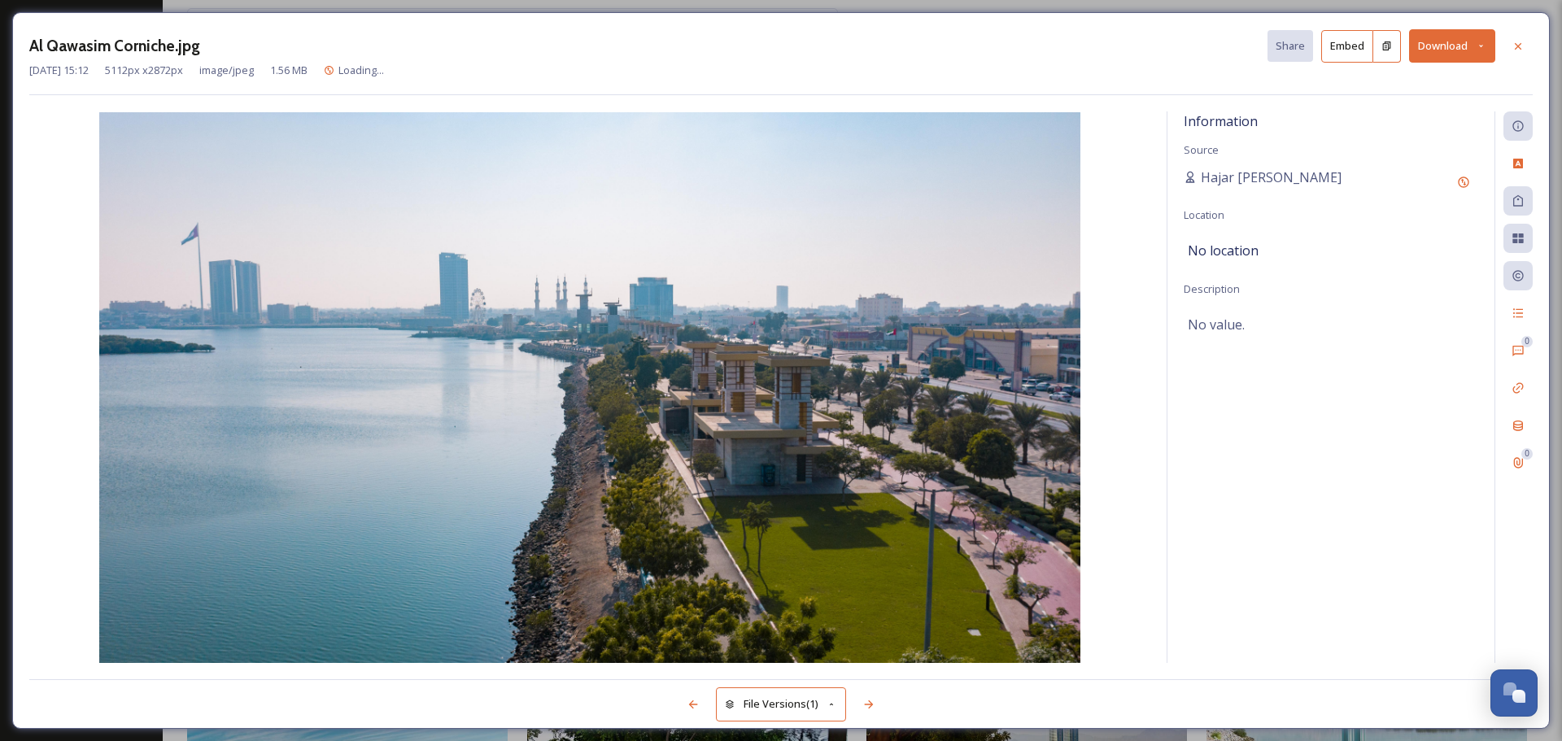
click at [1452, 46] on button "Download" at bounding box center [1452, 45] width 86 height 33
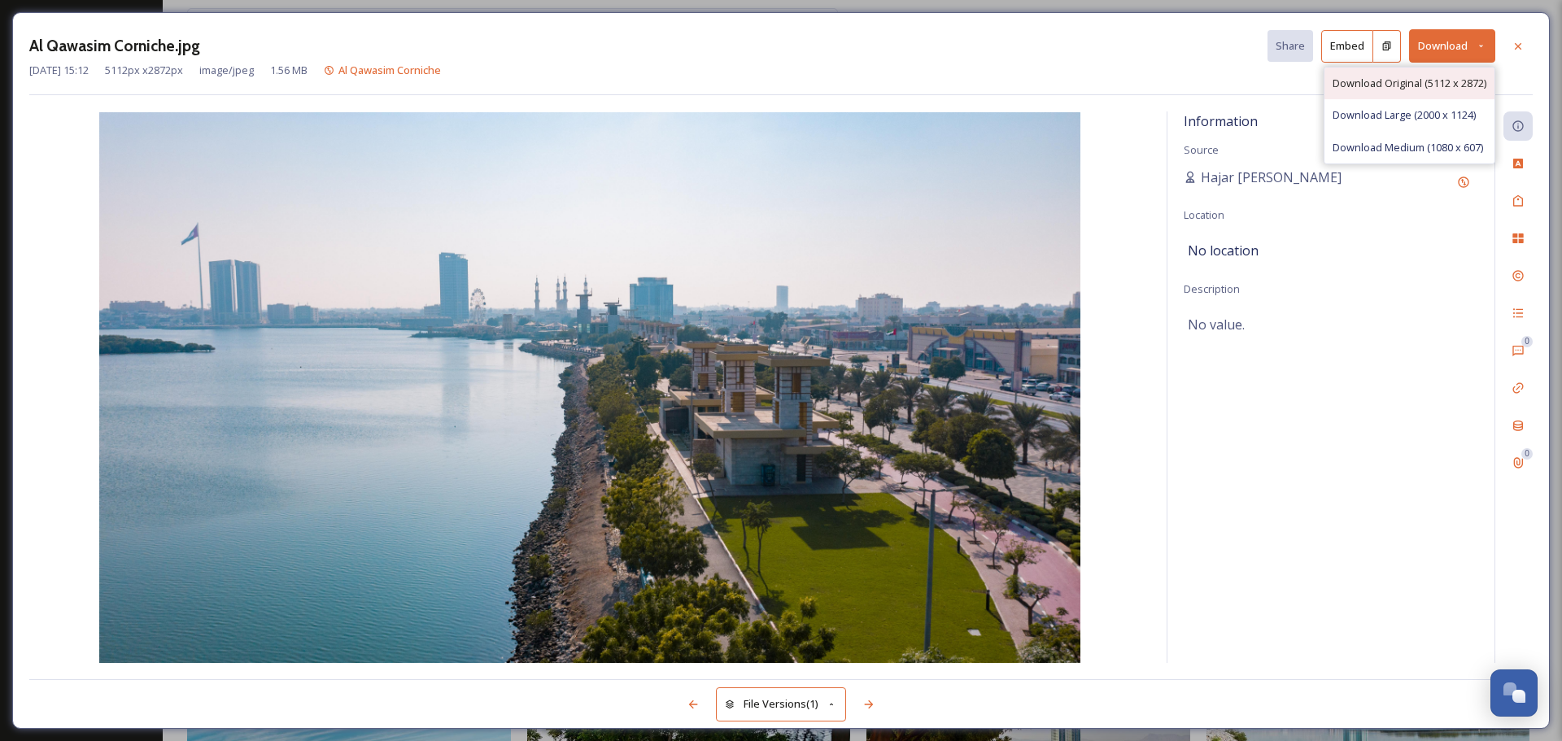
click at [1421, 85] on span "Download Original (5112 x 2872)" at bounding box center [1410, 83] width 154 height 15
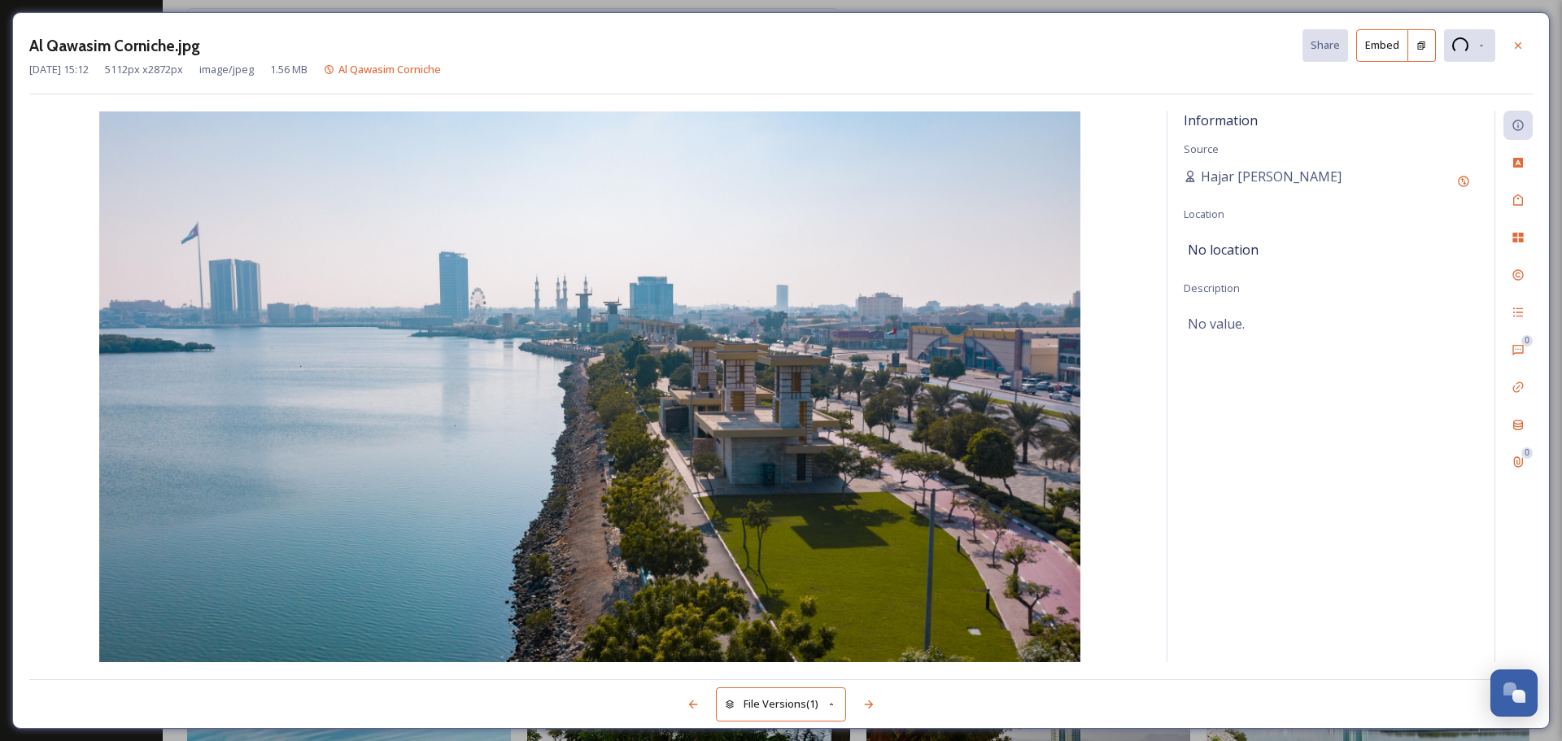
click at [1521, 42] on icon at bounding box center [1518, 45] width 13 height 13
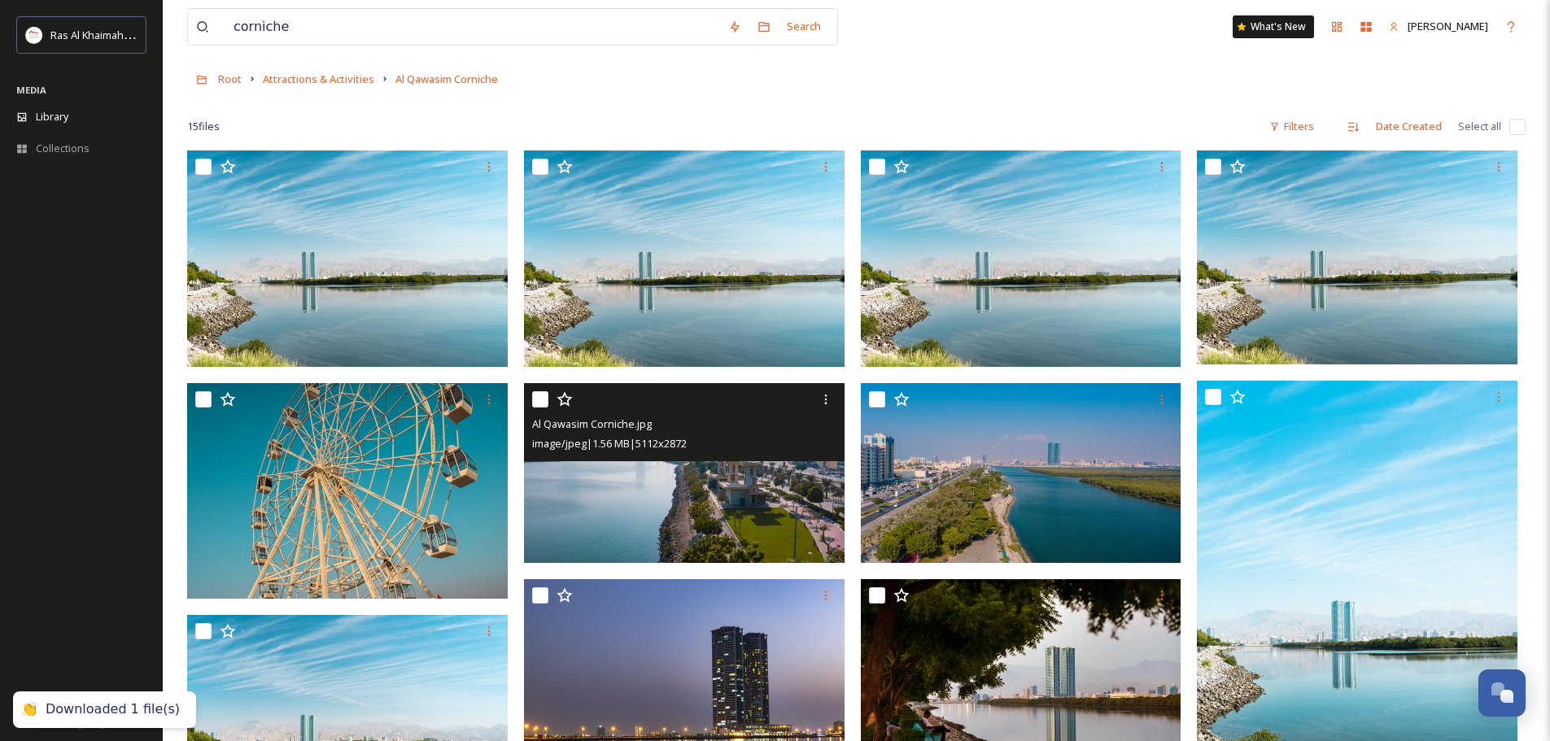
scroll to position [244, 0]
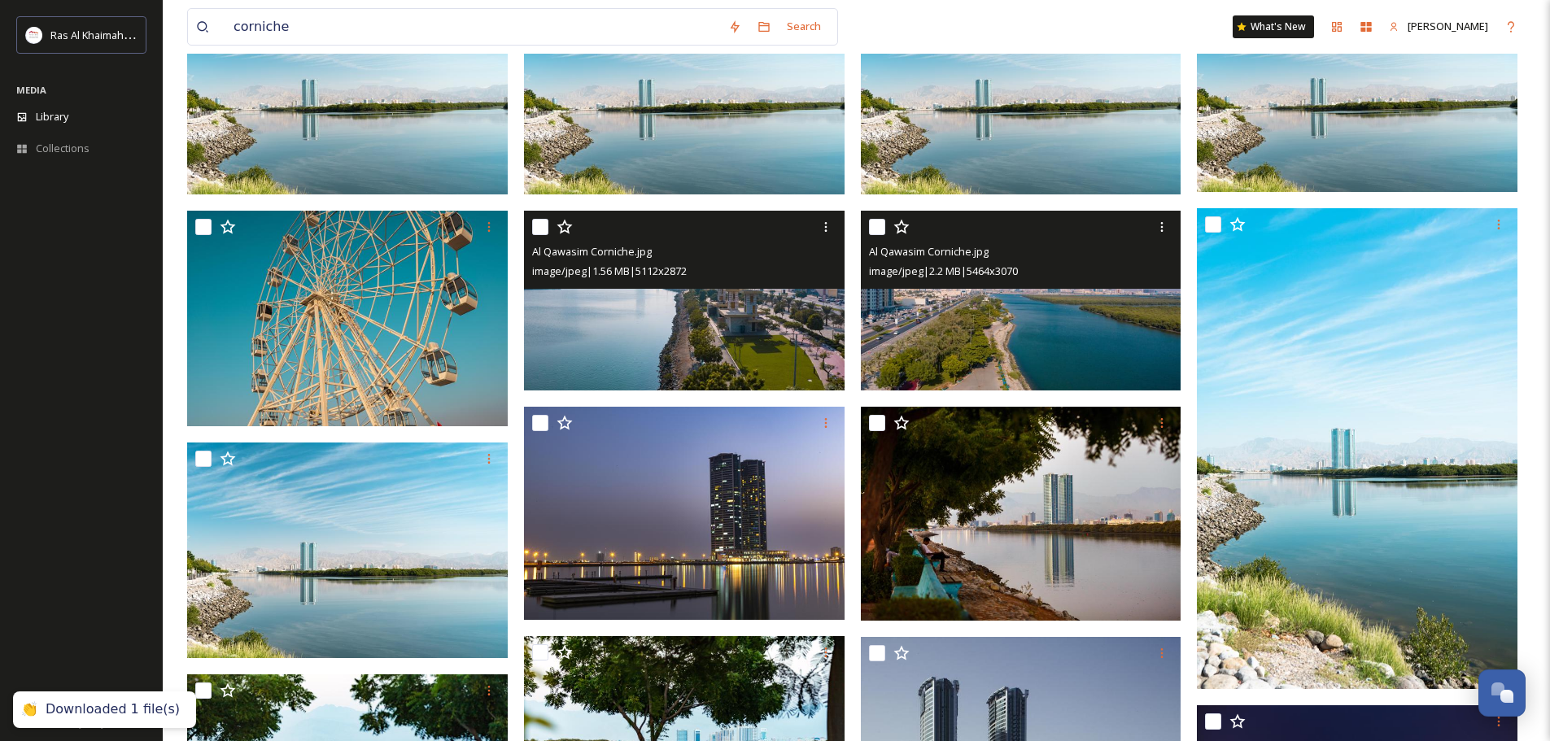
click at [997, 311] on img at bounding box center [1021, 301] width 321 height 180
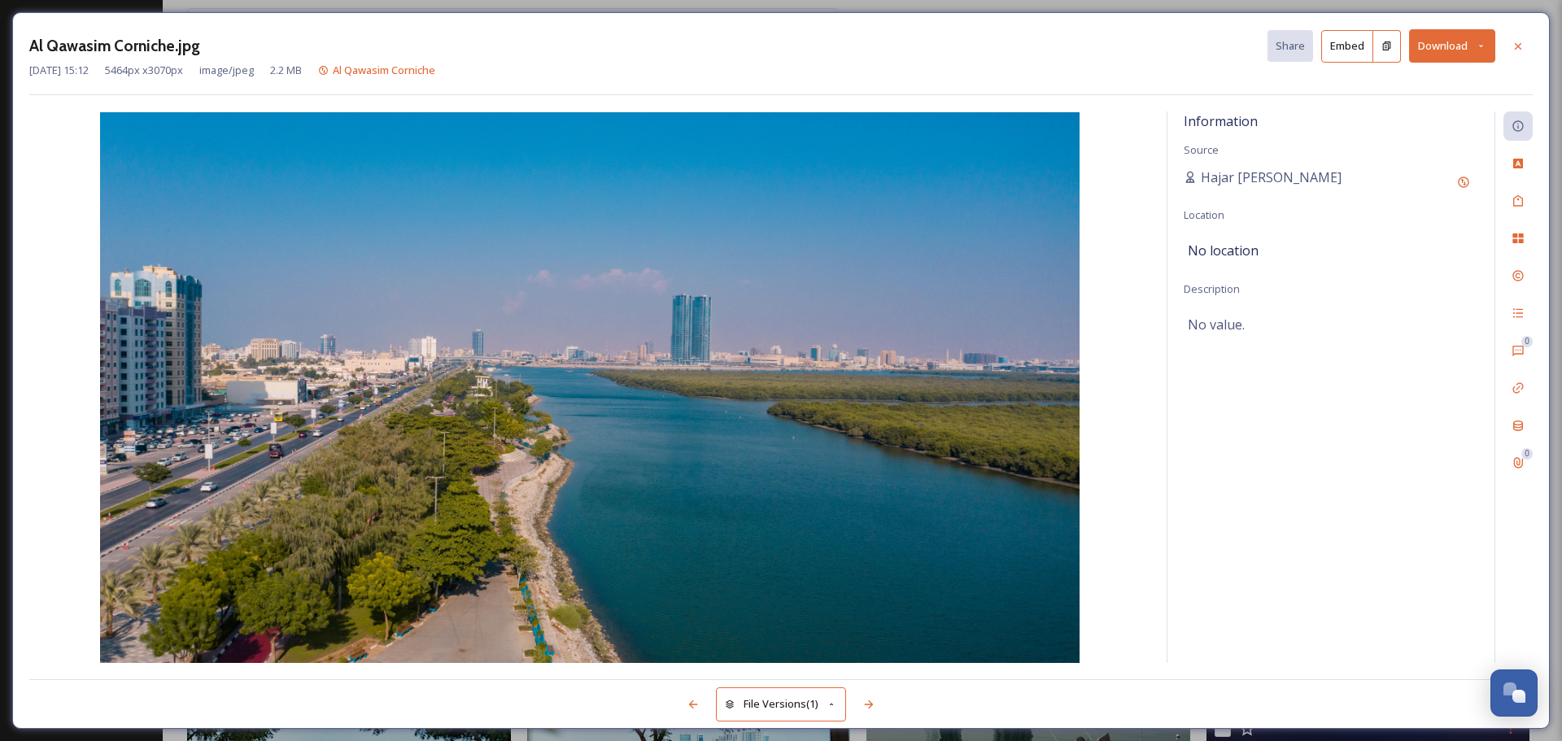
click at [1527, 41] on div at bounding box center [1518, 46] width 29 height 29
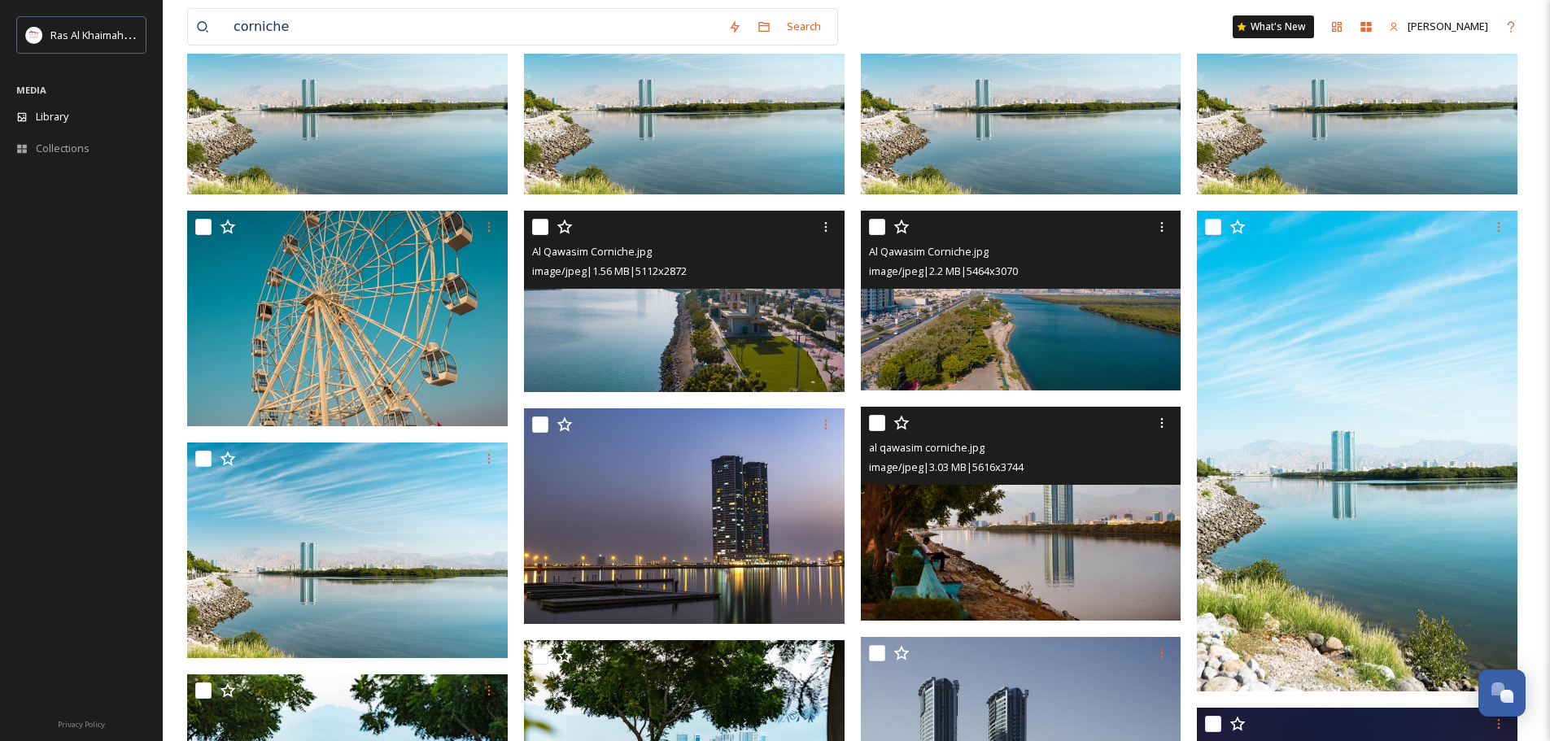
click at [1083, 522] on img at bounding box center [1021, 514] width 321 height 214
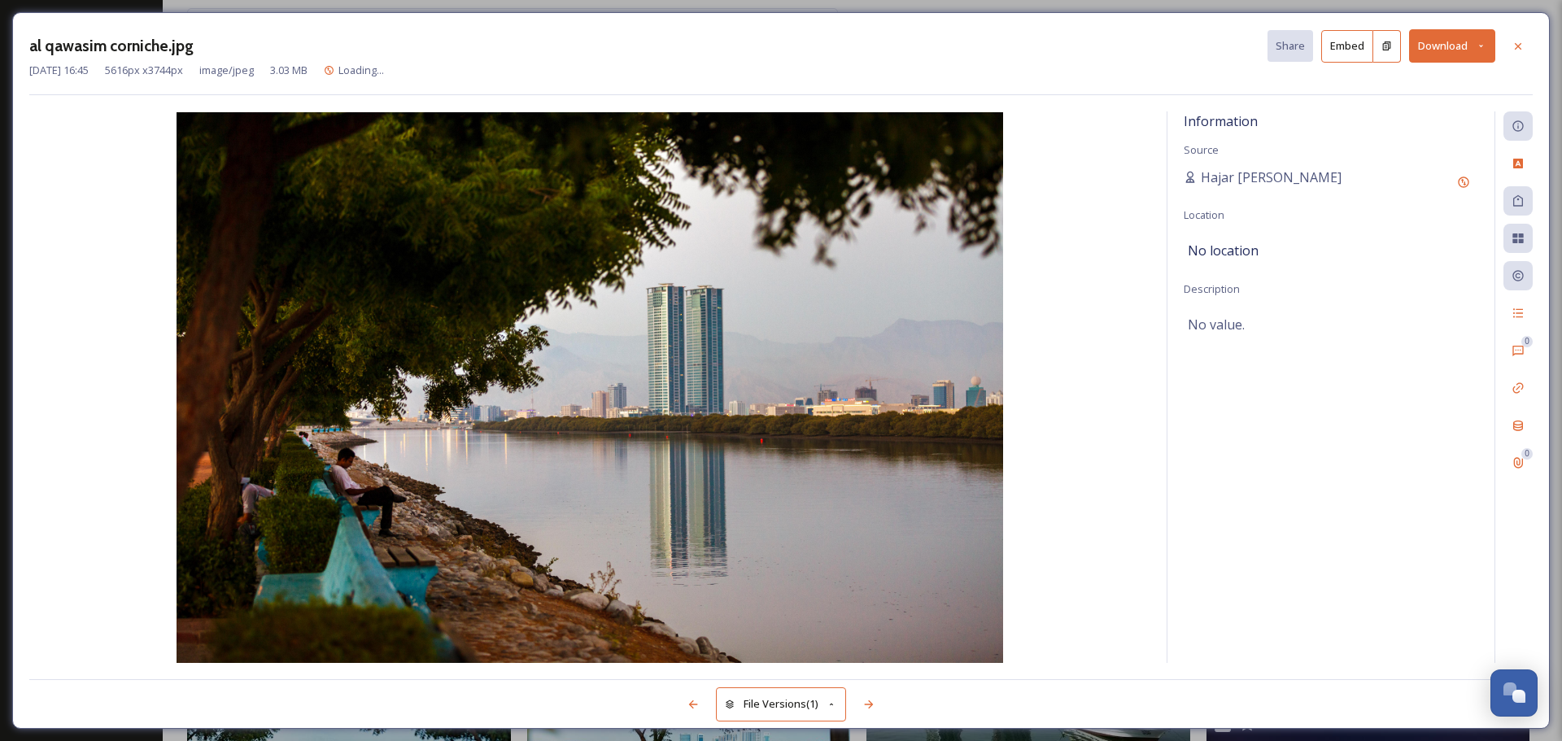
click at [1525, 61] on div "al qawasim corniche.jpg Share Embed Download" at bounding box center [781, 45] width 1504 height 33
click at [1522, 55] on div at bounding box center [1518, 46] width 29 height 29
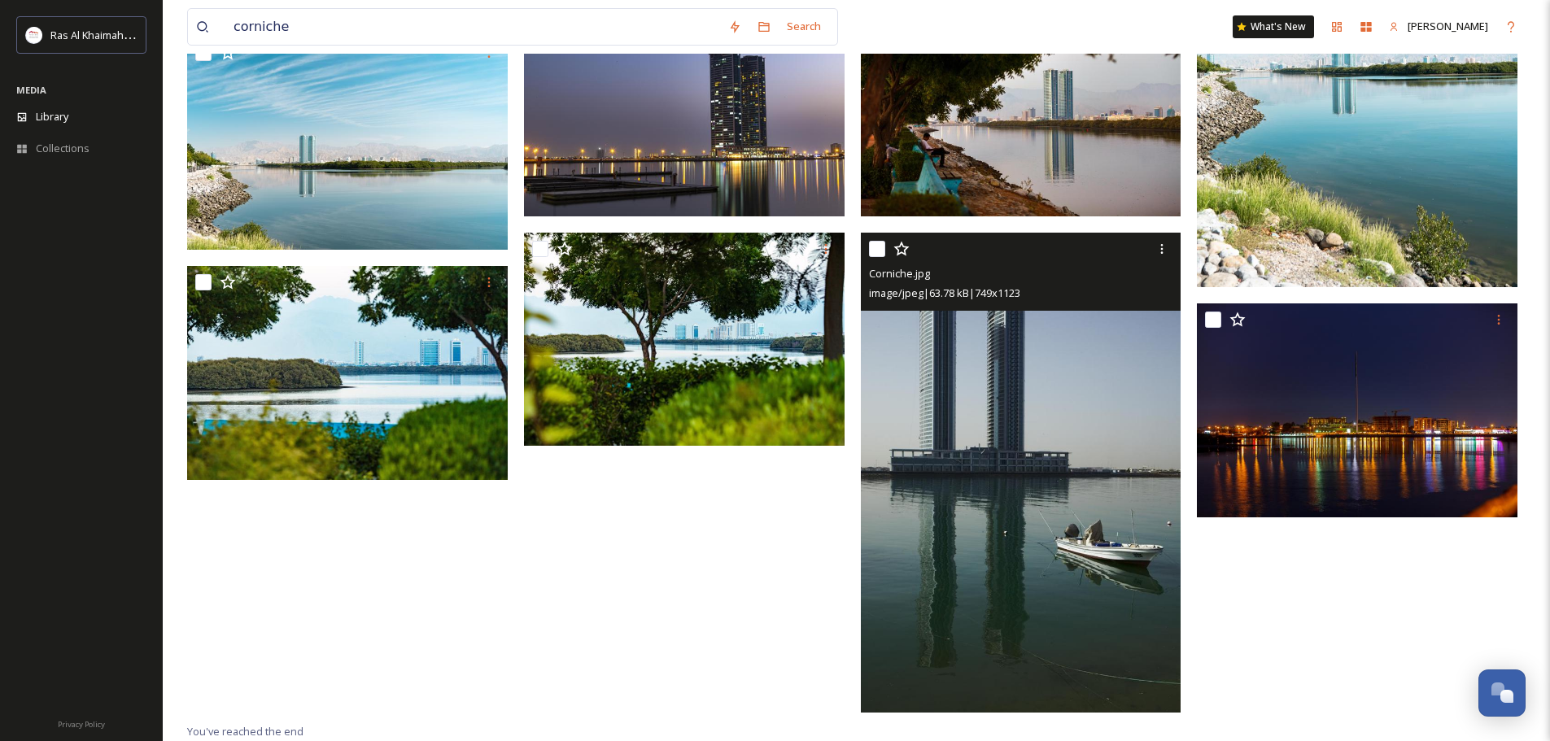
scroll to position [646, 0]
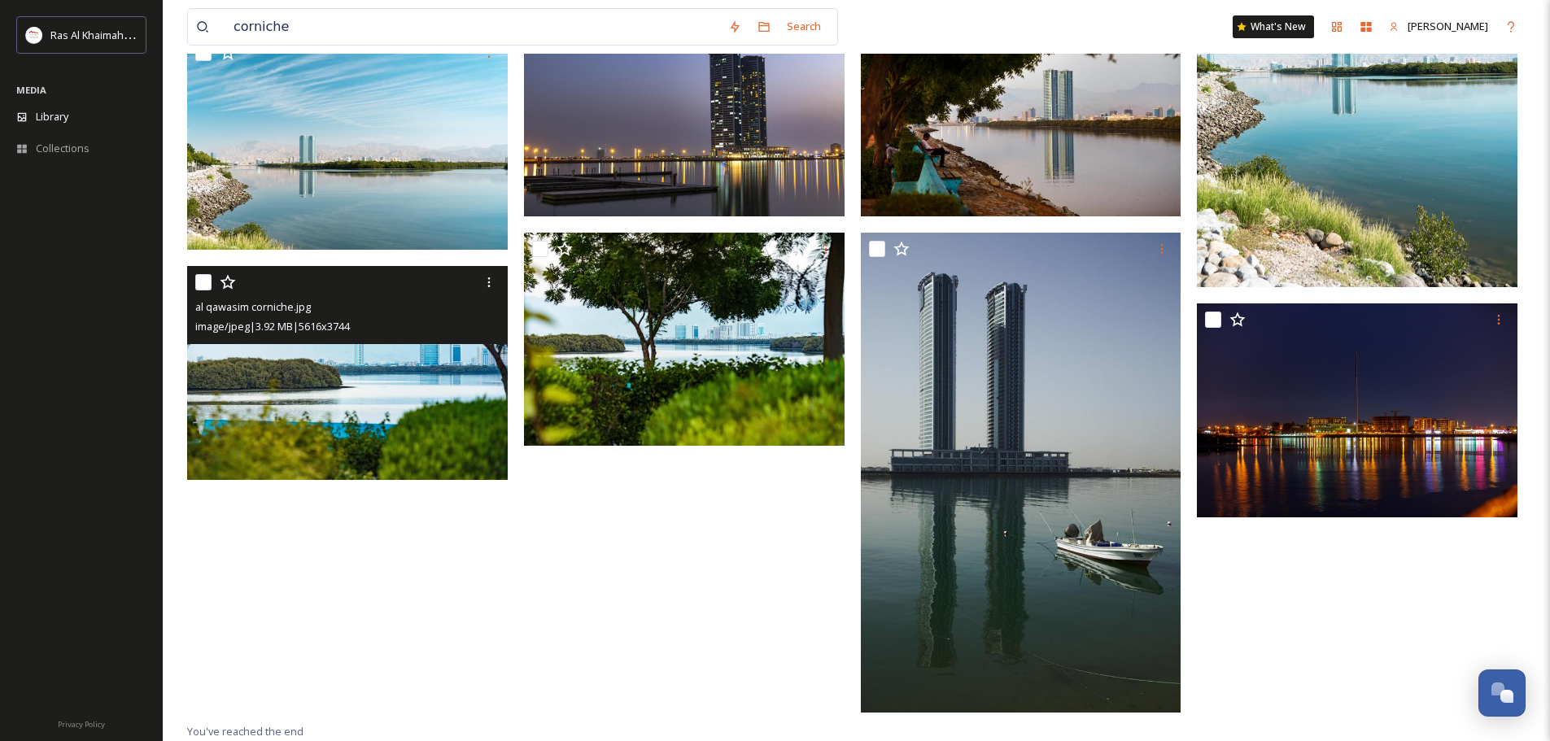
click at [298, 410] on img at bounding box center [347, 373] width 321 height 214
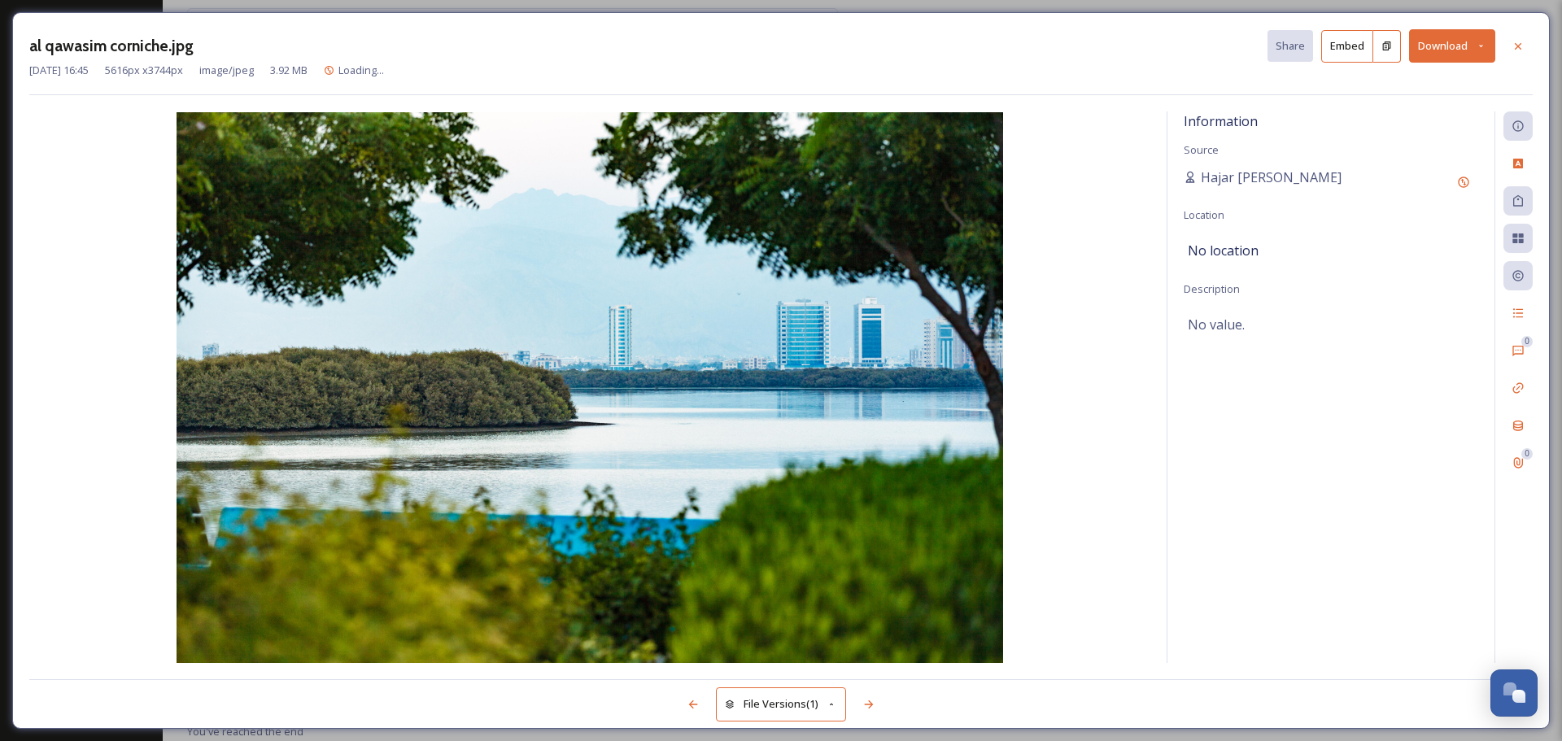
click at [1435, 47] on button "Download" at bounding box center [1452, 45] width 86 height 33
click at [1400, 82] on span "Download Original (5616 x 3744)" at bounding box center [1410, 83] width 154 height 15
click at [1509, 46] on div at bounding box center [1518, 45] width 29 height 29
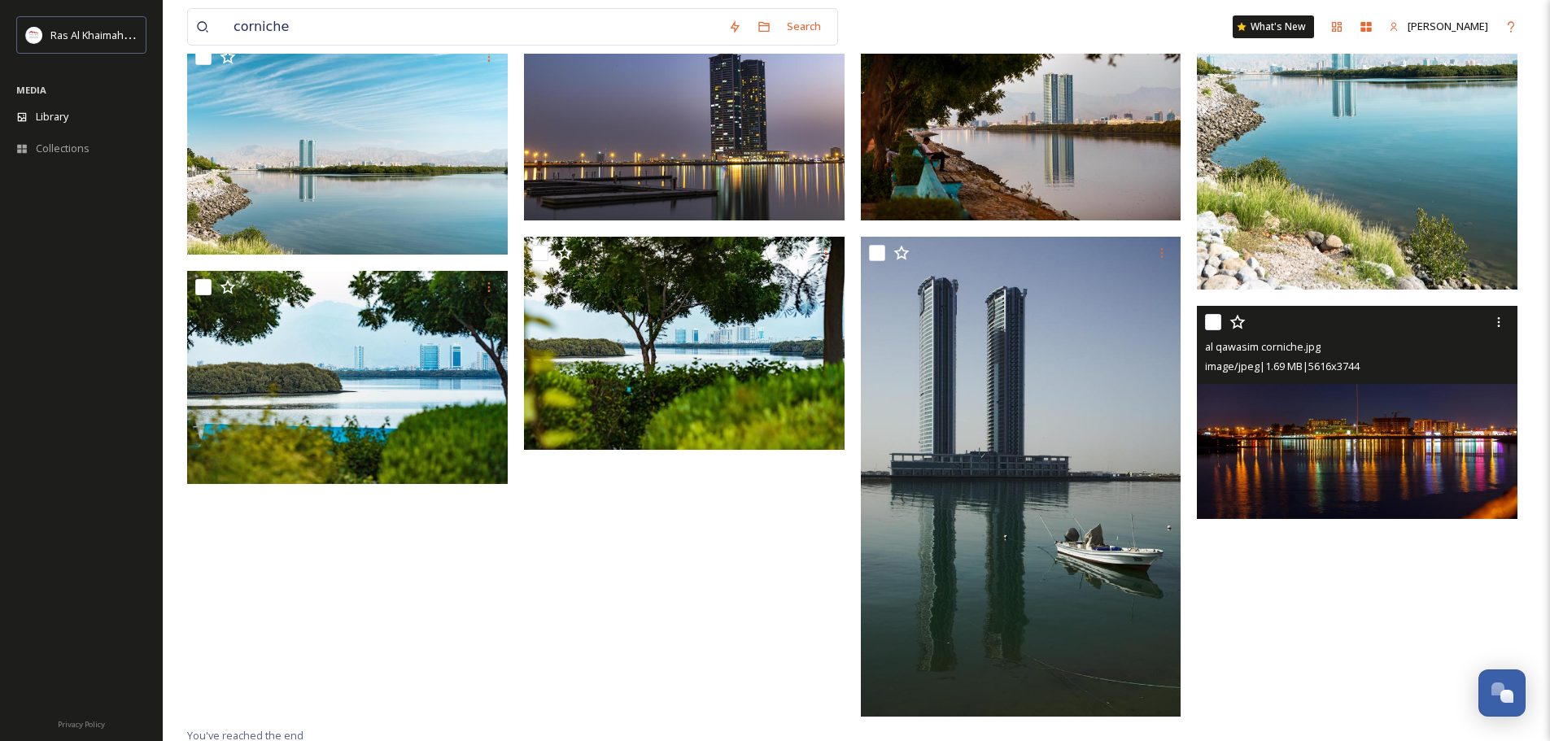
click at [1416, 450] on img at bounding box center [1357, 412] width 321 height 214
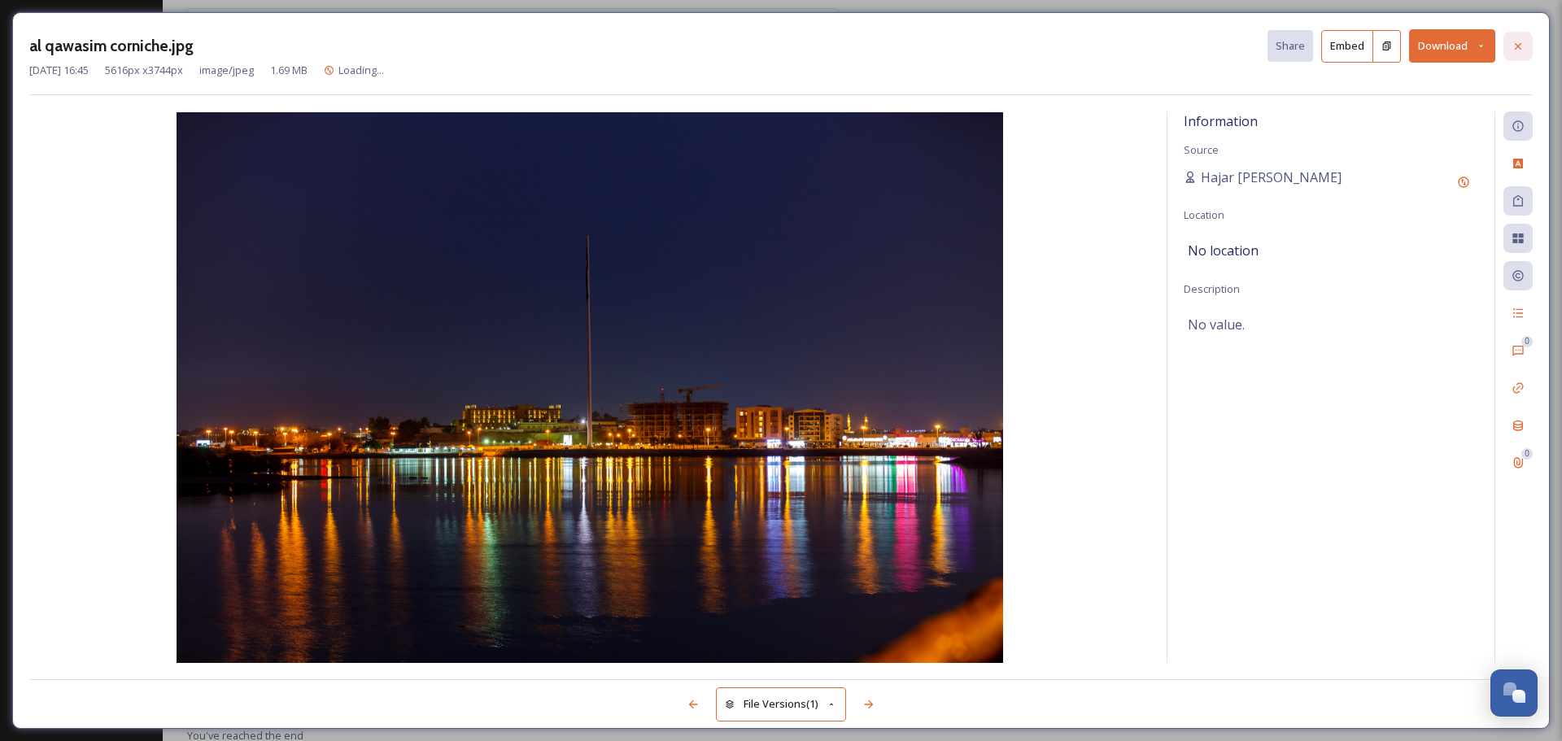
click at [1514, 43] on icon at bounding box center [1518, 46] width 13 height 13
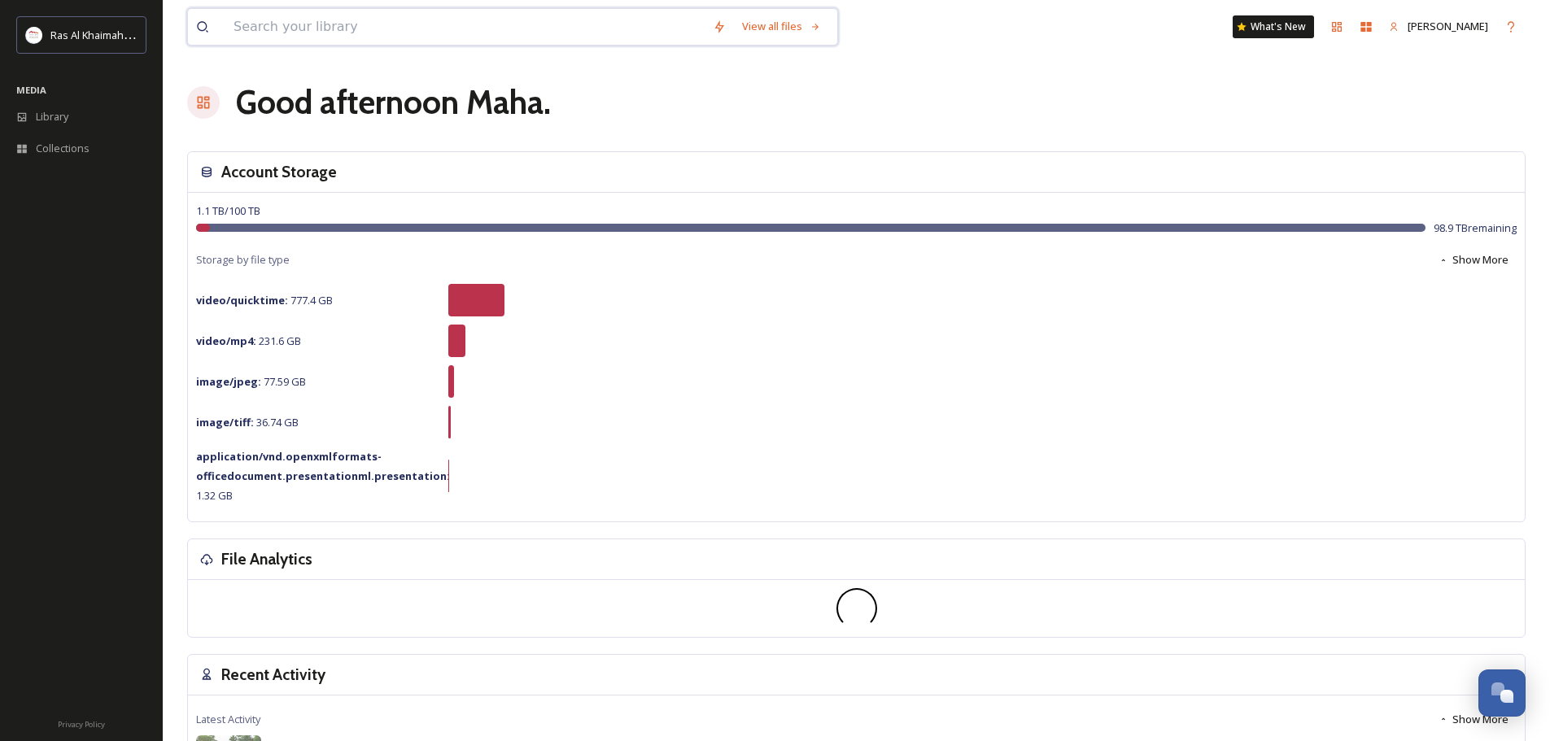
click at [321, 18] on input at bounding box center [464, 27] width 479 height 36
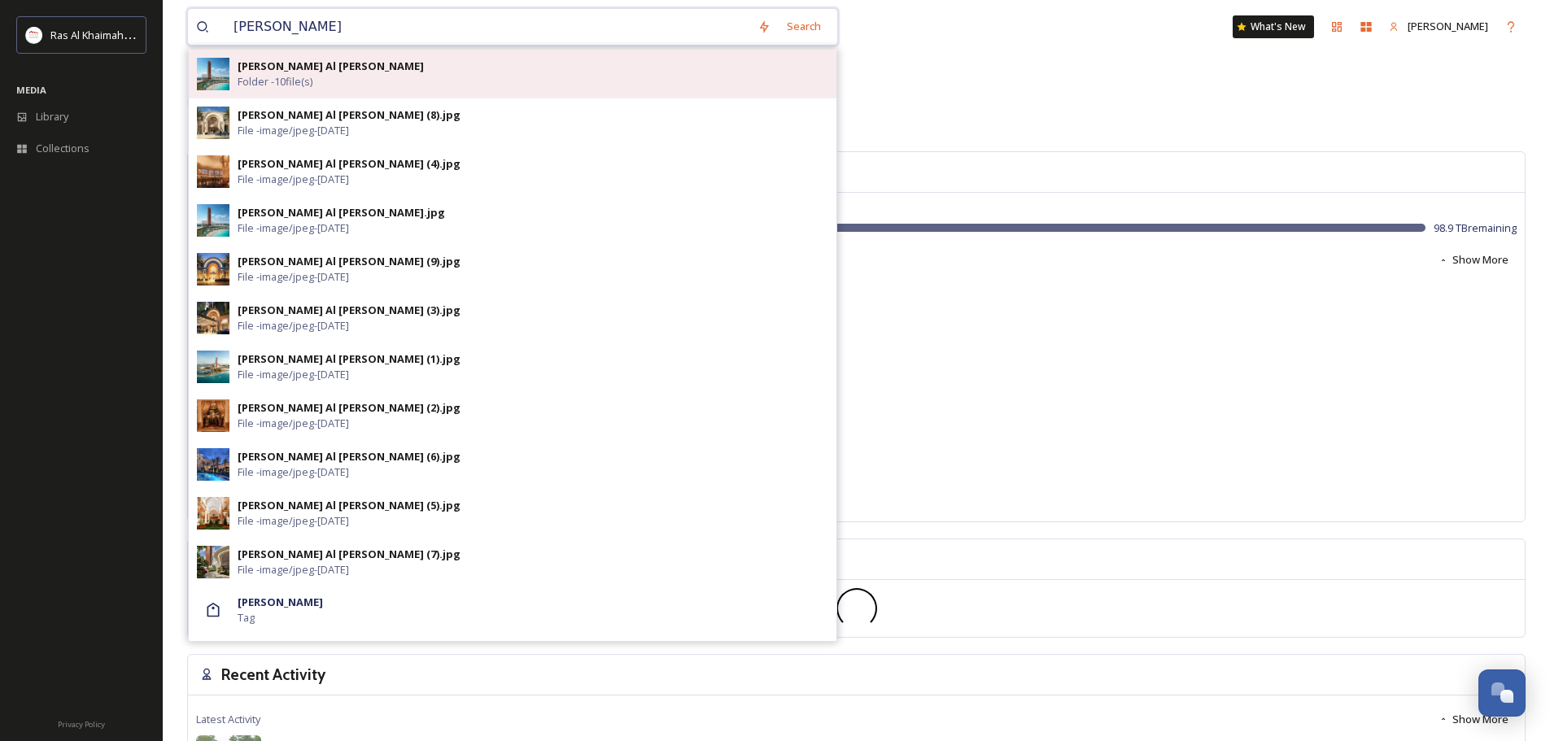
type input "wynn"
click at [327, 66] on div "Wynn Al Marjan Folder - 10 file(s)" at bounding box center [533, 74] width 591 height 31
